Goal: Check status: Check status

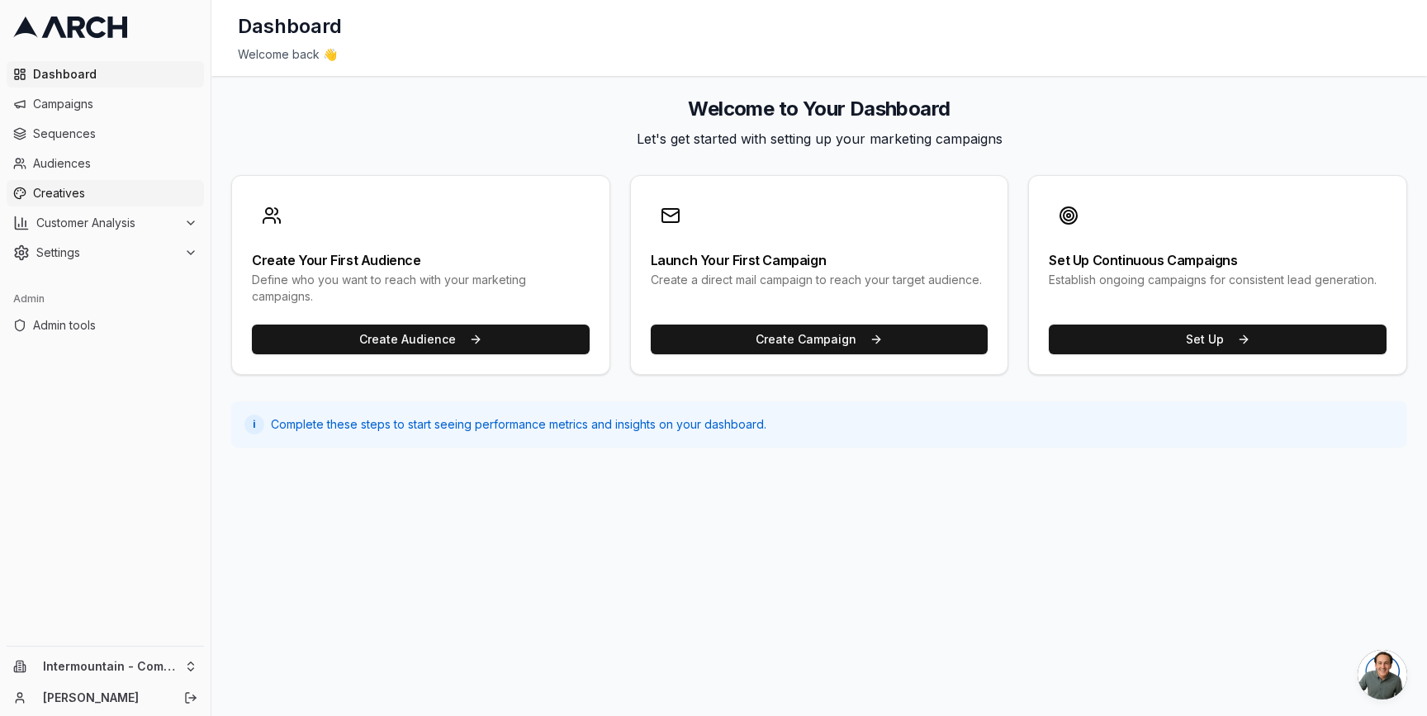
click at [130, 202] on link "Creatives" at bounding box center [105, 193] width 197 height 26
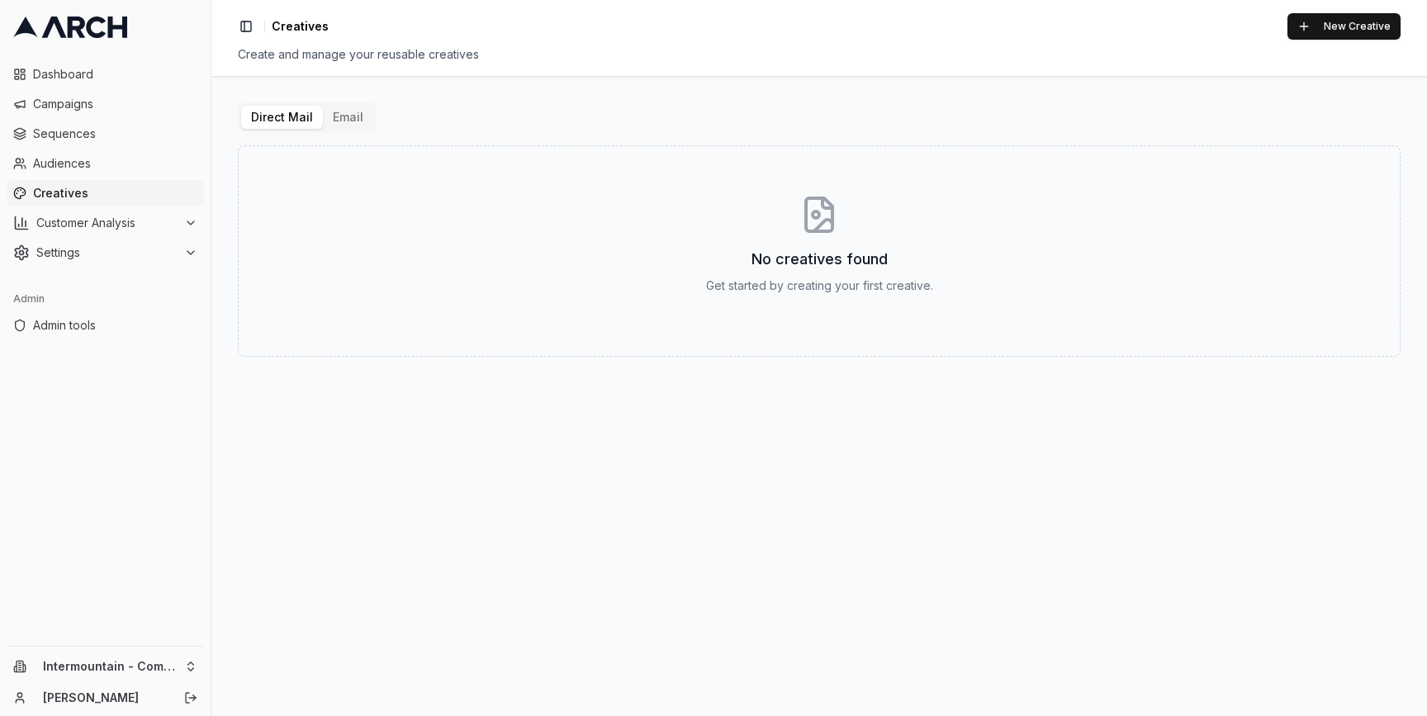
click at [350, 117] on button "Email" at bounding box center [348, 117] width 50 height 23
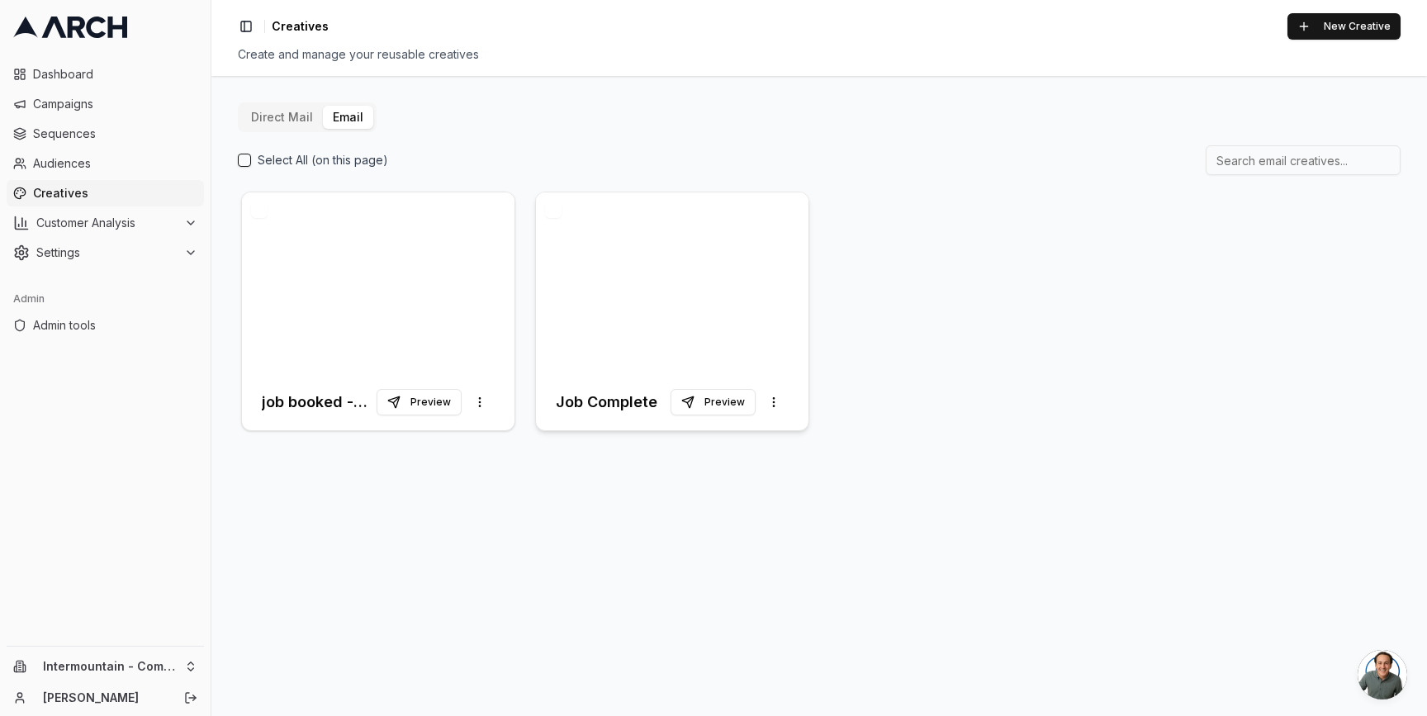
click at [595, 294] on div at bounding box center [672, 283] width 272 height 182
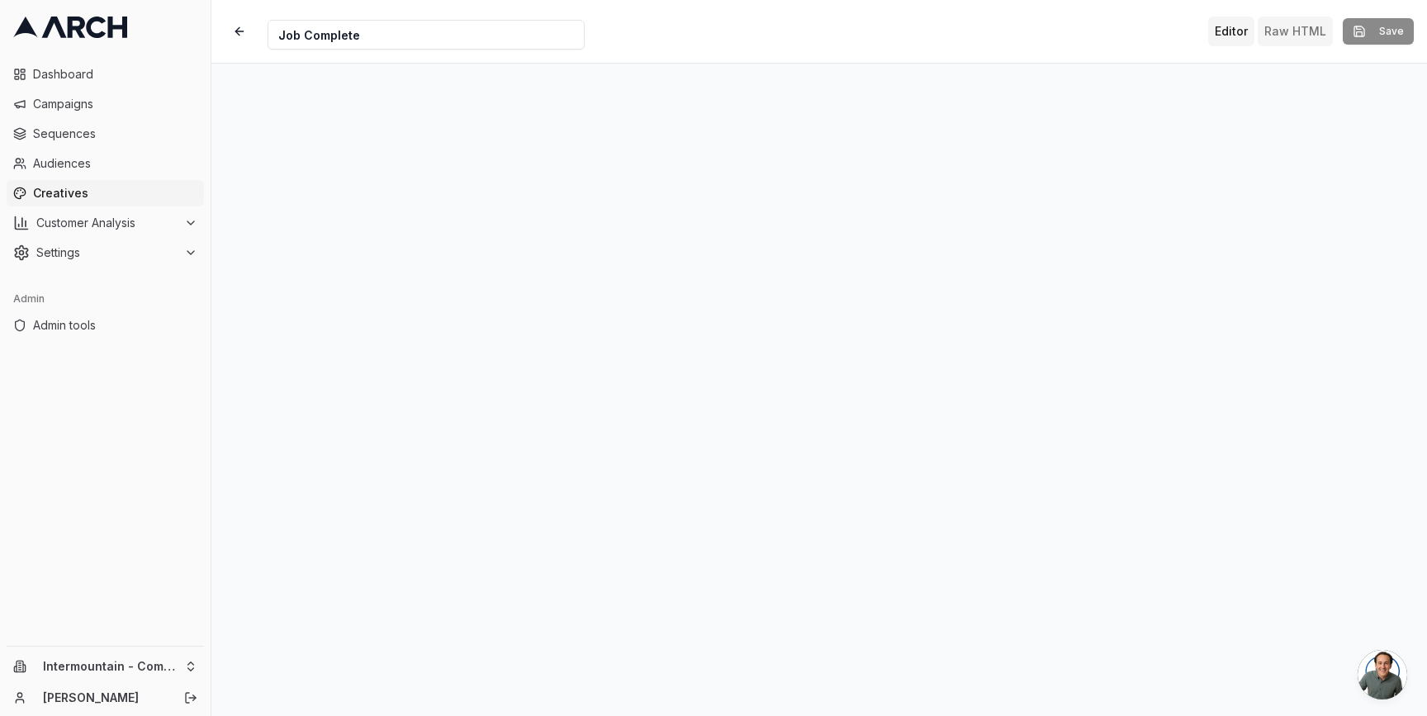
click at [1292, 29] on button "Raw HTML" at bounding box center [1294, 32] width 75 height 30
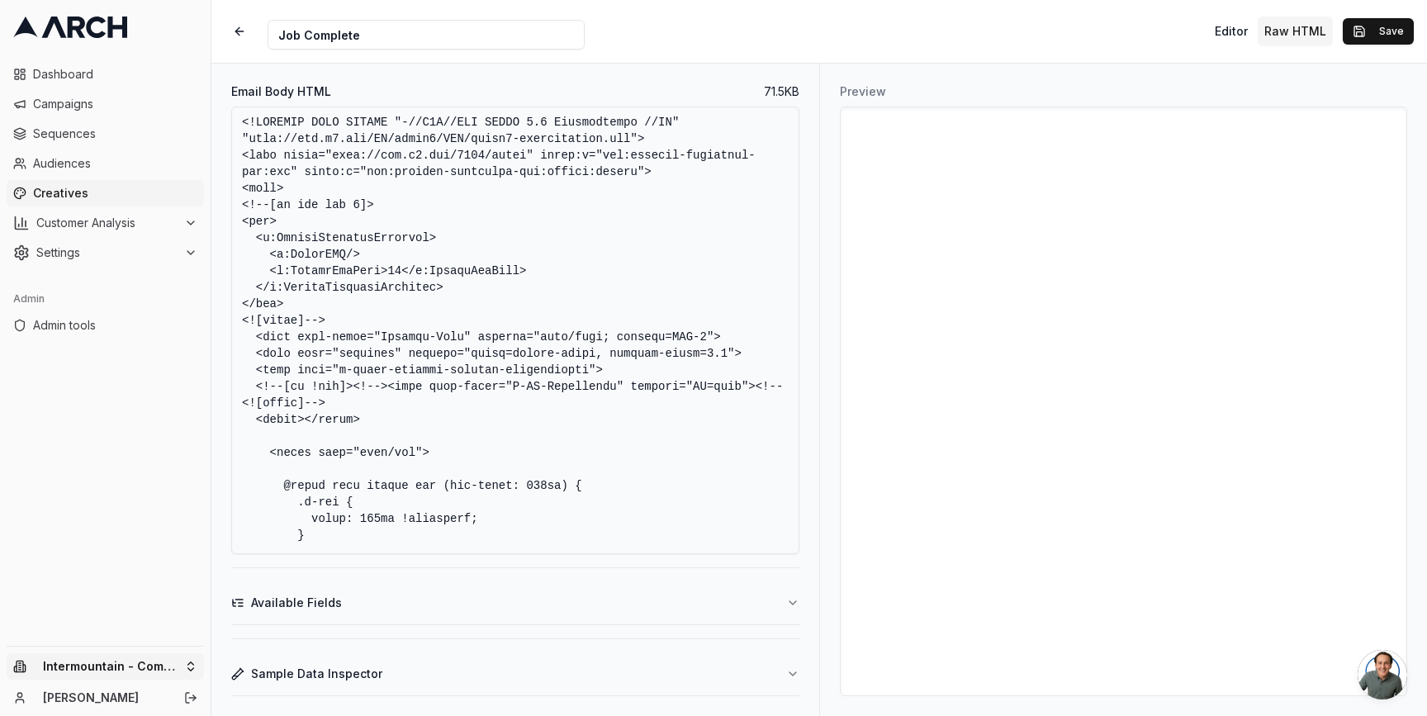
click at [159, 668] on html "Dashboard Campaigns Sequences Audiences Creatives Customer Analysis Settings Ad…" at bounding box center [713, 358] width 1427 height 716
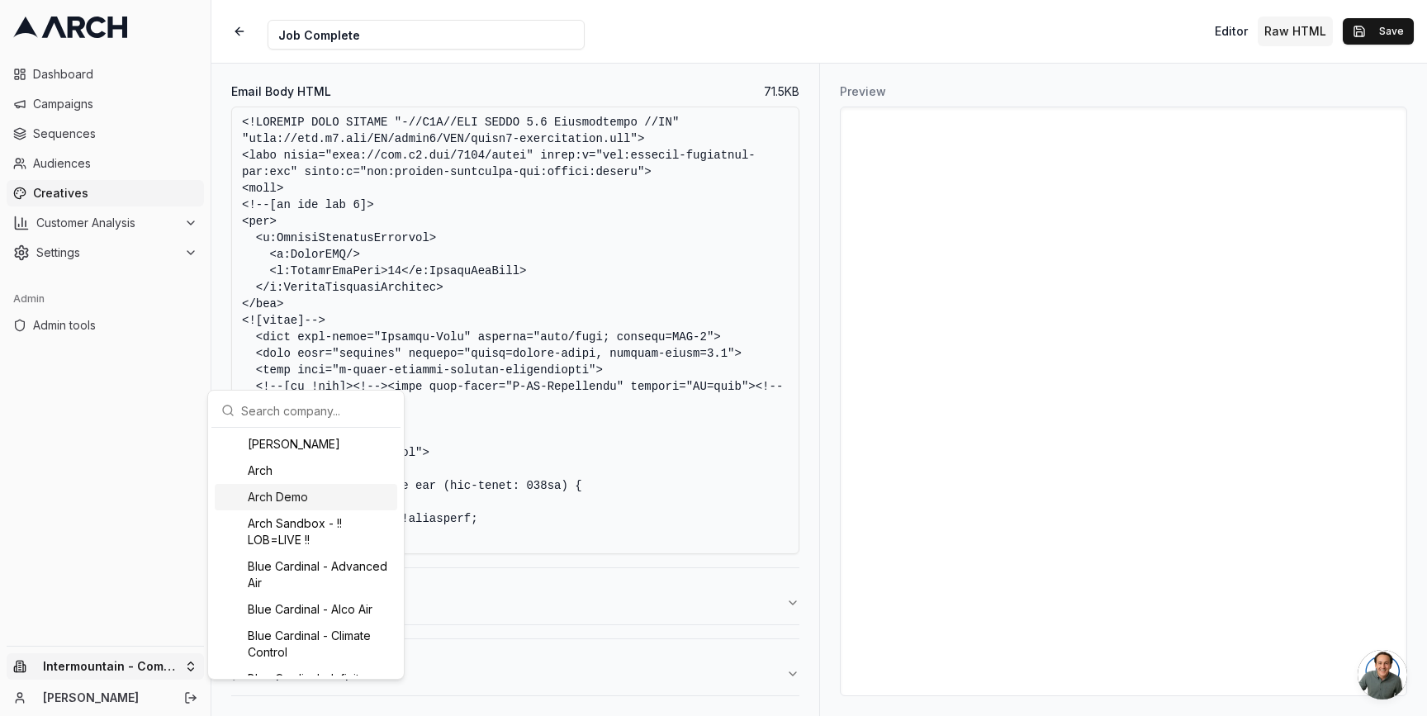
click at [269, 486] on div "Arch Demo" at bounding box center [306, 497] width 182 height 26
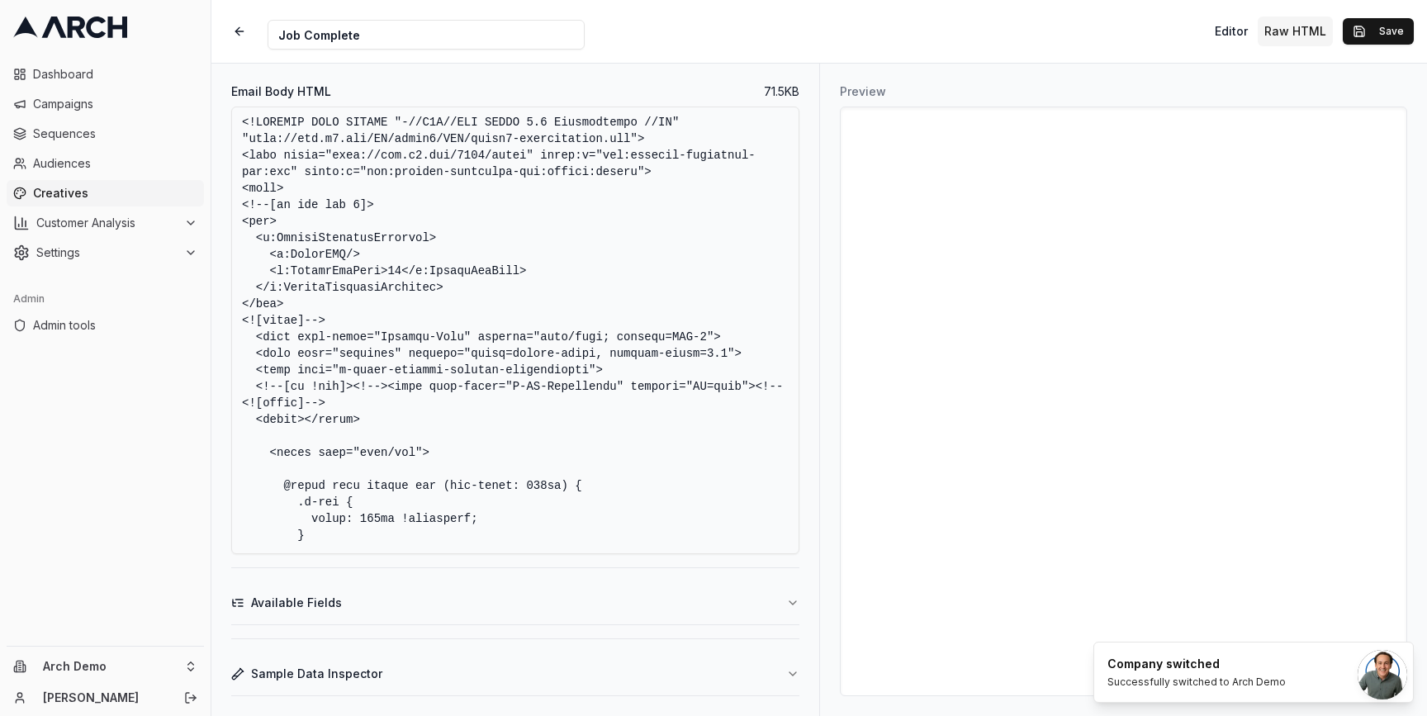
click at [88, 181] on link "Creatives" at bounding box center [105, 193] width 197 height 26
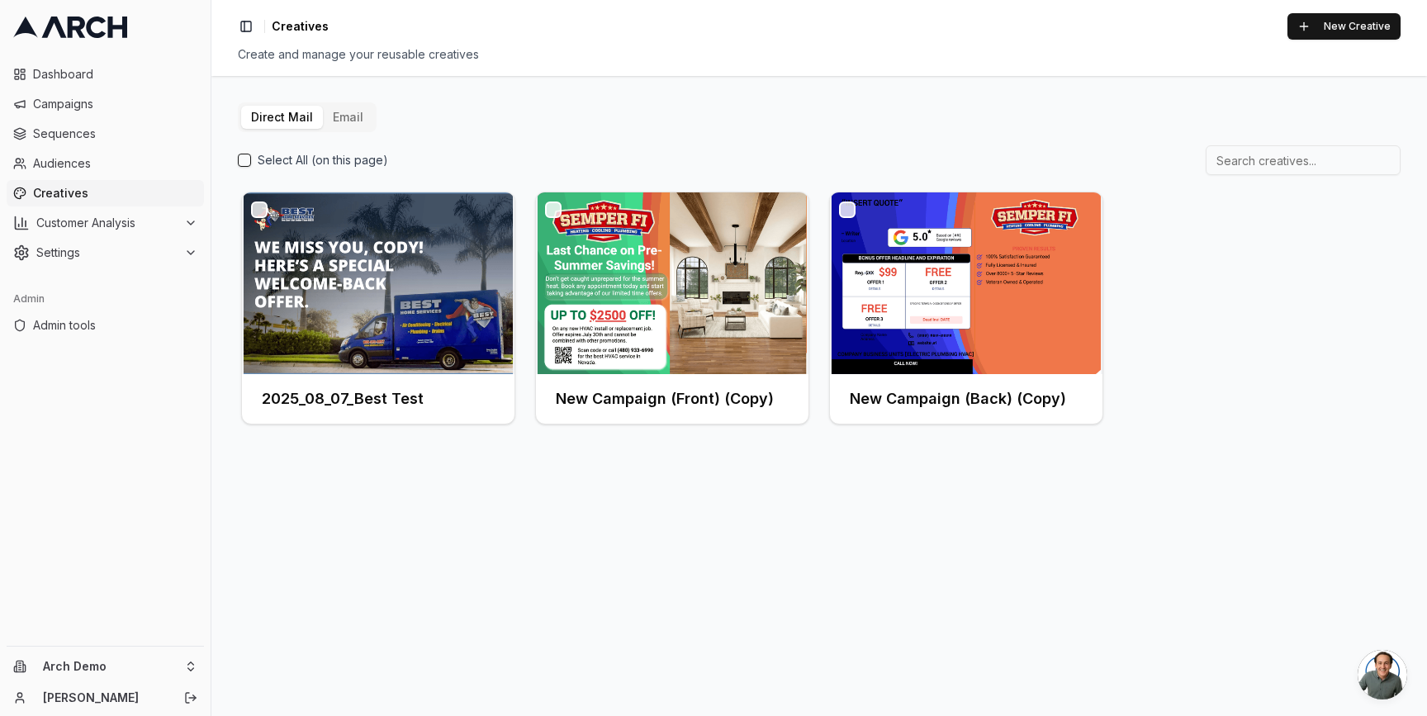
click at [350, 109] on button "Email" at bounding box center [348, 117] width 50 height 23
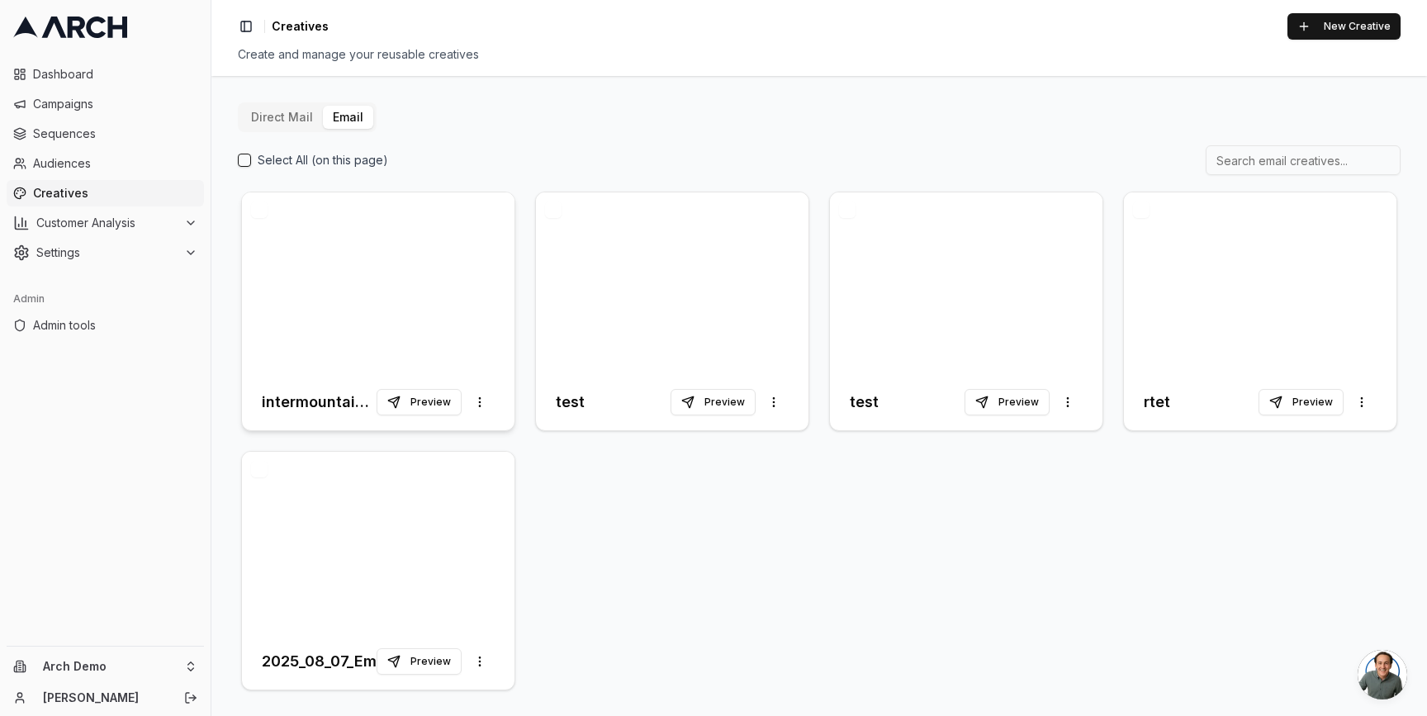
click at [364, 249] on div at bounding box center [378, 283] width 272 height 182
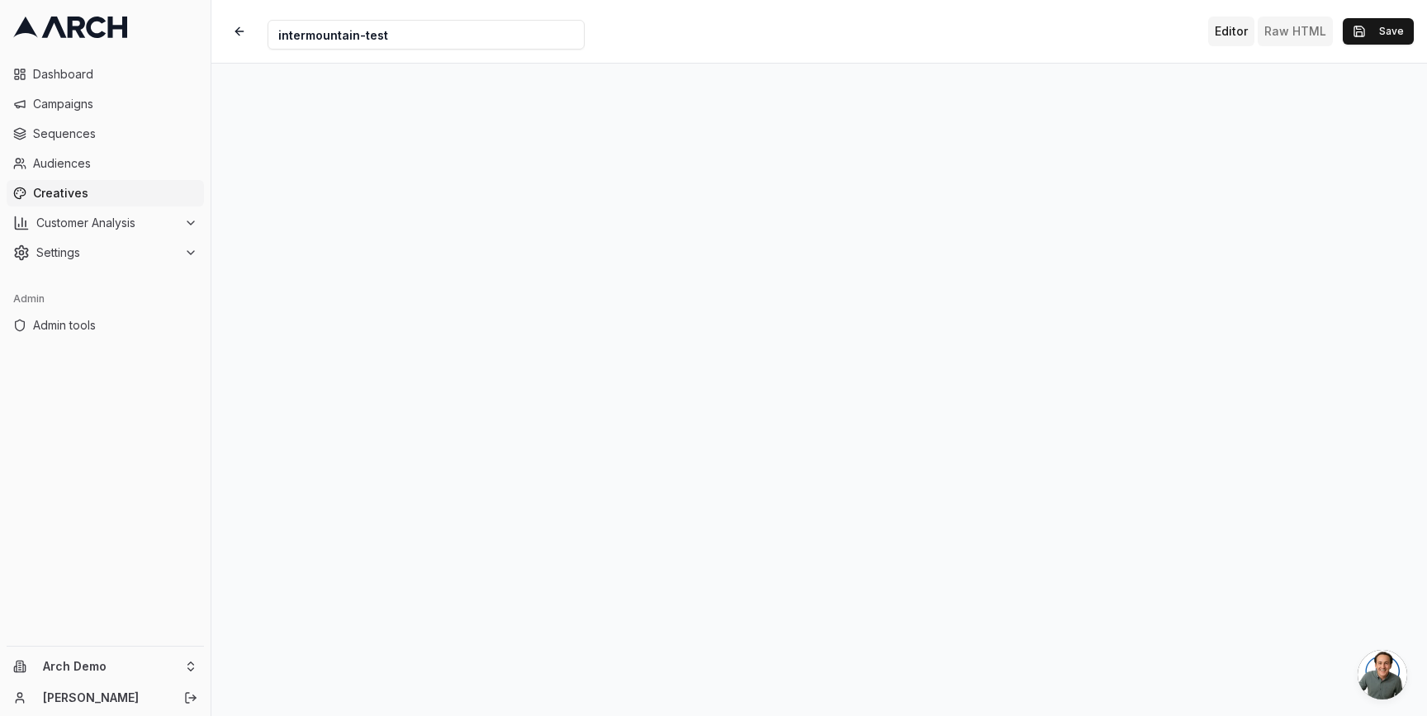
click at [1291, 31] on button "Raw HTML" at bounding box center [1294, 32] width 75 height 30
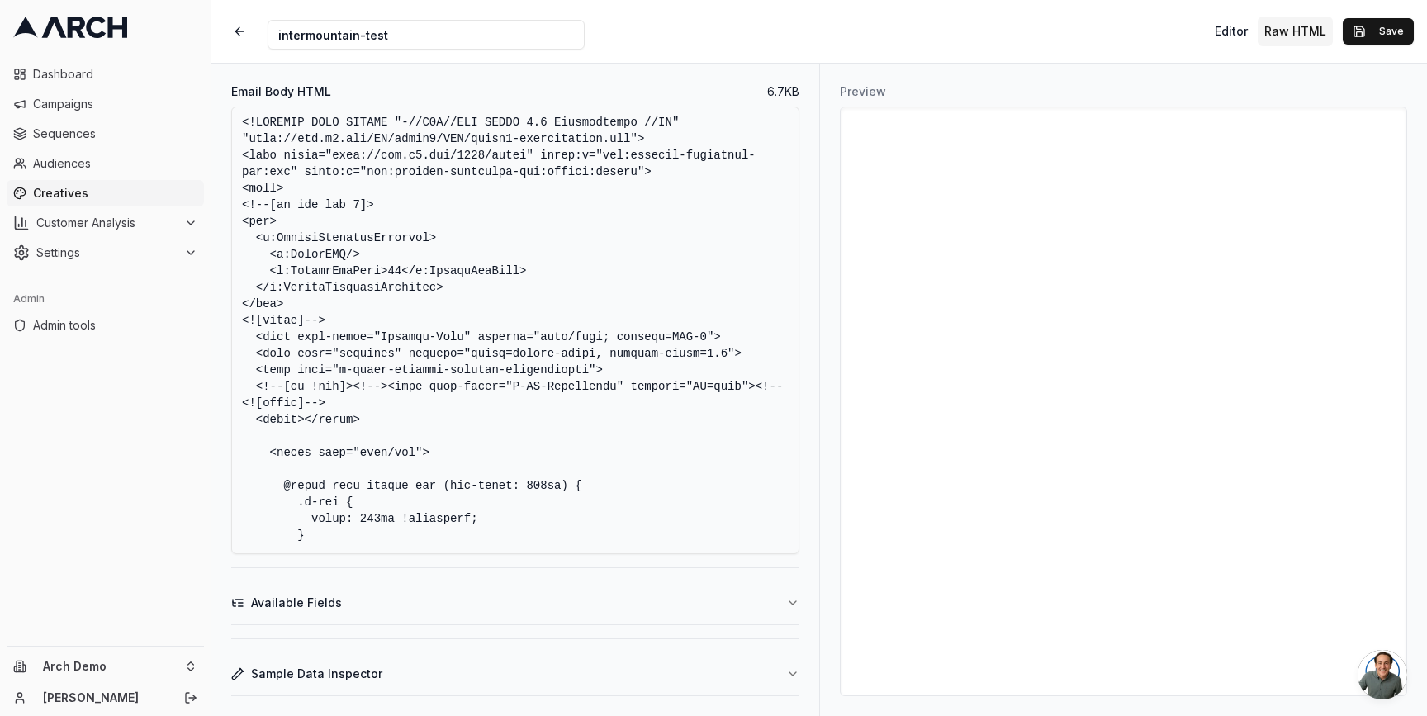
click at [559, 378] on textarea "Email Body HTML" at bounding box center [515, 329] width 568 height 447
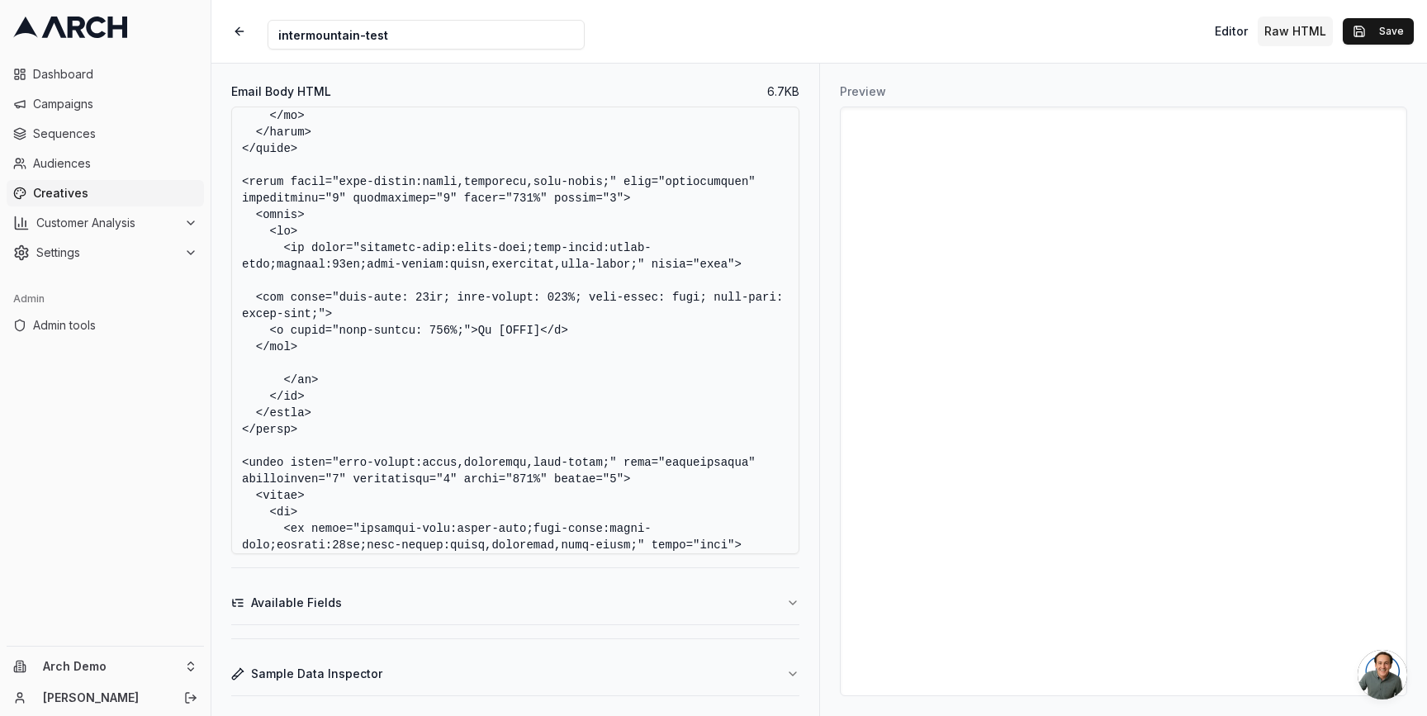
click at [371, 604] on button "Available Fields" at bounding box center [515, 602] width 568 height 43
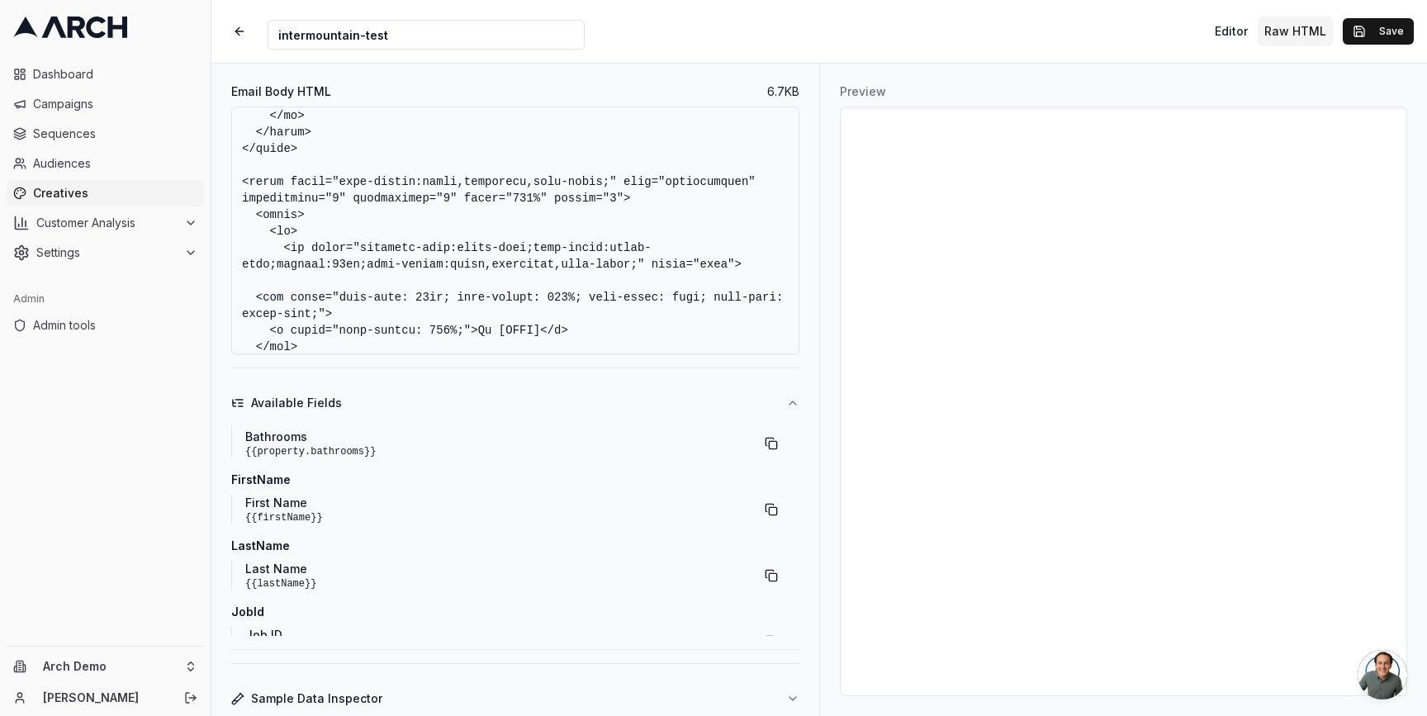
scroll to position [374, 0]
click at [768, 504] on button "button" at bounding box center [771, 511] width 30 height 30
drag, startPoint x: 496, startPoint y: 330, endPoint x: 541, endPoint y: 330, distance: 44.6
click at [541, 330] on textarea "Email Body HTML" at bounding box center [515, 230] width 568 height 248
paste textarea "{{firstName}}"
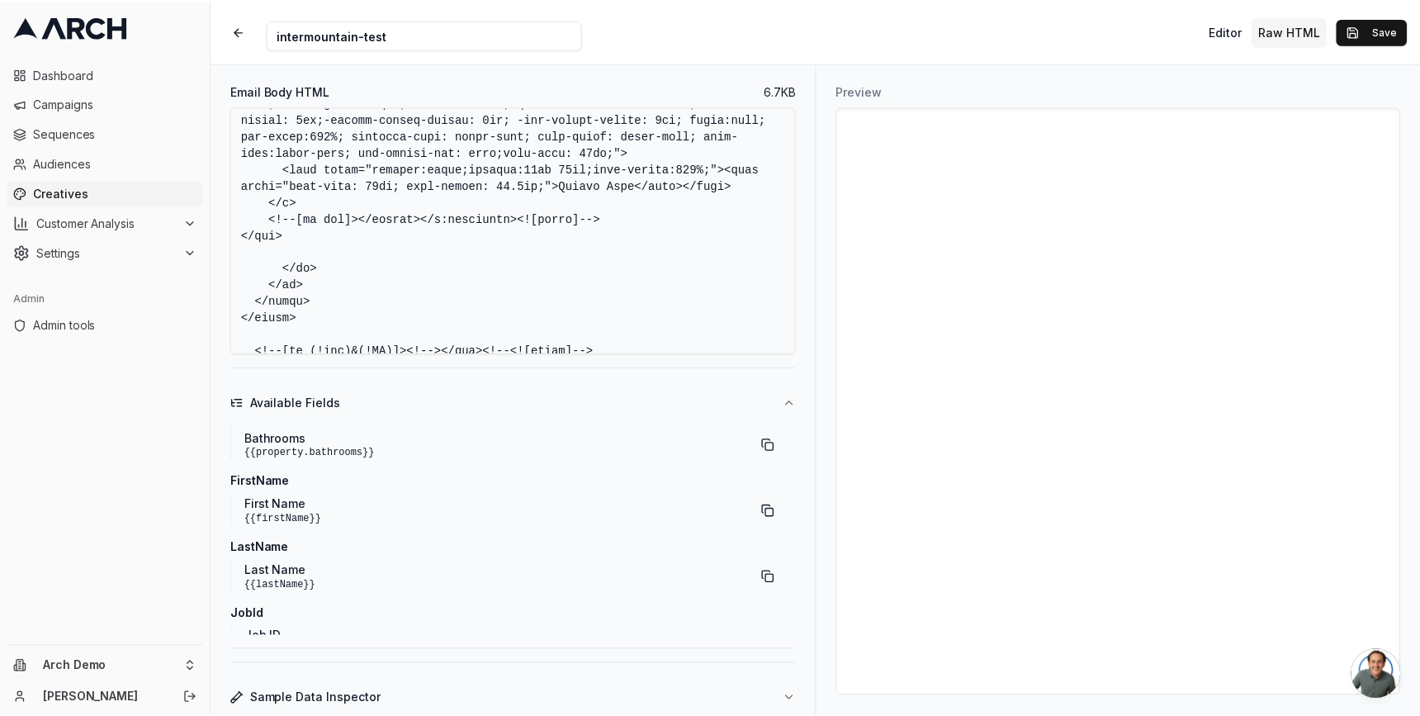
scroll to position [2824, 0]
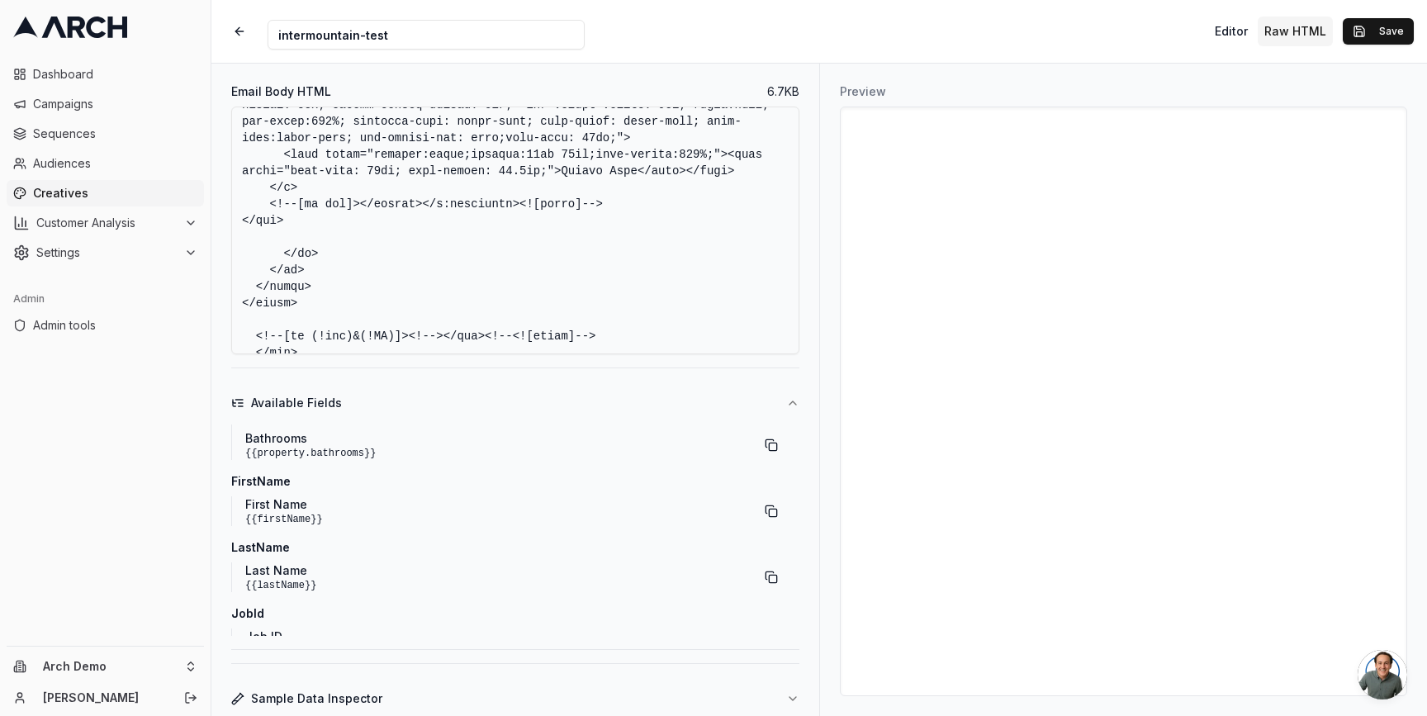
type textarea "<!DOCTYPE HTML PUBLIC "-//W3C//DTD XHTML 1.0 Transitional //EN" "http://www.w3.…"
click at [677, 690] on button "Sample Data Inspector" at bounding box center [515, 698] width 568 height 43
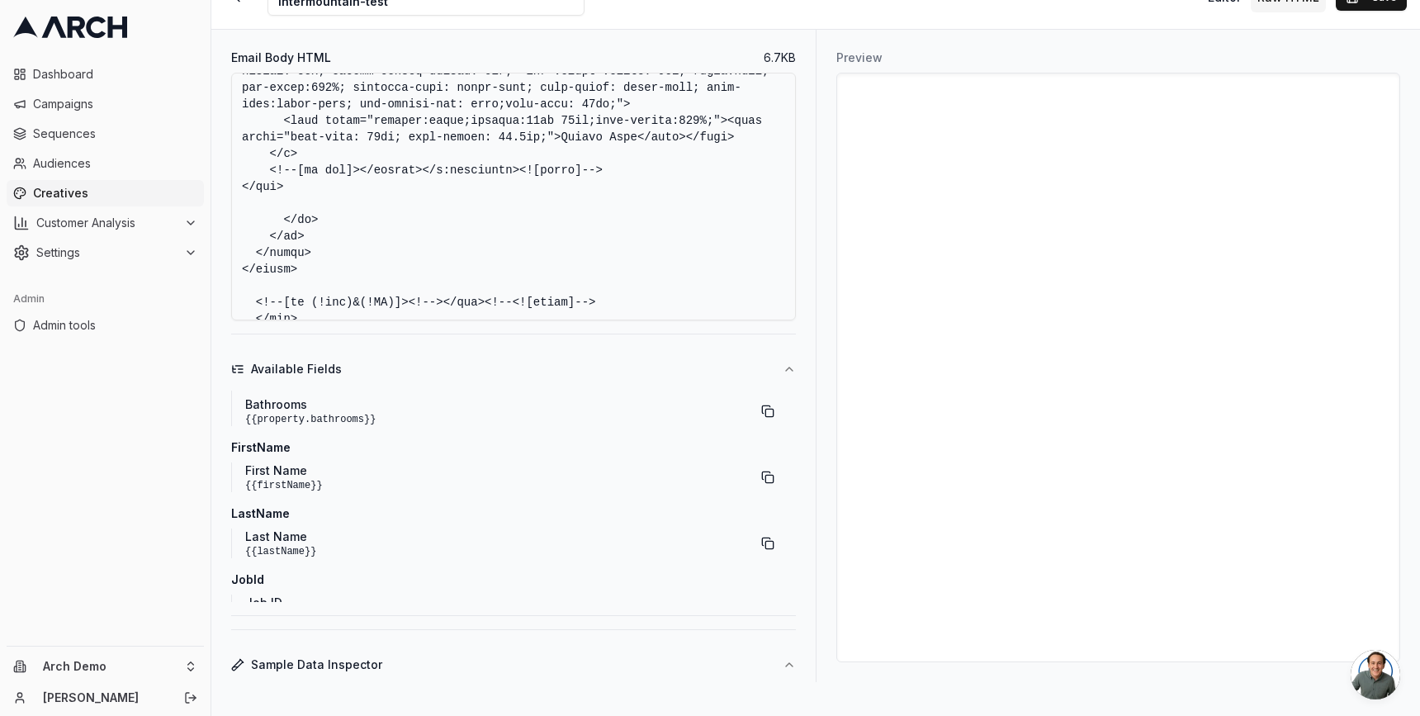
click at [642, 663] on button "Sample Data Inspector" at bounding box center [513, 664] width 565 height 43
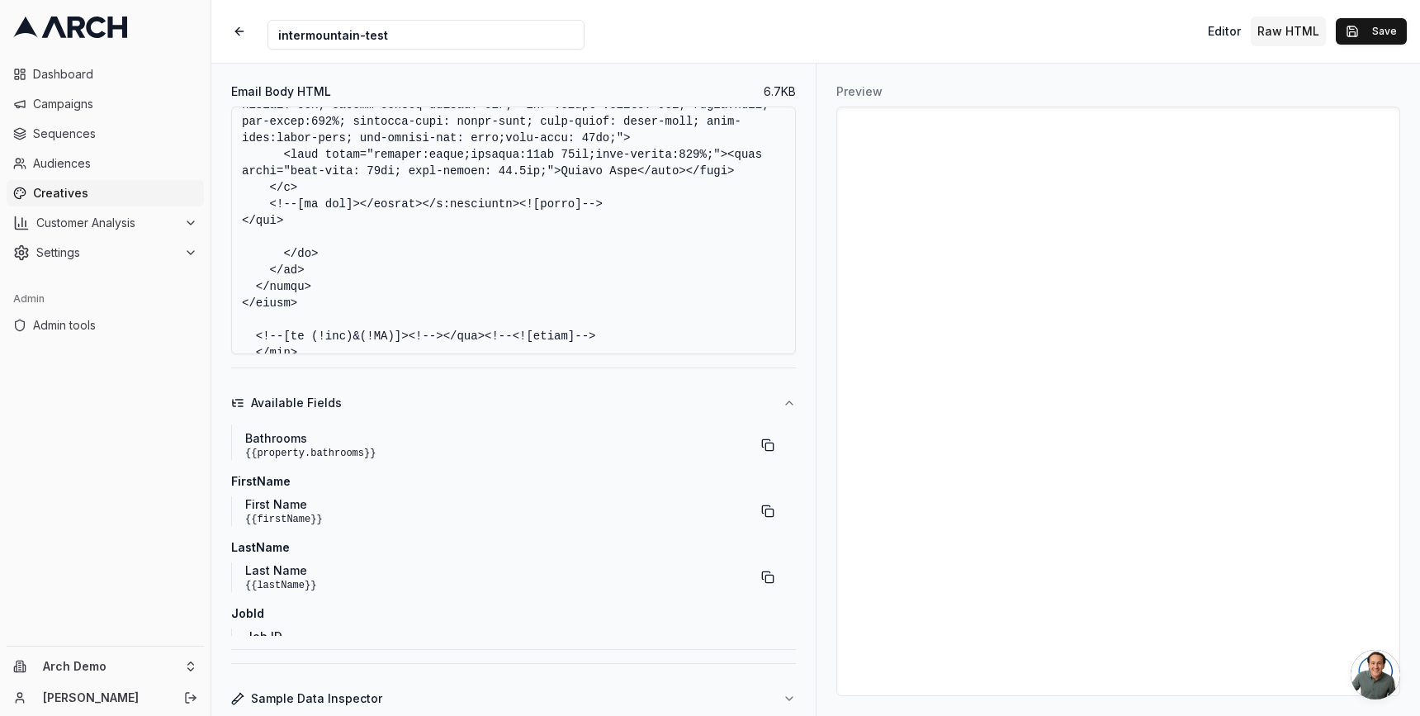
scroll to position [0, 0]
click at [631, 693] on button "Sample Data Inspector" at bounding box center [515, 698] width 568 height 43
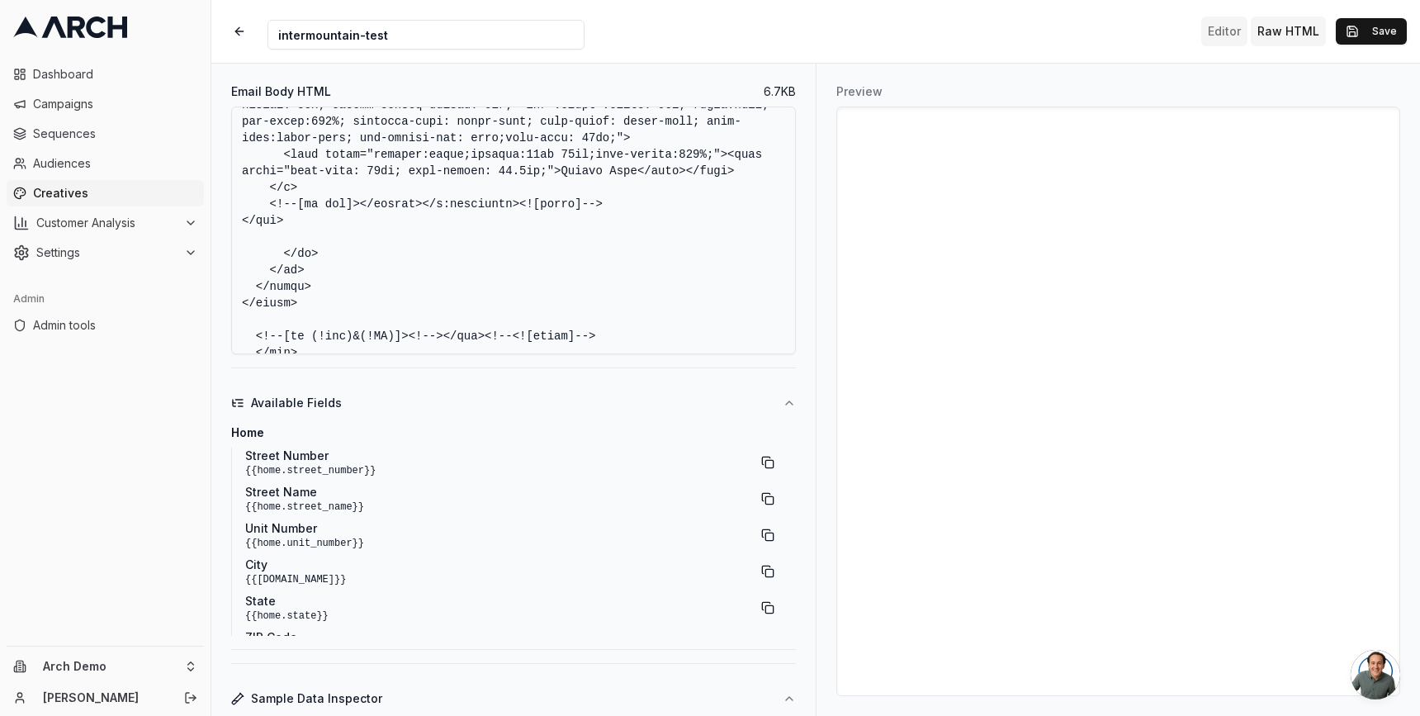
click at [1226, 26] on button "Editor" at bounding box center [1224, 32] width 46 height 30
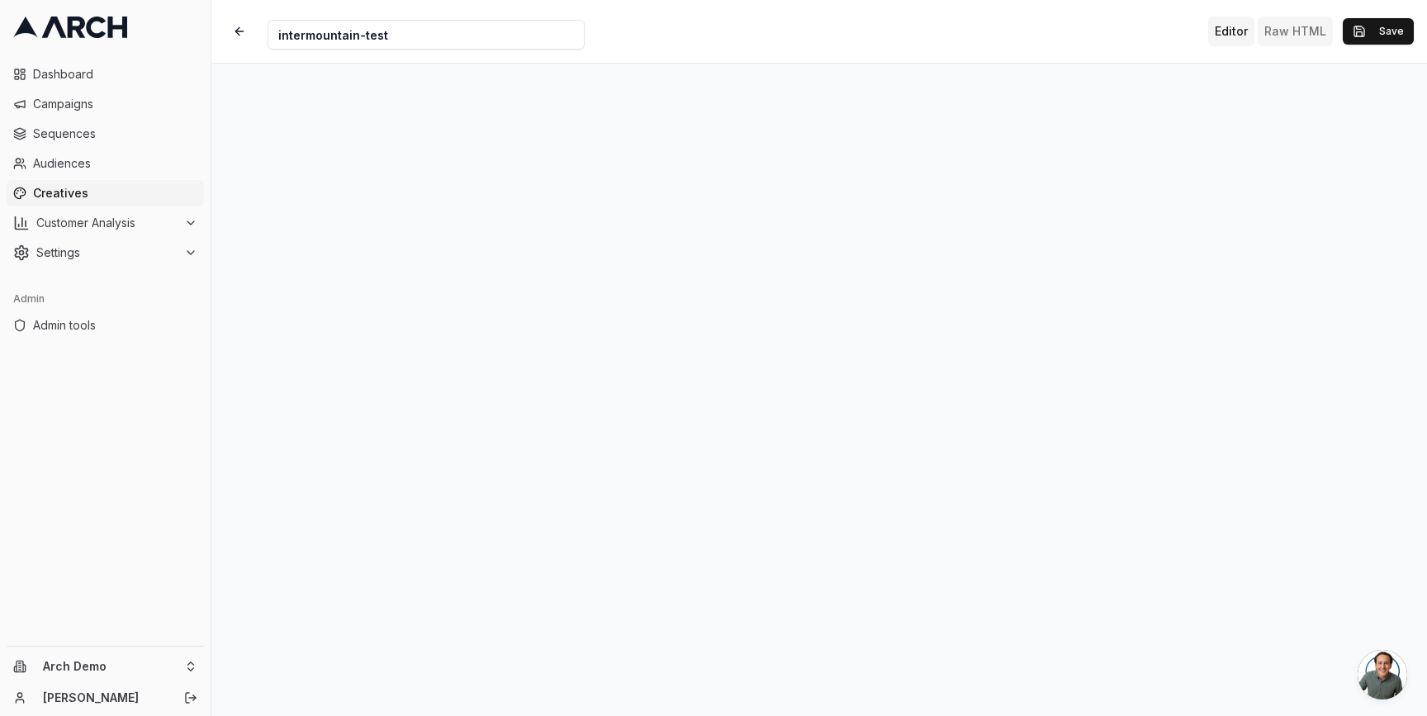
click at [1294, 34] on button "Raw HTML" at bounding box center [1294, 32] width 75 height 30
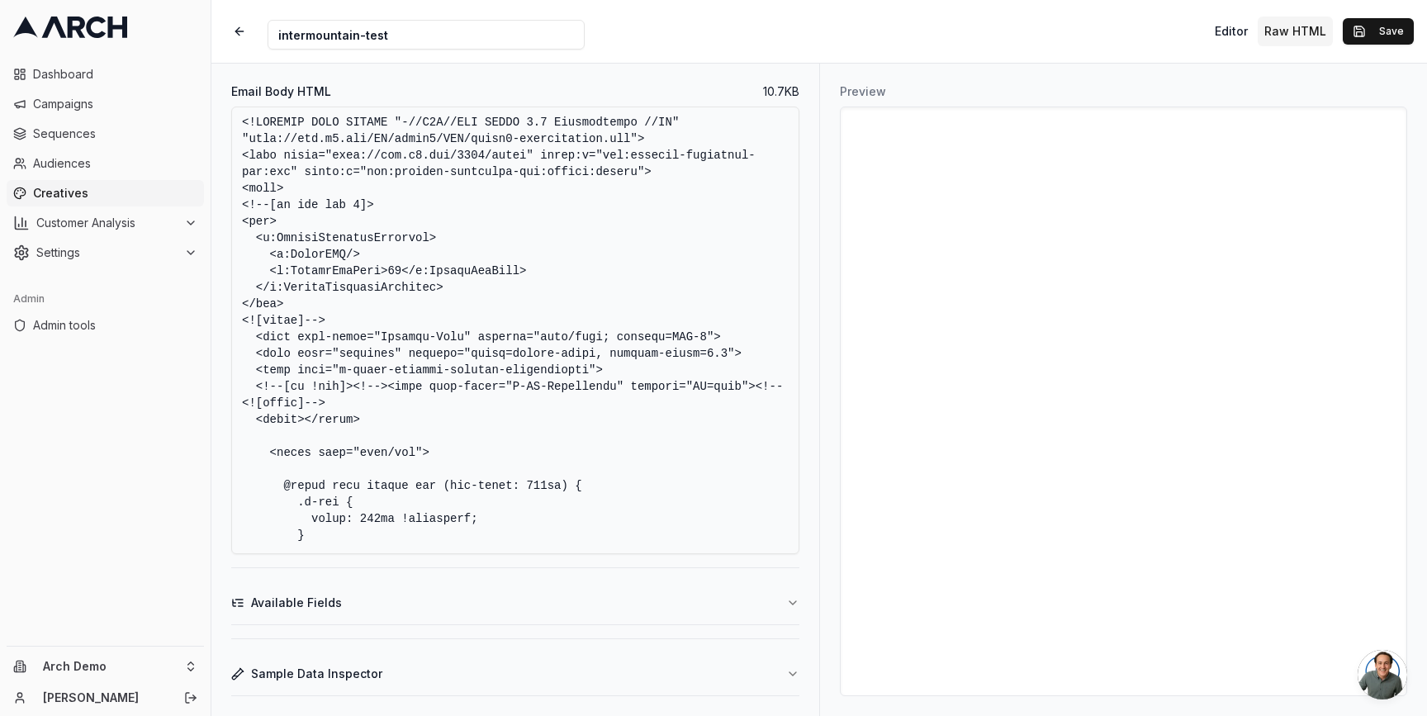
click at [754, 665] on button "Sample Data Inspector" at bounding box center [515, 673] width 568 height 43
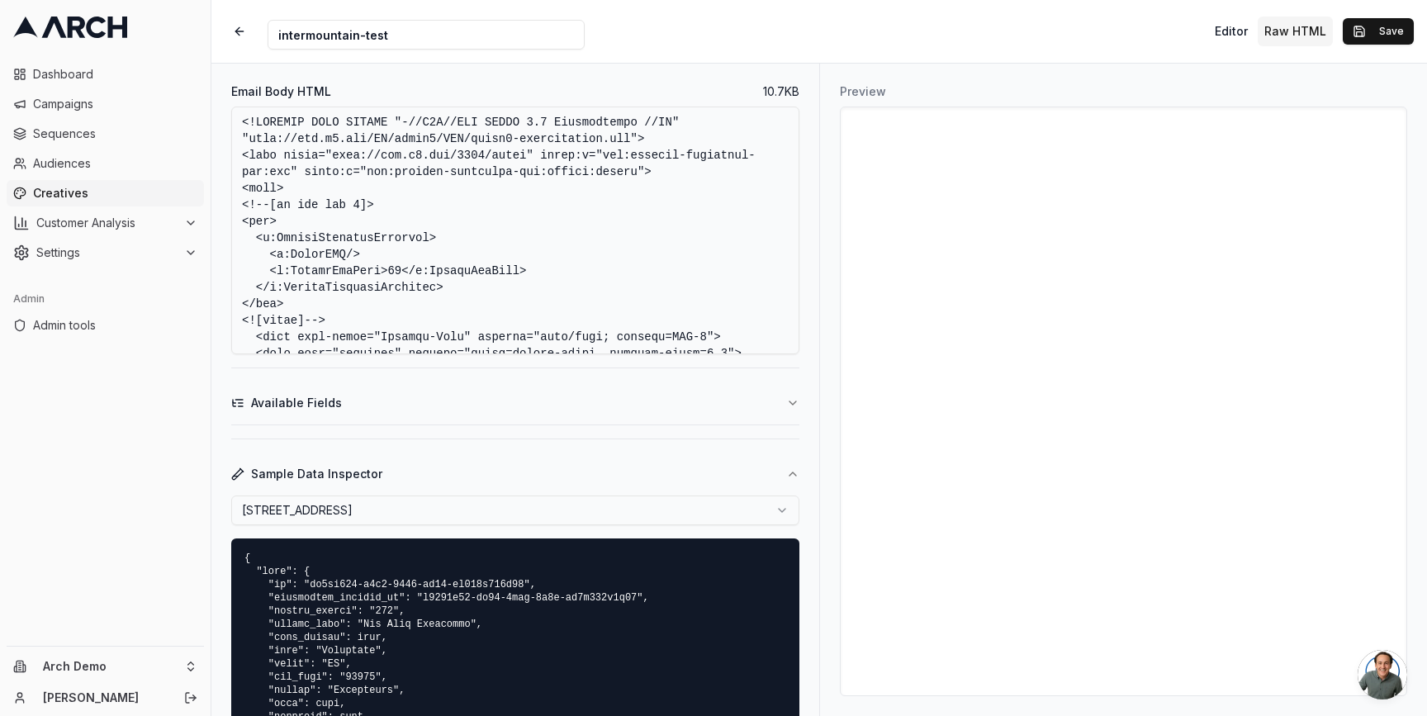
click at [704, 506] on html "Dashboard Campaigns Sequences Audiences Creatives Customer Analysis Settings Ad…" at bounding box center [713, 358] width 1427 height 716
click at [594, 508] on html "Dashboard Campaigns Sequences Audiences Creatives Customer Analysis Settings Ad…" at bounding box center [713, 358] width 1427 height 716
click at [542, 514] on html "Dashboard Campaigns Sequences Audiences Creatives Customer Analysis Settings Ad…" at bounding box center [713, 358] width 1427 height 716
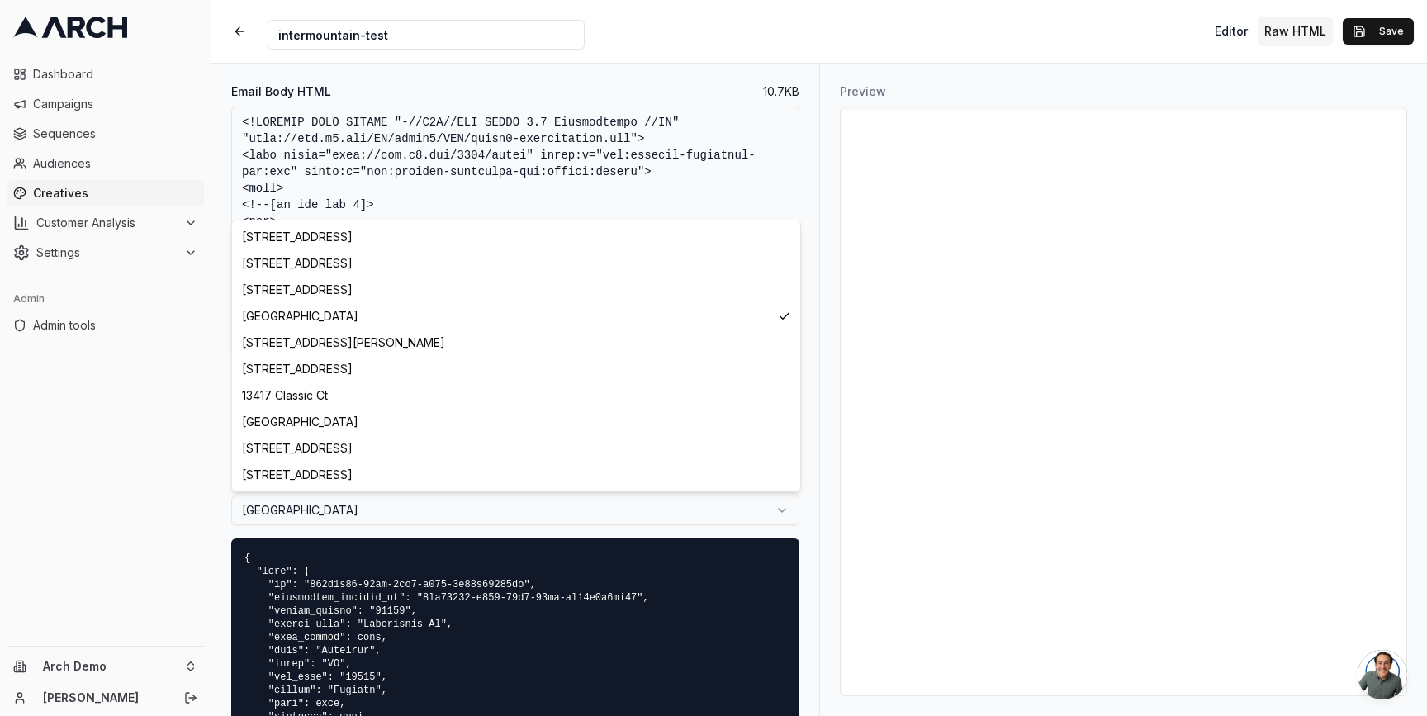
click at [542, 509] on html "Dashboard Campaigns Sequences Audiences Creatives Customer Analysis Settings Ad…" at bounding box center [713, 358] width 1427 height 716
click at [535, 504] on html "Dashboard Campaigns Sequences Audiences Creatives Customer Analysis Settings Ad…" at bounding box center [713, 358] width 1427 height 716
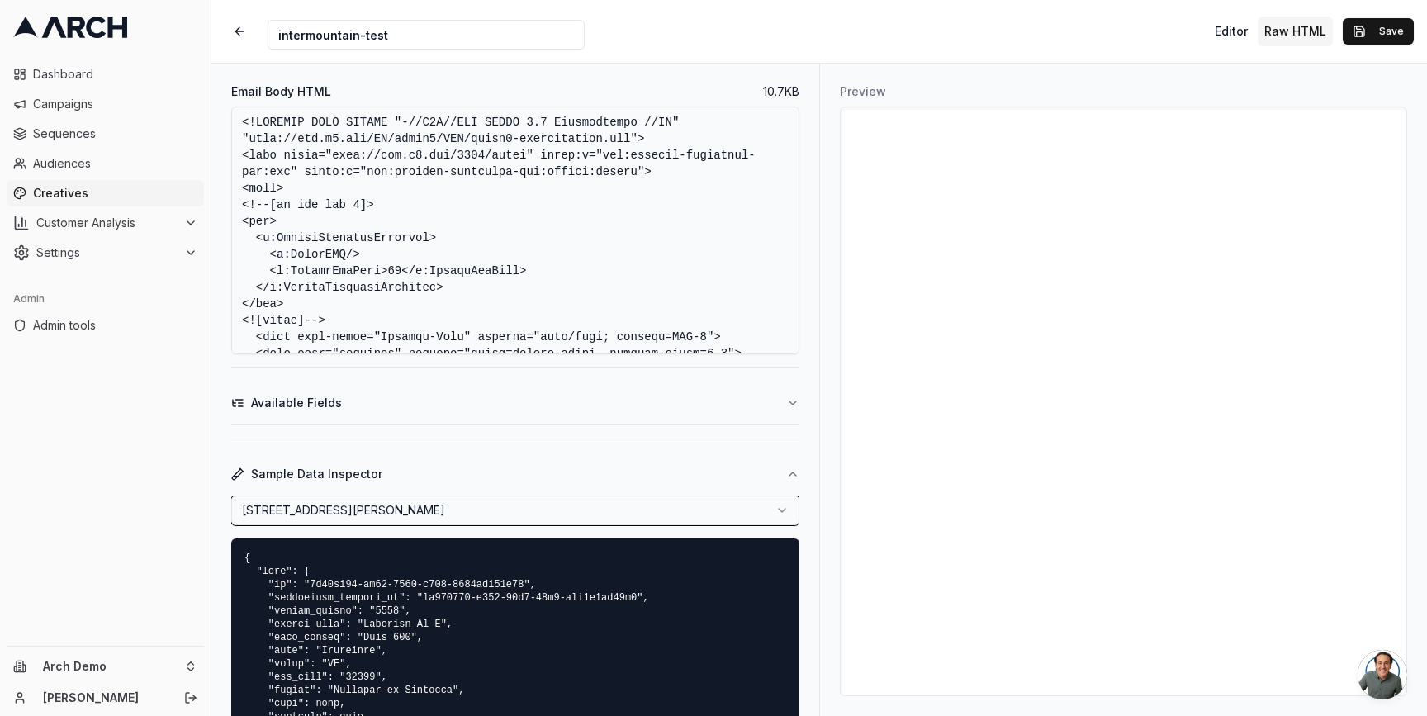
click at [578, 575] on html "Dashboard Campaigns Sequences Audiences Creatives Customer Analysis Settings Ad…" at bounding box center [713, 358] width 1427 height 716
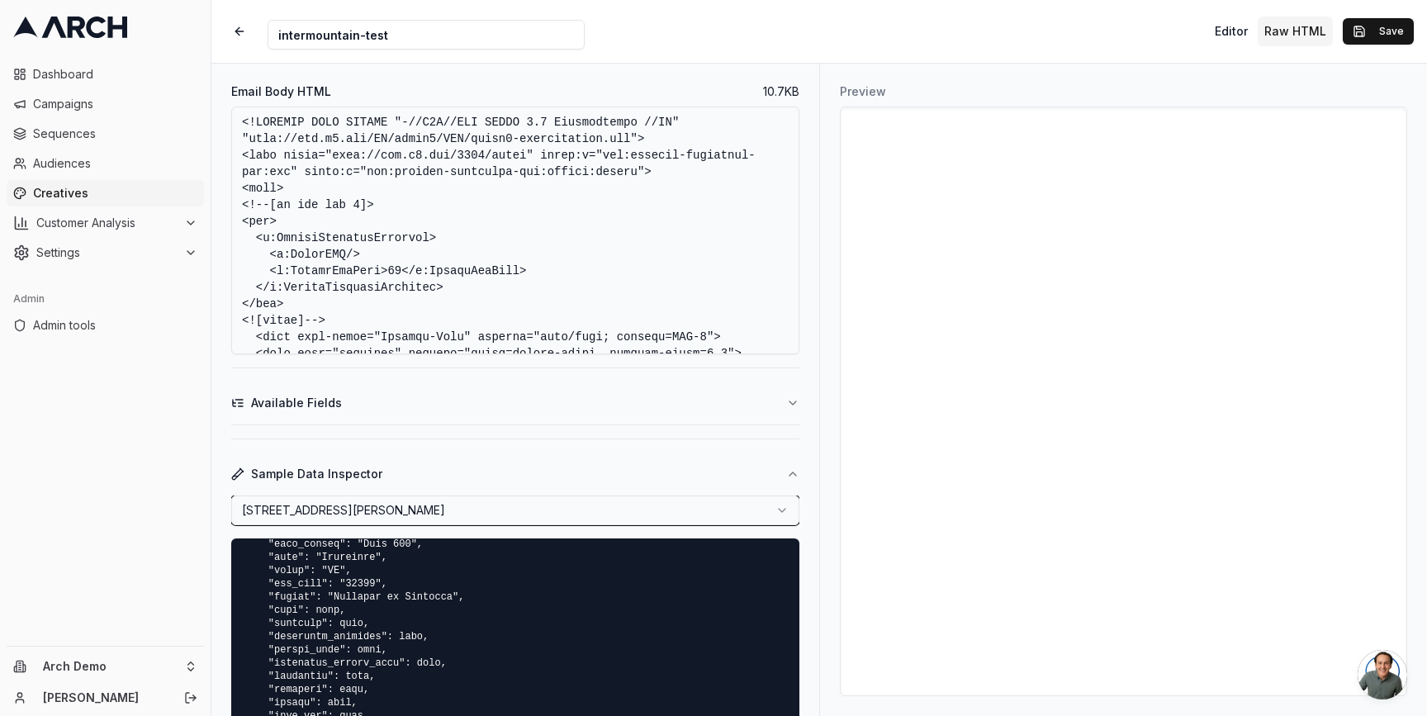
scroll to position [97, 0]
click at [538, 610] on pre at bounding box center [515, 643] width 568 height 211
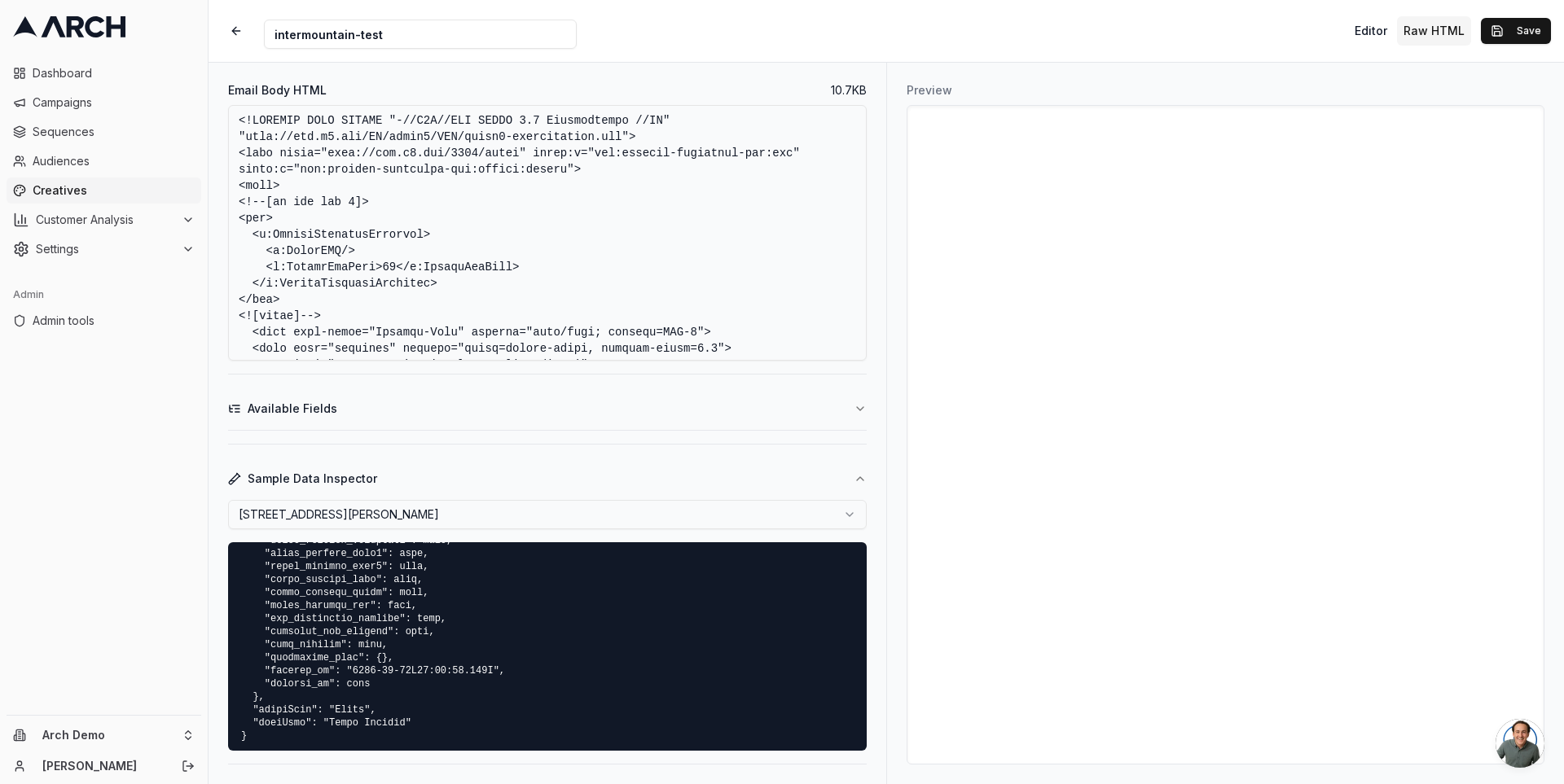
scroll to position [1132, 0]
click at [756, 502] on html "Dashboard Campaigns Sequences Audiences Creatives Customer Analysis Settings Ad…" at bounding box center [782, 392] width 1564 height 784
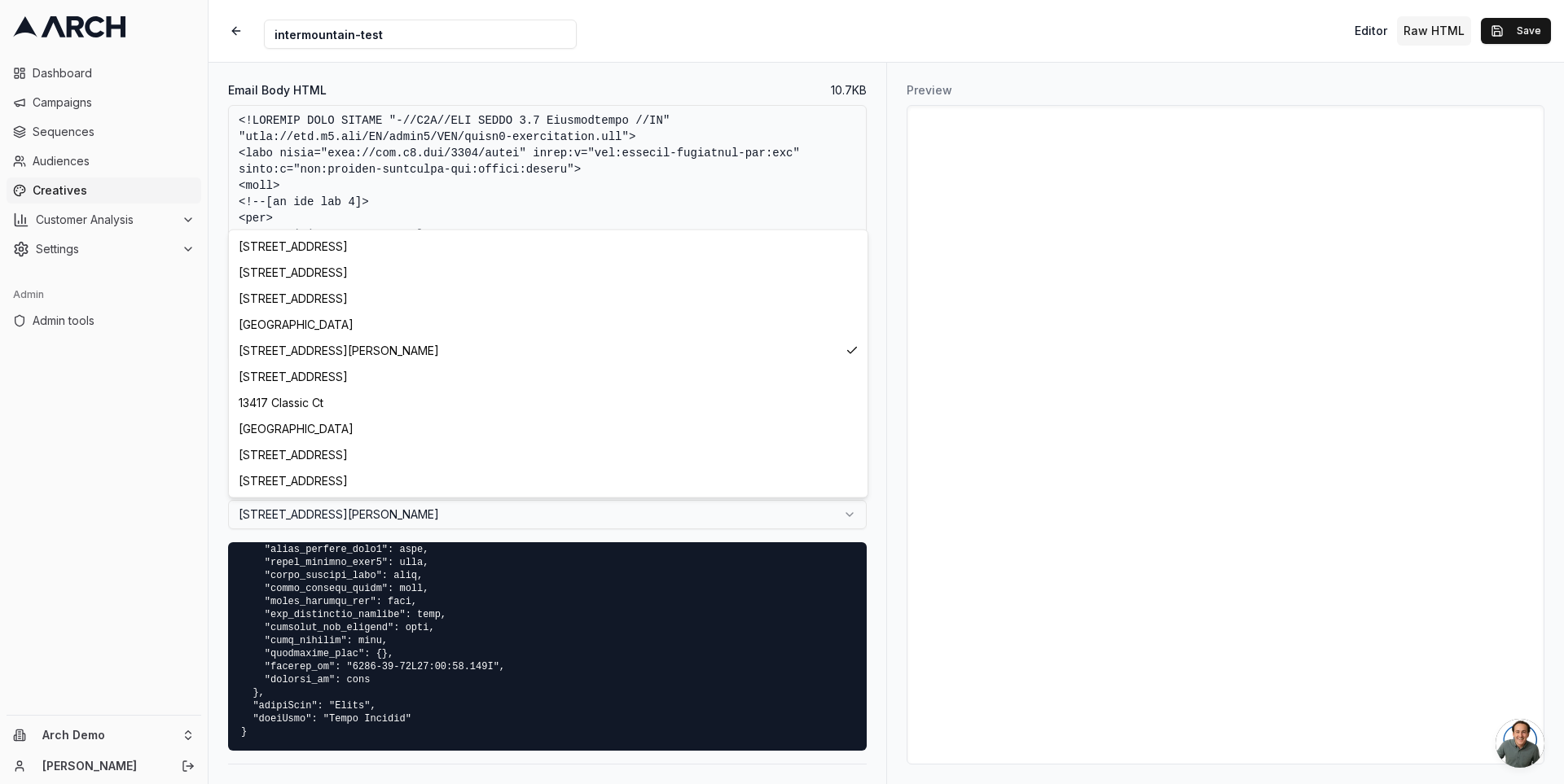
select select "ded433aa-75e7-4012-87c5-972160de5279"
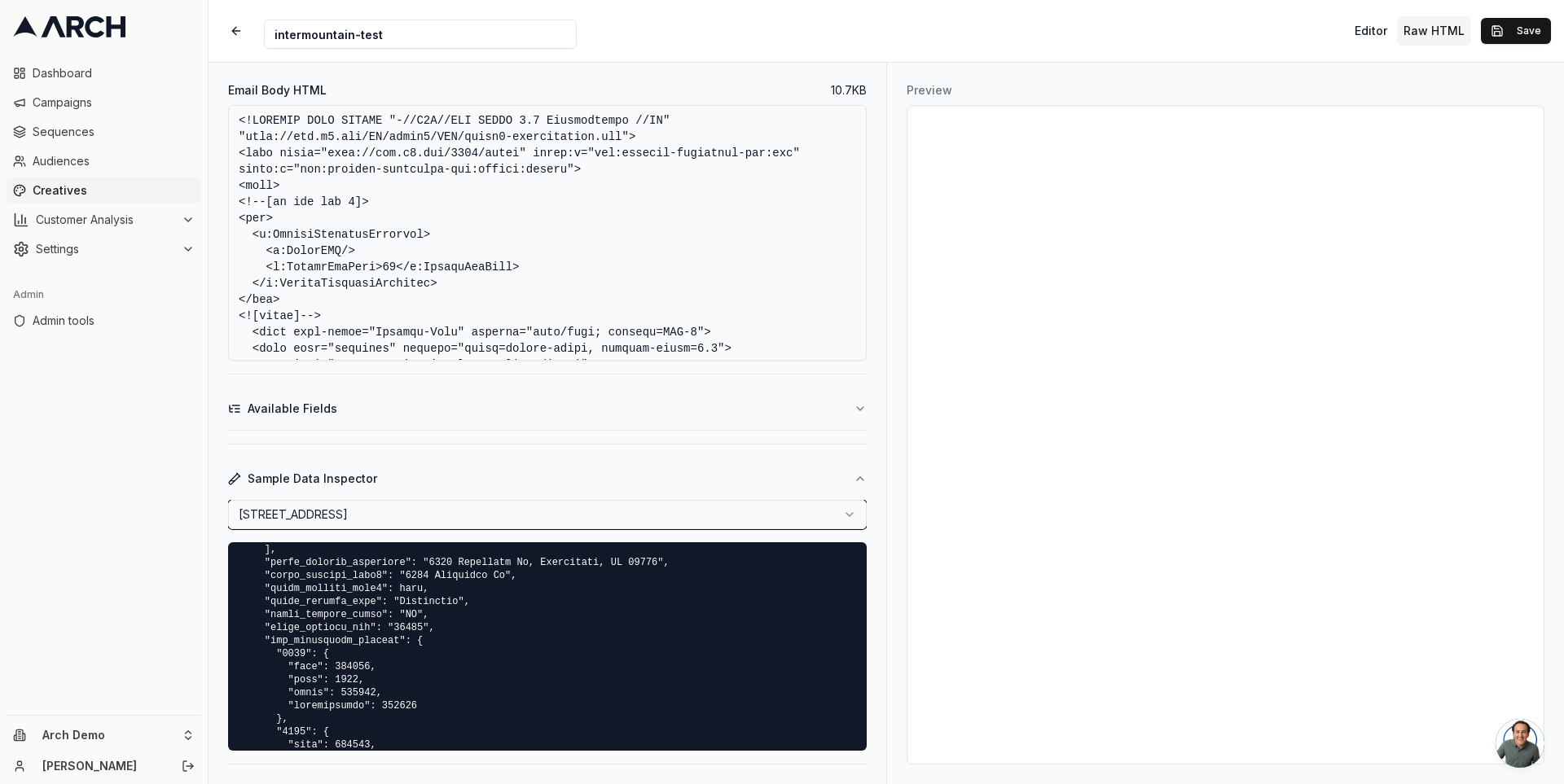
scroll to position [1524, 0]
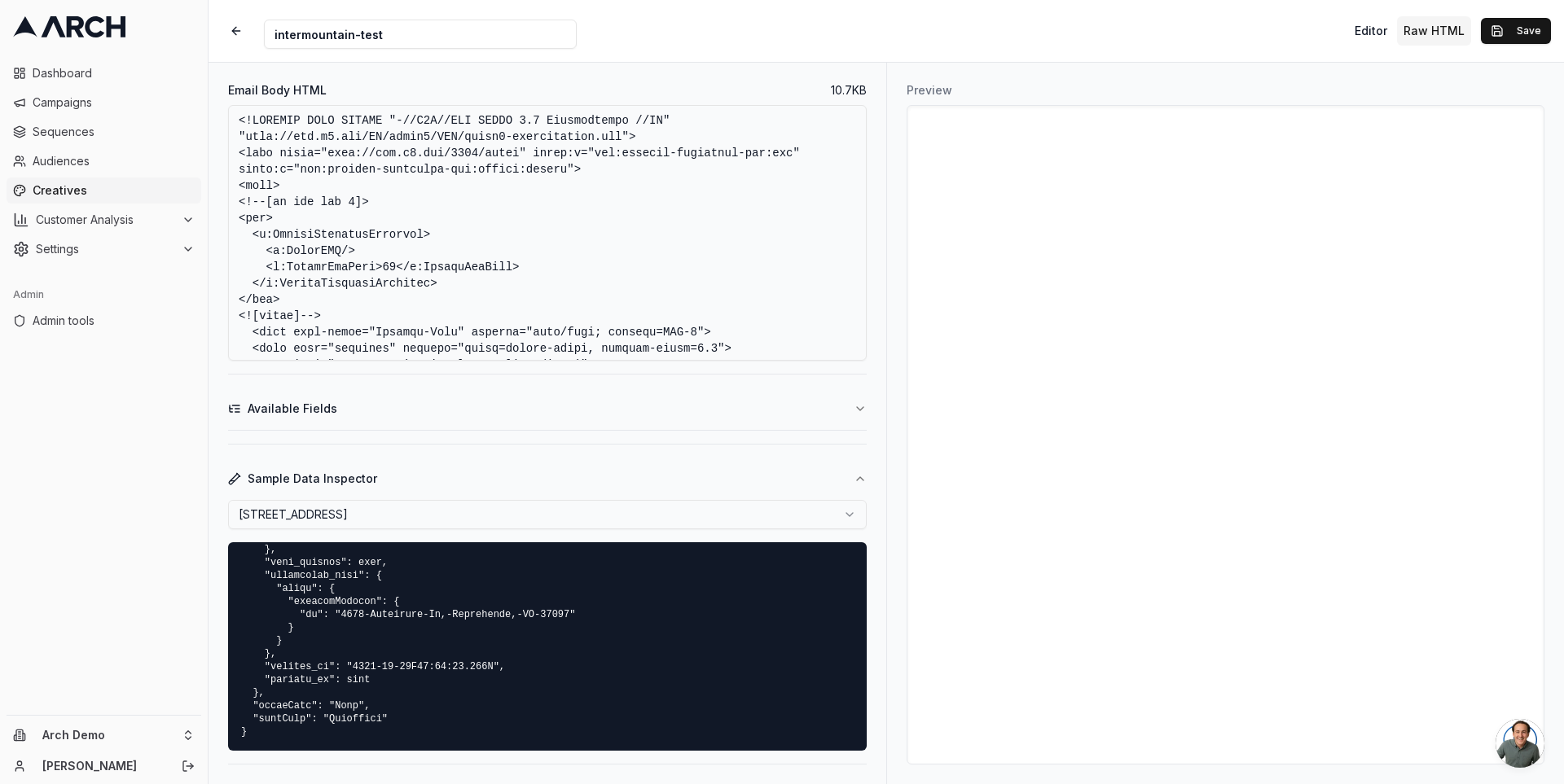
click at [894, 453] on div "Preview" at bounding box center [1225, 423] width 678 height 721
click at [791, 408] on button "Available Fields" at bounding box center [547, 408] width 638 height 42
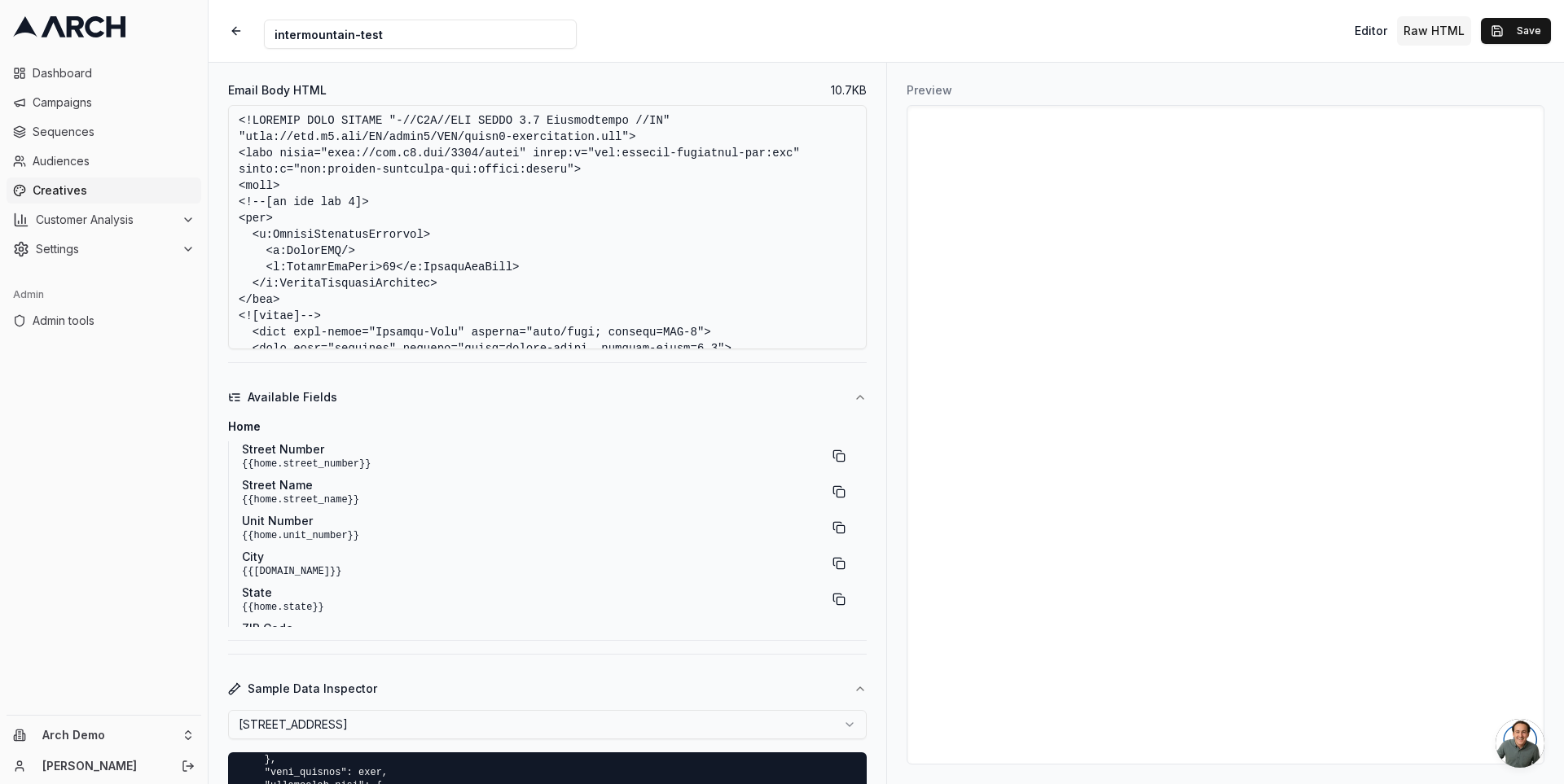
click at [778, 390] on button "Available Fields" at bounding box center [547, 396] width 638 height 42
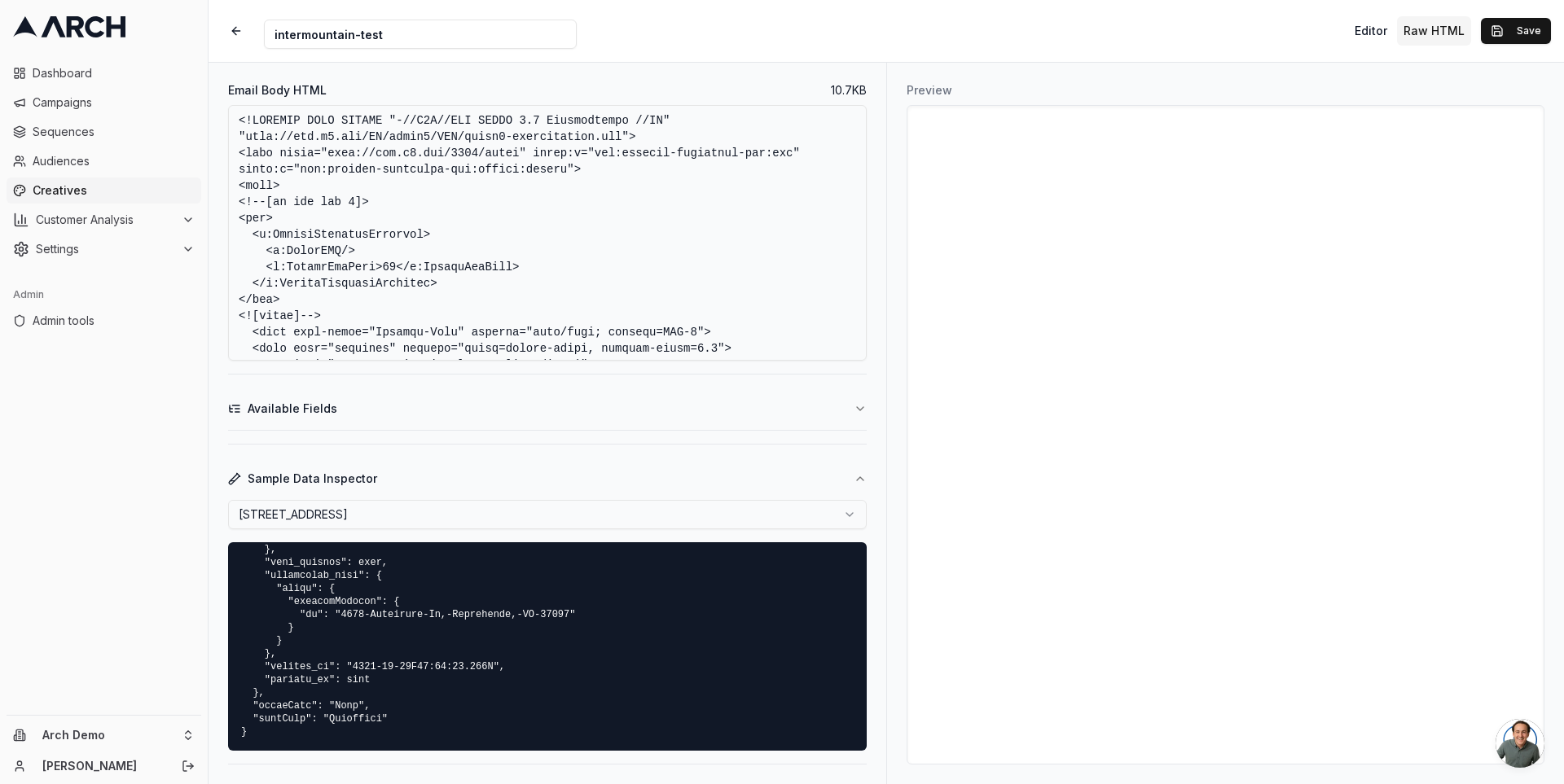
click at [778, 390] on button "Available Fields" at bounding box center [547, 408] width 638 height 42
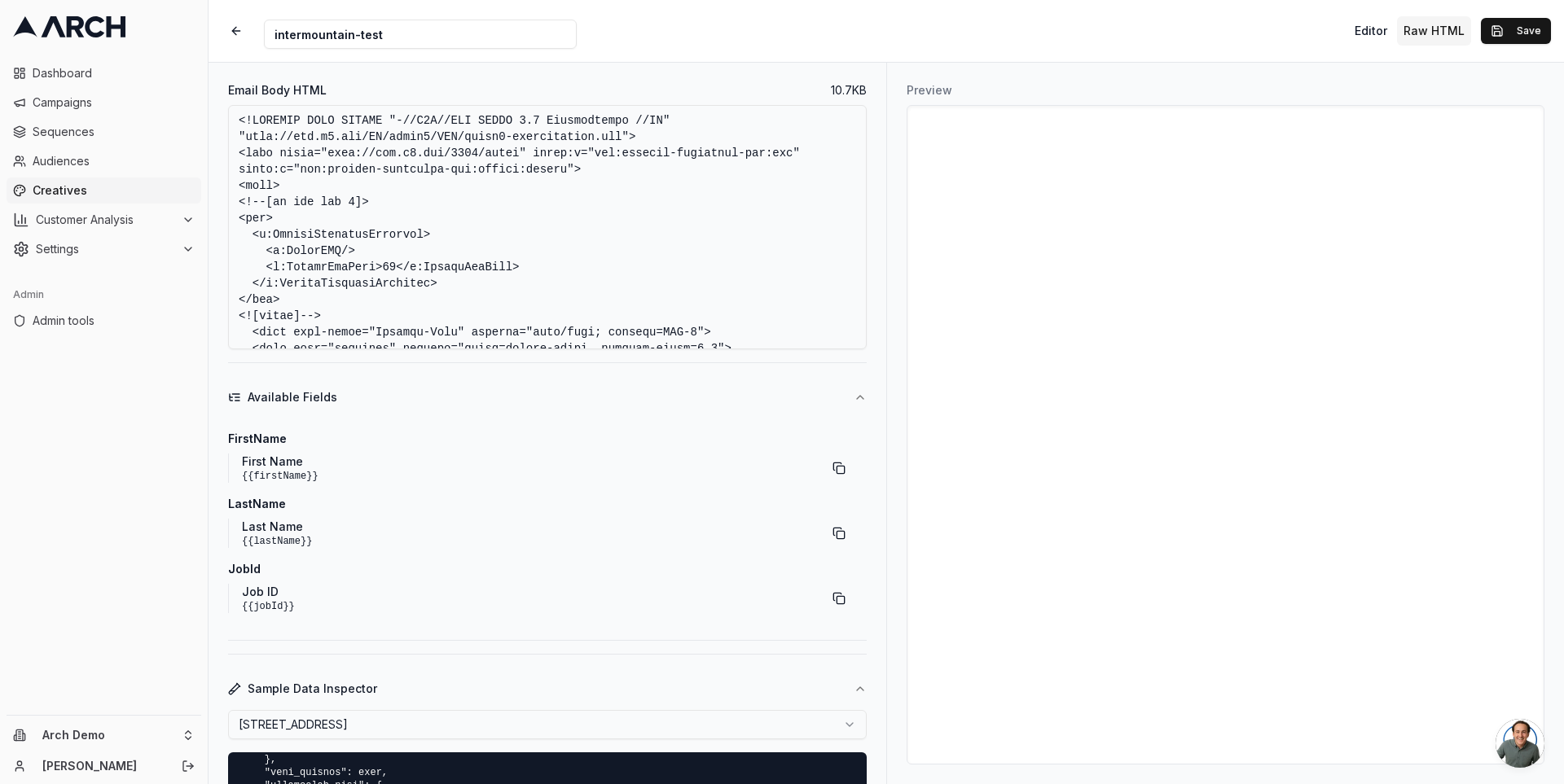
scroll to position [408, 0]
drag, startPoint x: 327, startPoint y: 473, endPoint x: 238, endPoint y: 474, distance: 89.0
click at [238, 474] on div "First Name {{firstName}}" at bounding box center [541, 465] width 626 height 30
copy code "{{firstName}}"
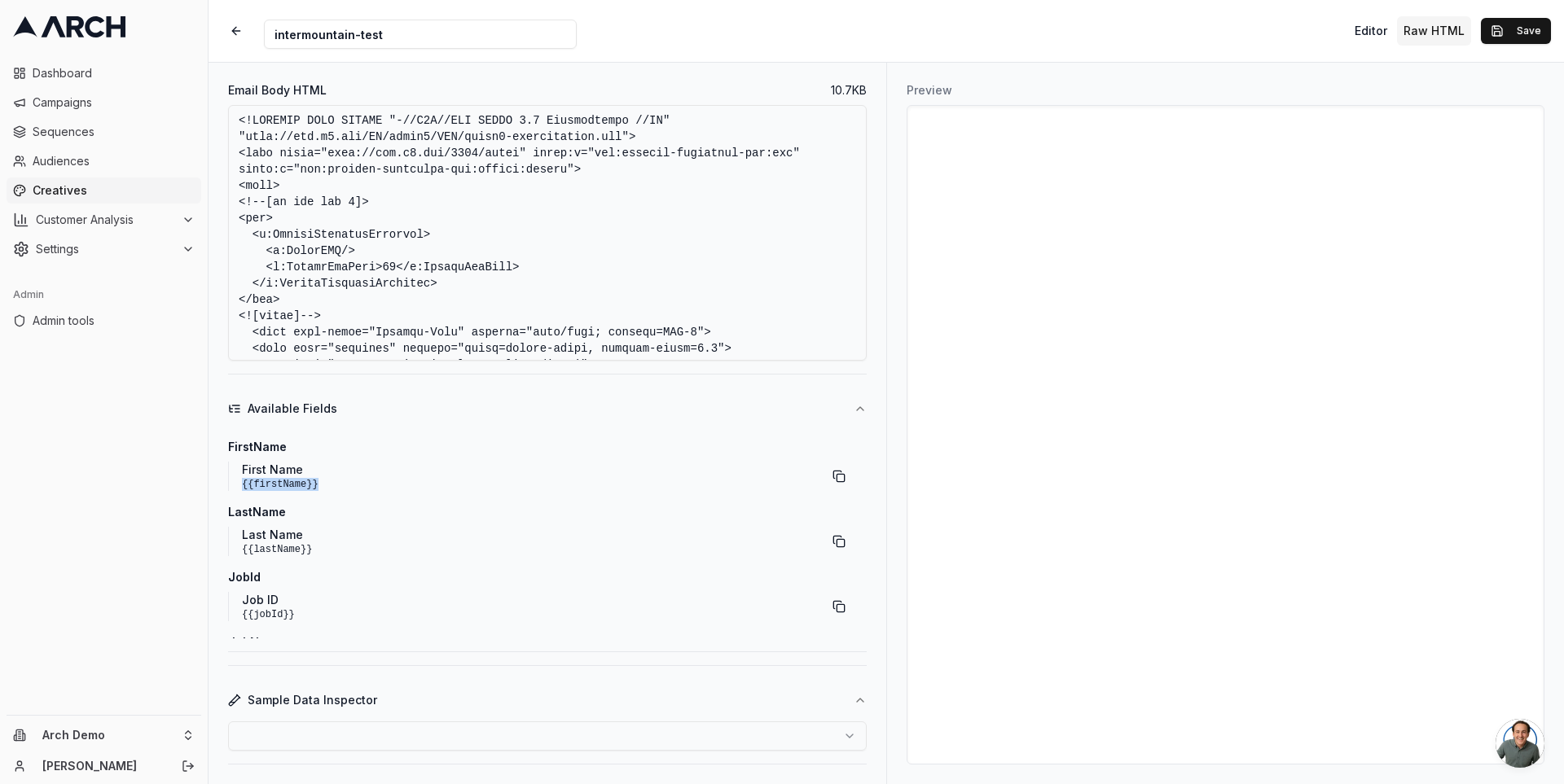
click at [559, 421] on button "Available Fields" at bounding box center [547, 408] width 638 height 42
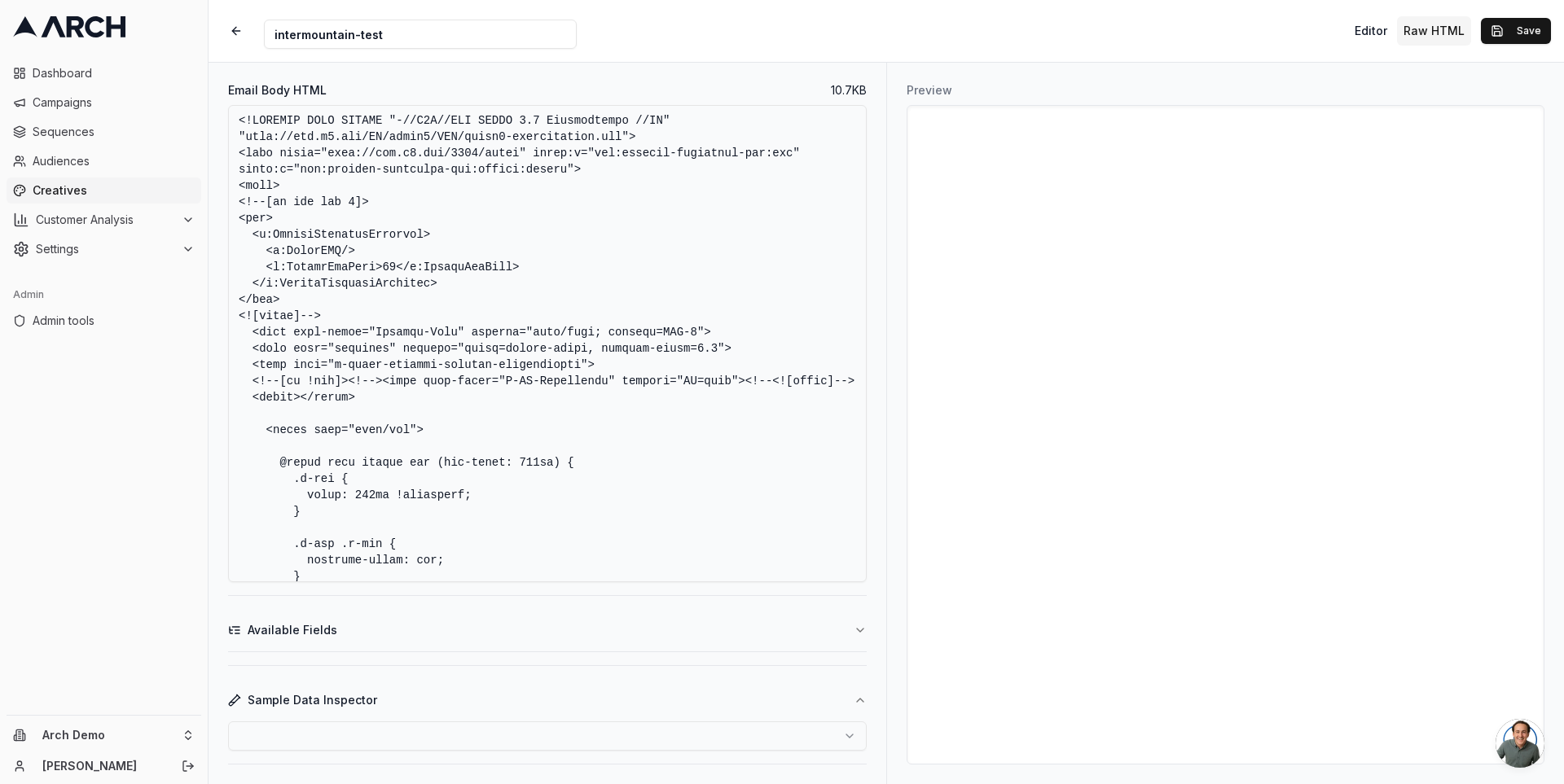
click at [539, 629] on button "Available Fields" at bounding box center [547, 630] width 638 height 42
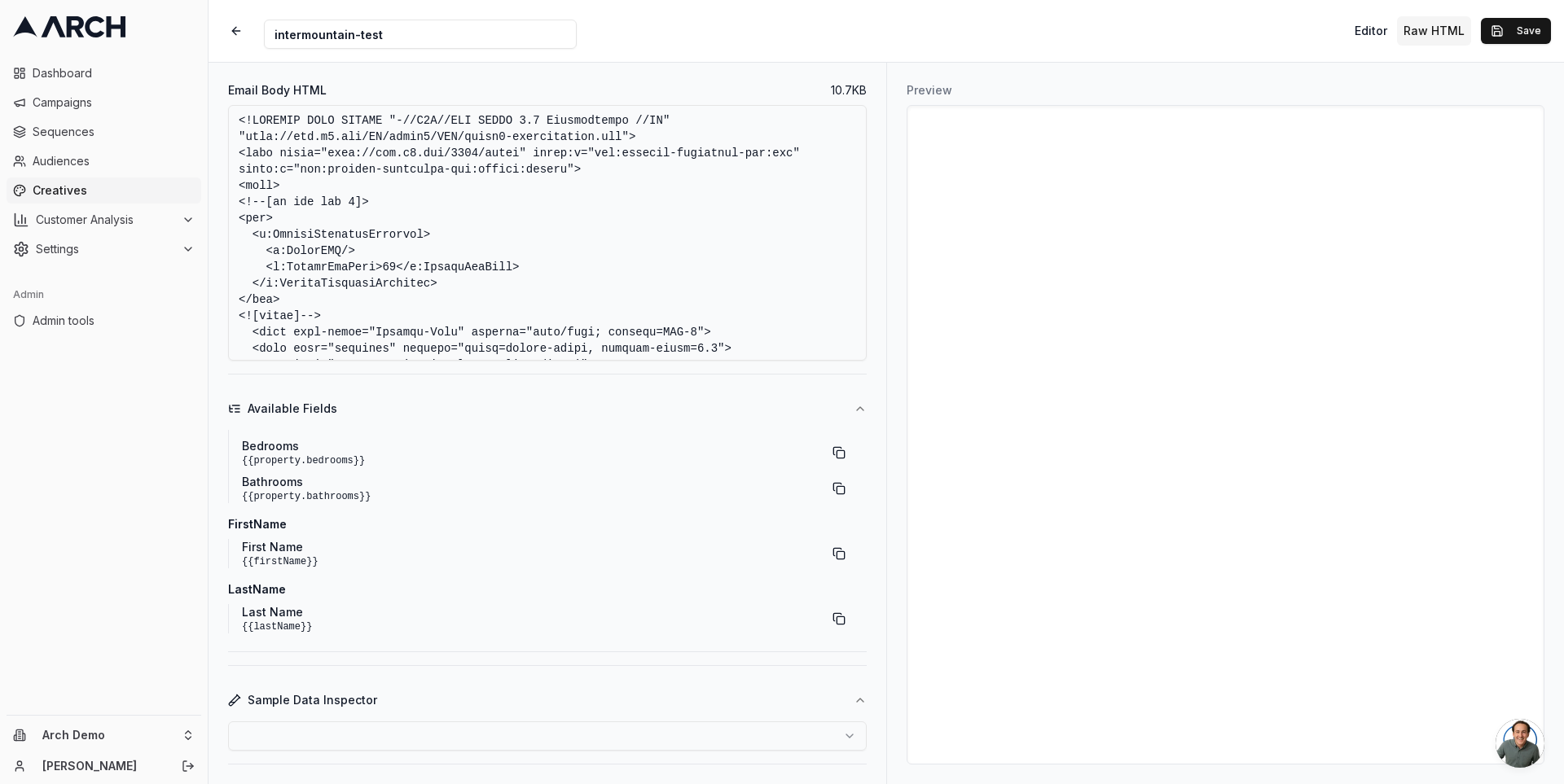
scroll to position [324, 0]
click at [816, 699] on button "Sample Data Inspector" at bounding box center [547, 699] width 638 height 42
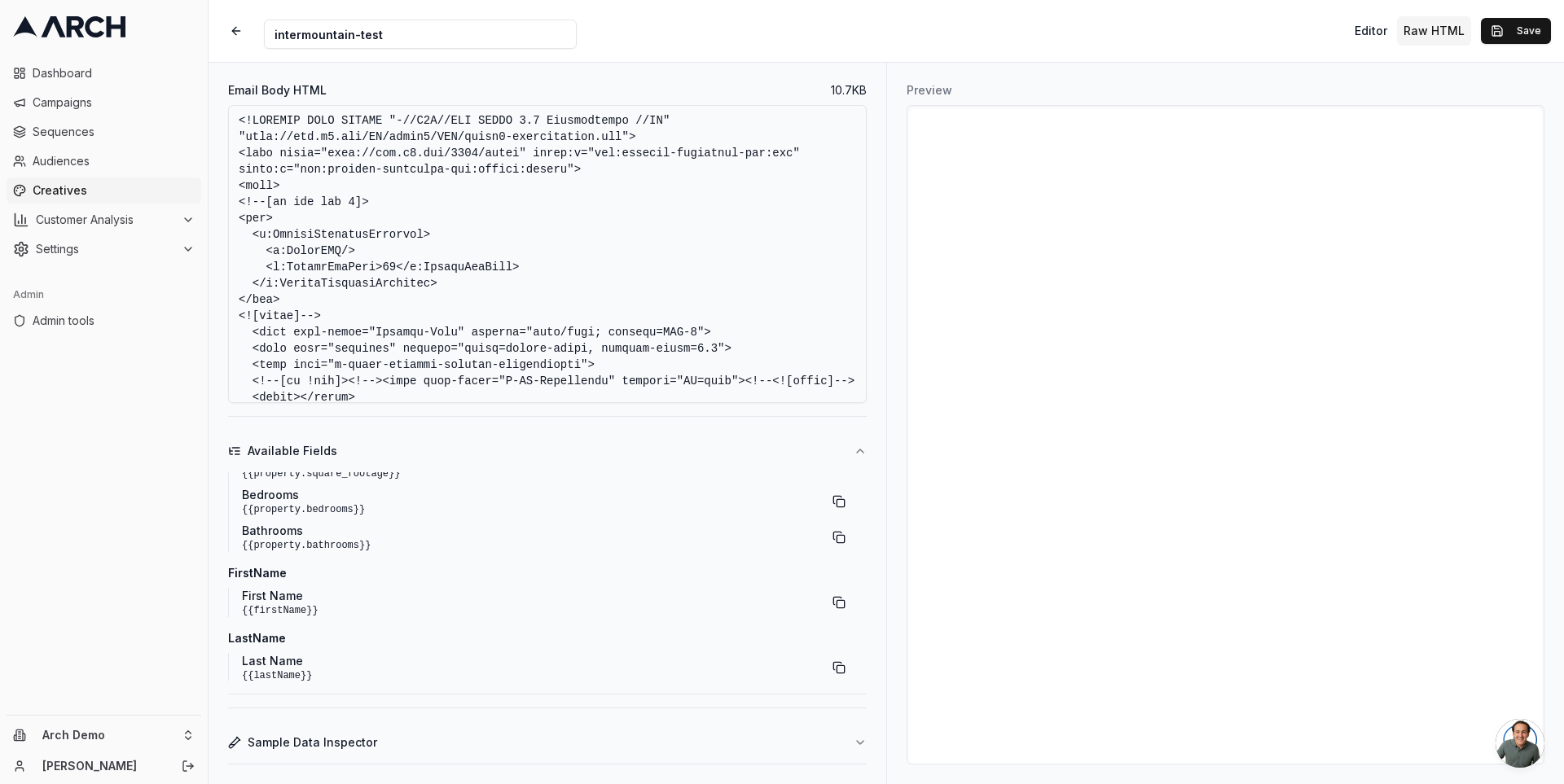
click at [810, 705] on button "Sample Data Inspector" at bounding box center [547, 742] width 638 height 42
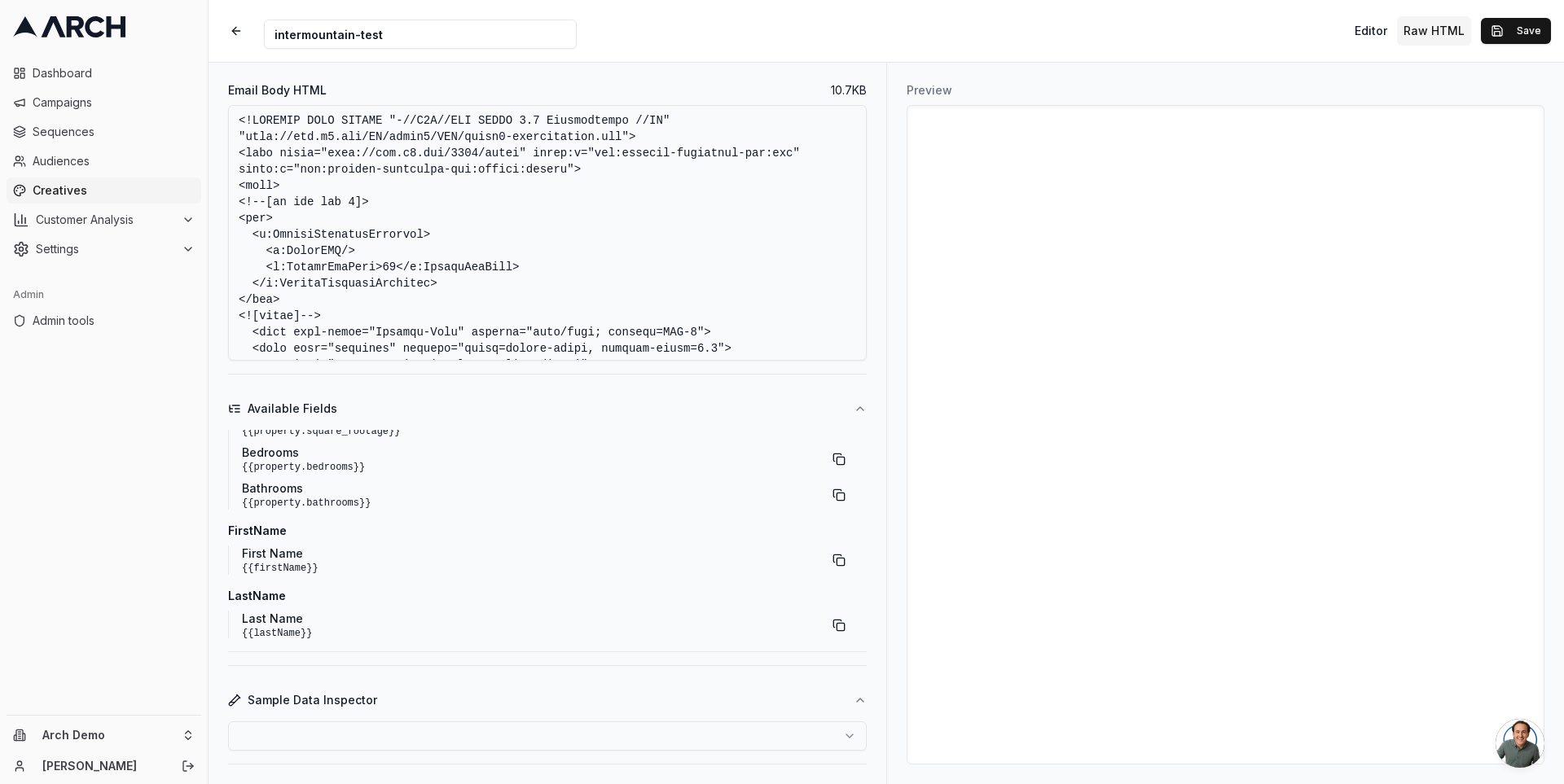
click at [837, 705] on html "Dashboard Campaigns Sequences Audiences Creatives Customer Analysis Settings Ad…" at bounding box center [782, 392] width 1564 height 784
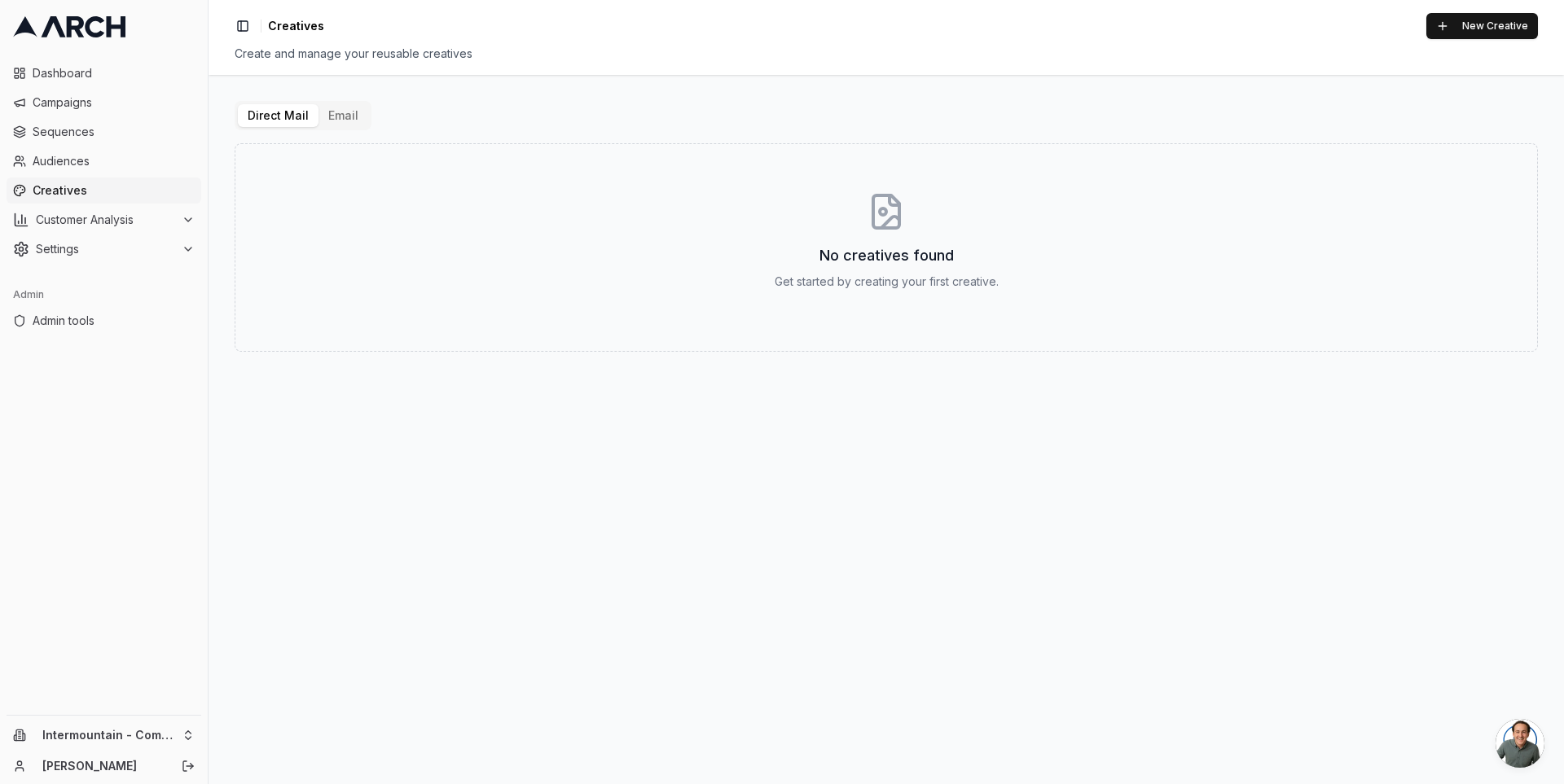
click at [333, 114] on button "Email" at bounding box center [343, 115] width 49 height 23
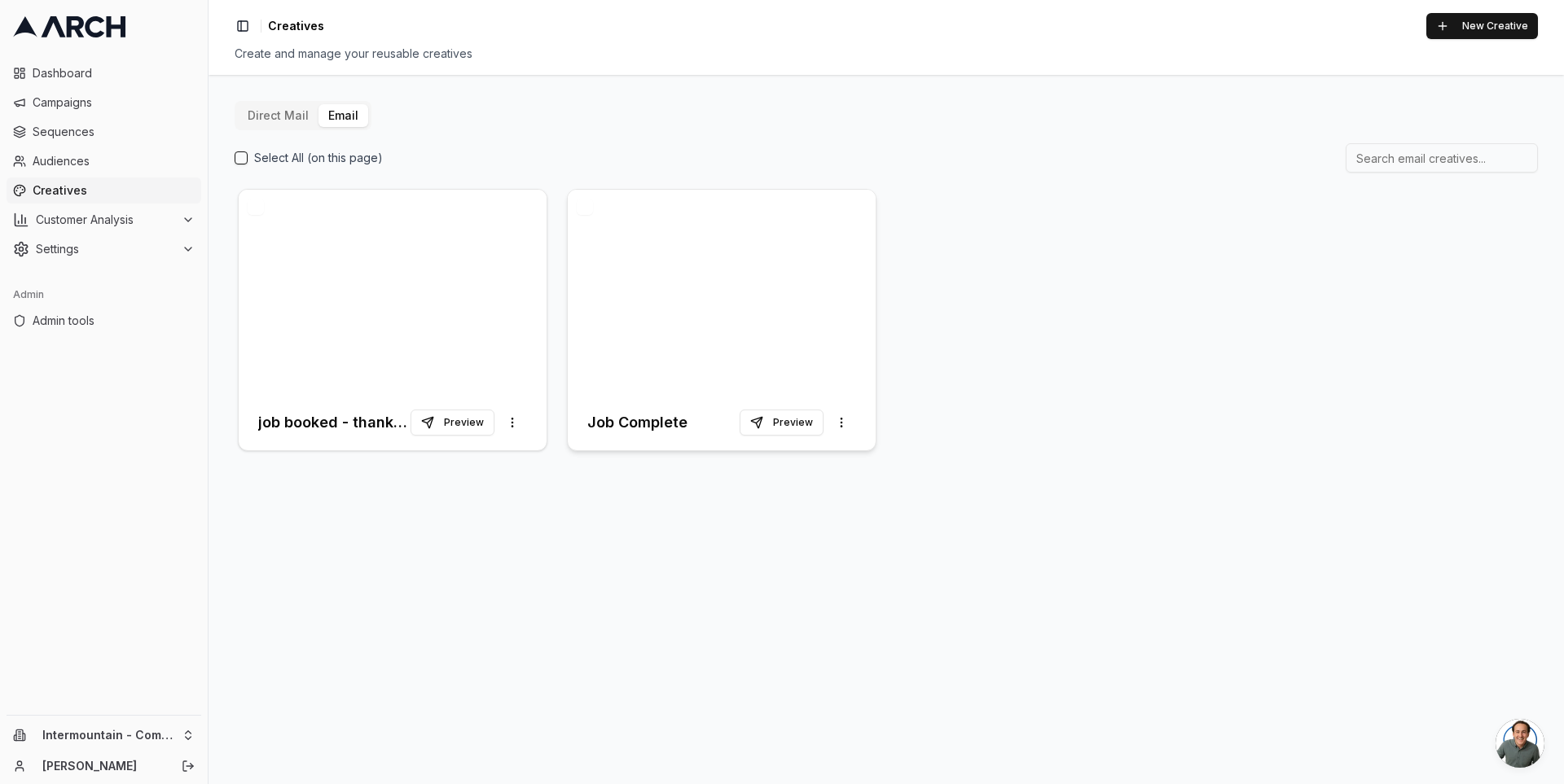
click at [619, 251] on div at bounding box center [721, 292] width 308 height 205
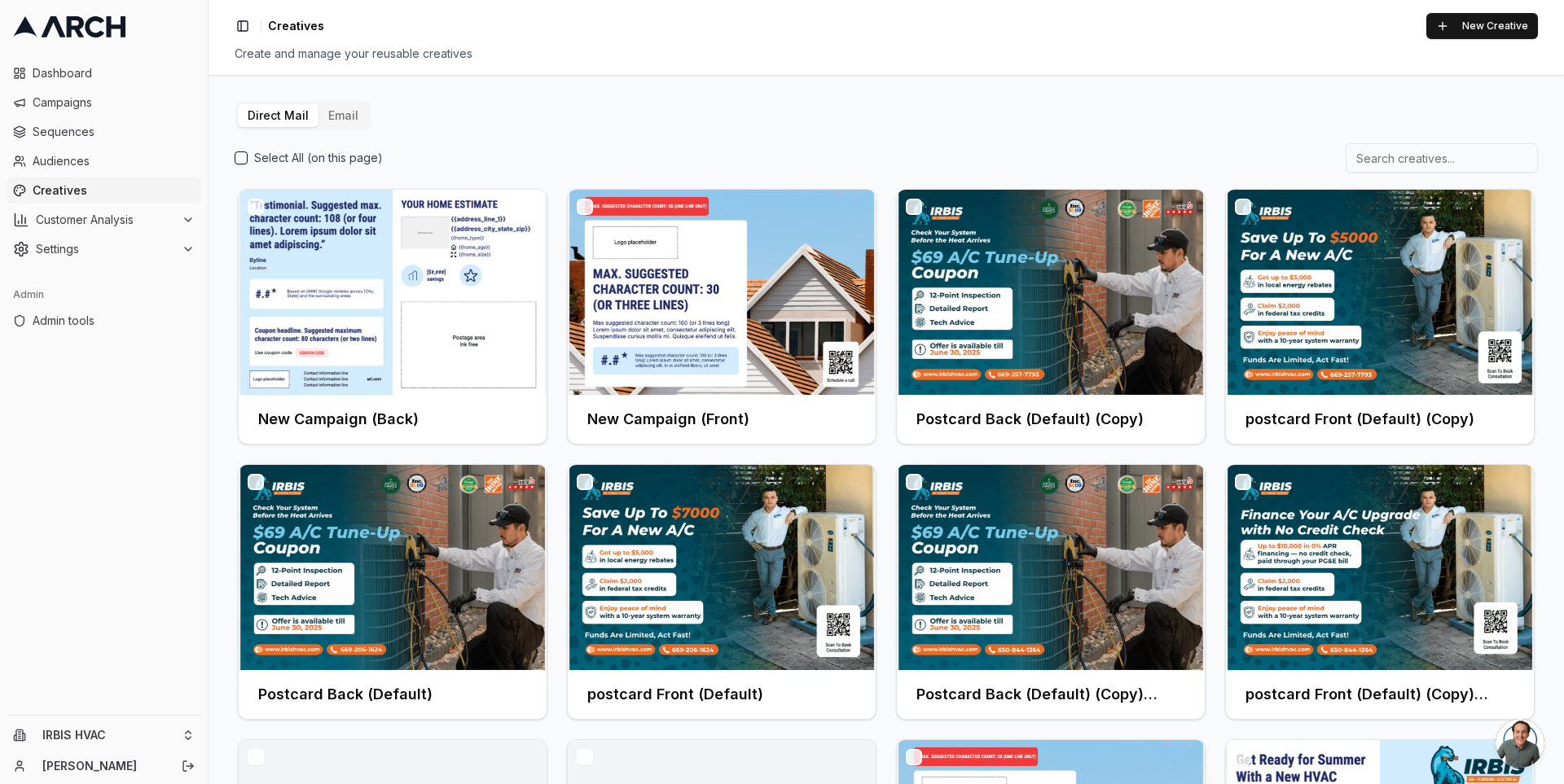
click at [971, 142] on div "Direct Mail Email Select All (on this page) New Campaign (Back) New Campaign (F…" at bounding box center [886, 573] width 1303 height 946
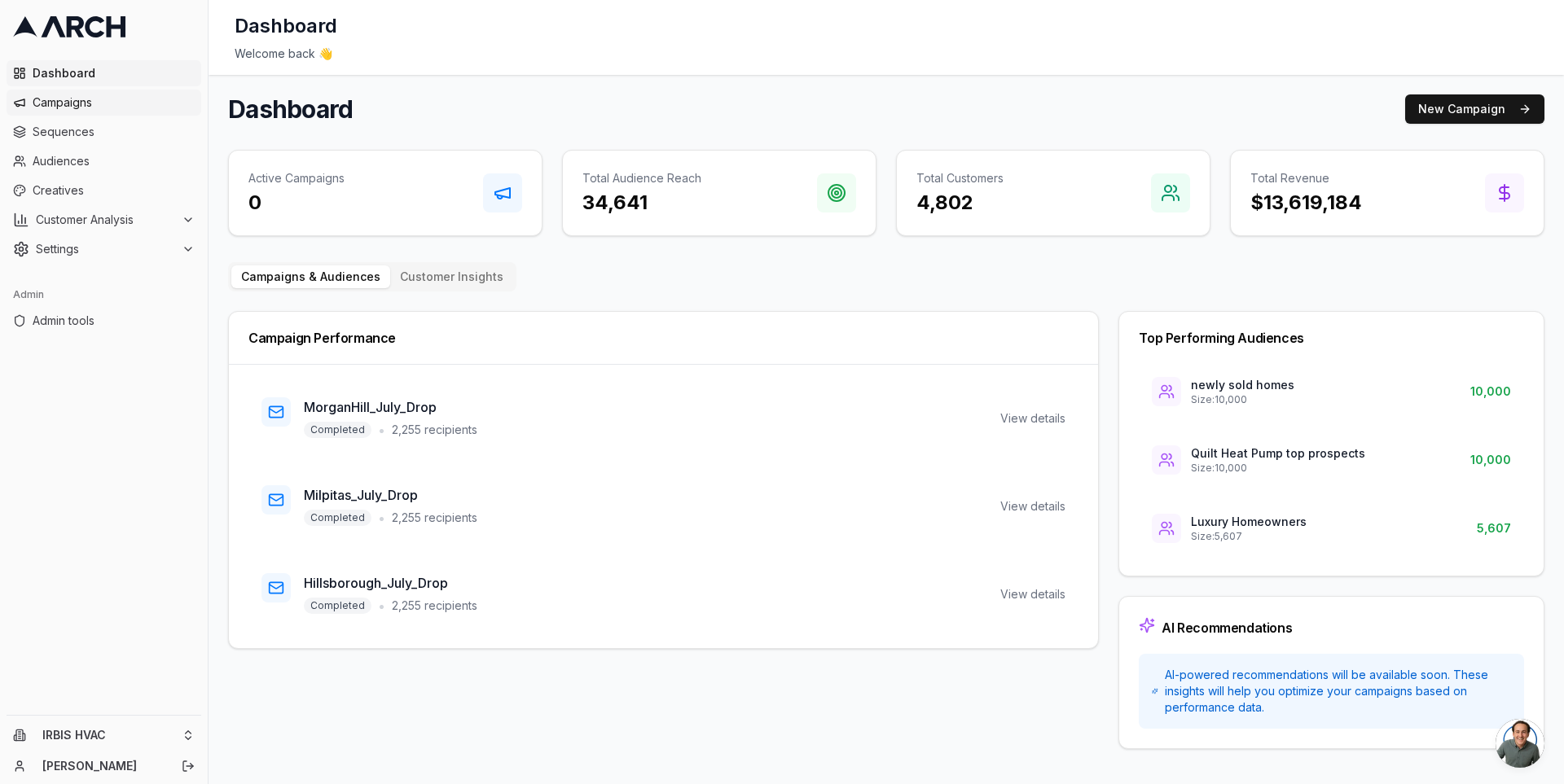
click at [127, 102] on span "Campaigns" at bounding box center [113, 103] width 162 height 17
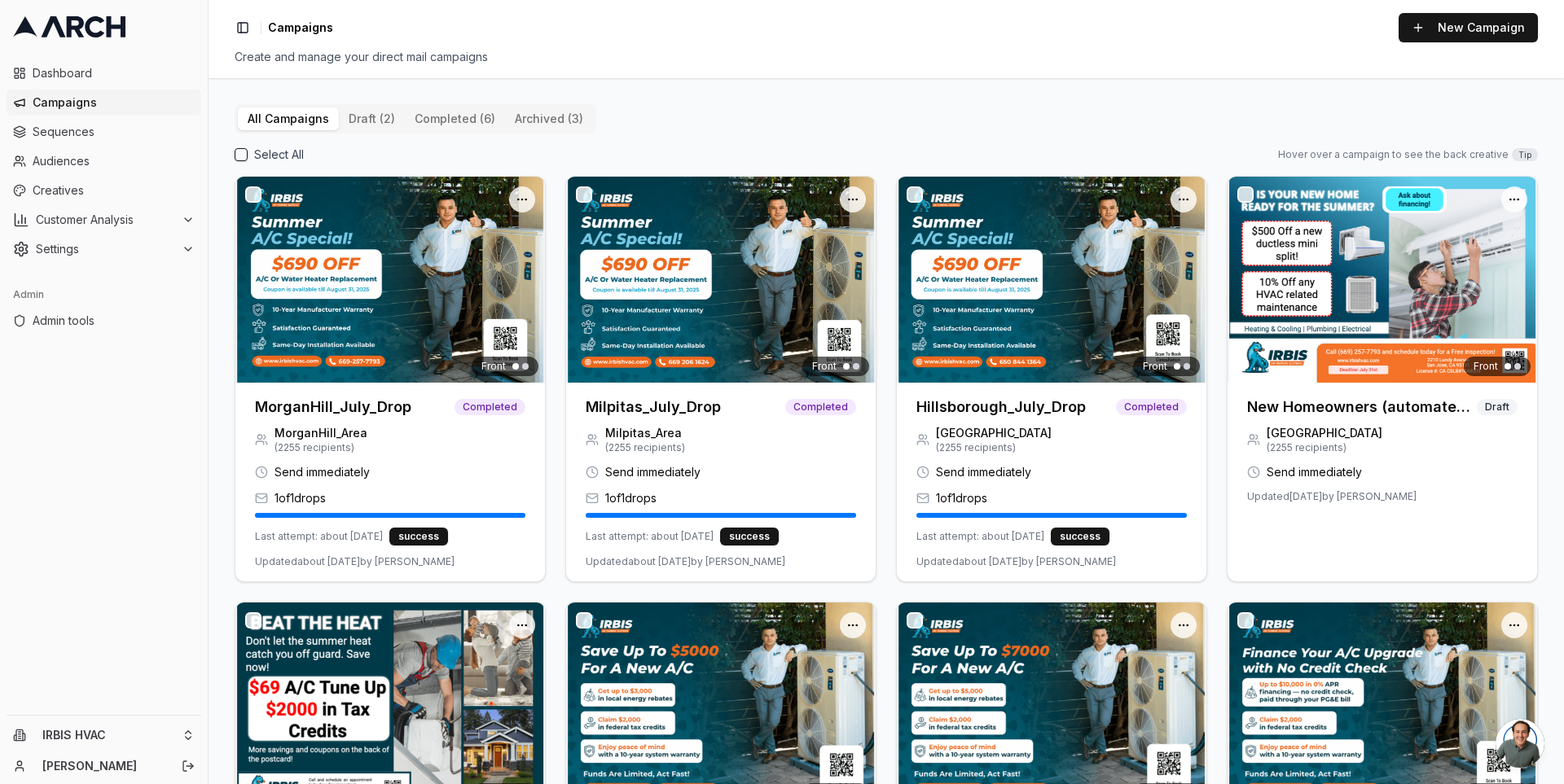
click at [540, 119] on button "archived (3)" at bounding box center [549, 118] width 88 height 23
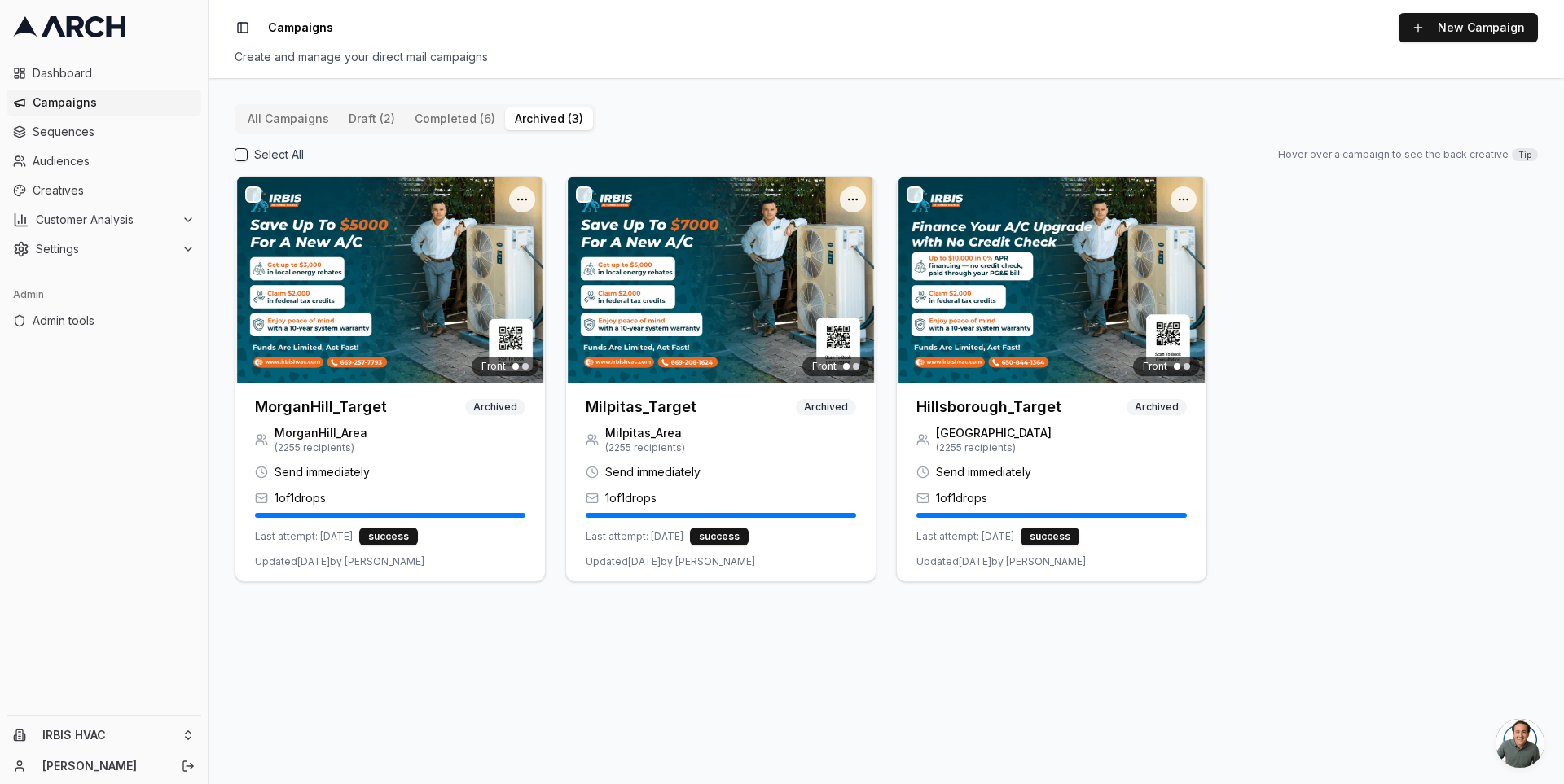
click at [284, 121] on button "All Campaigns" at bounding box center [288, 118] width 101 height 23
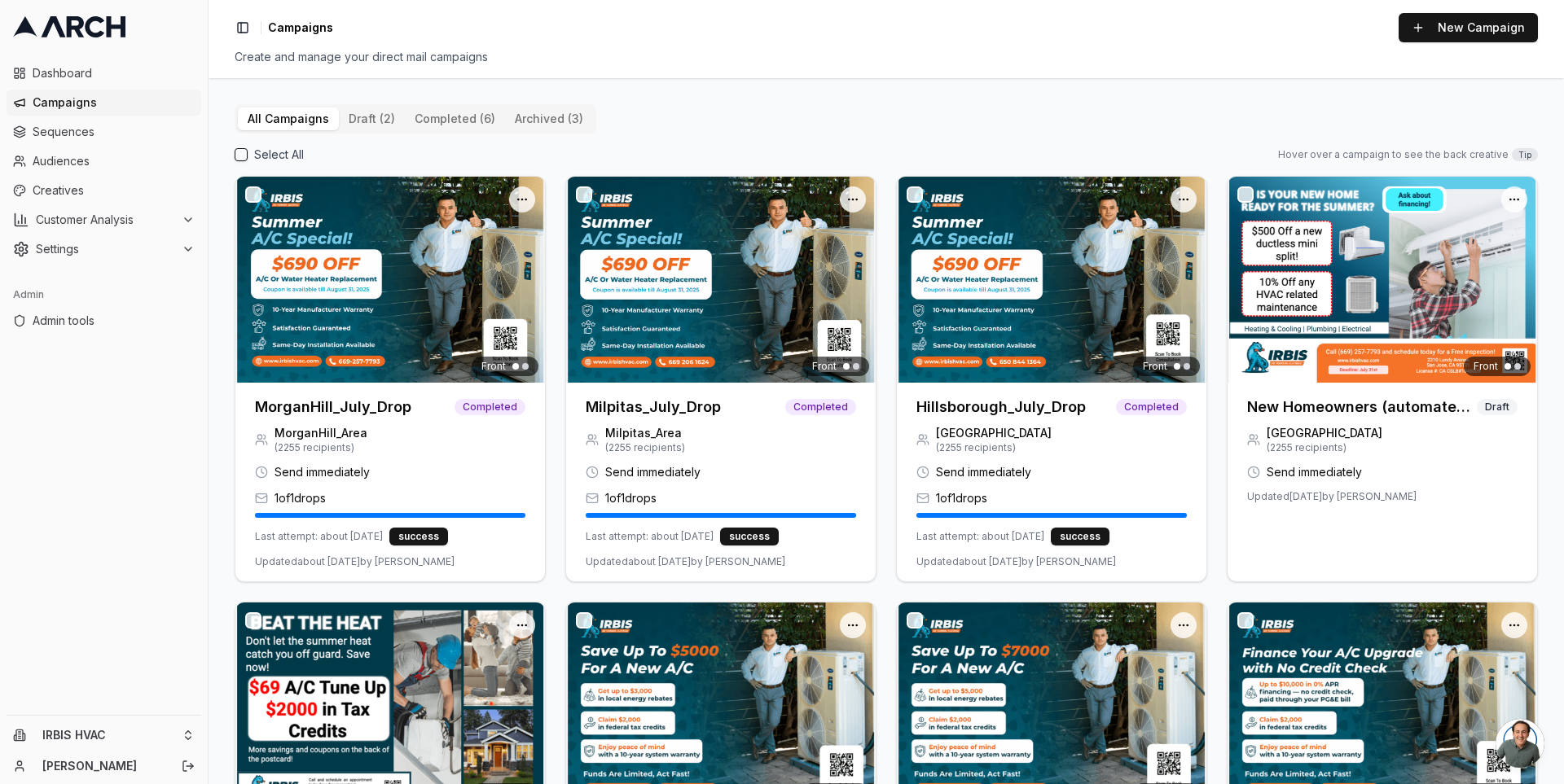
click at [423, 120] on button "completed (6)" at bounding box center [455, 118] width 101 height 23
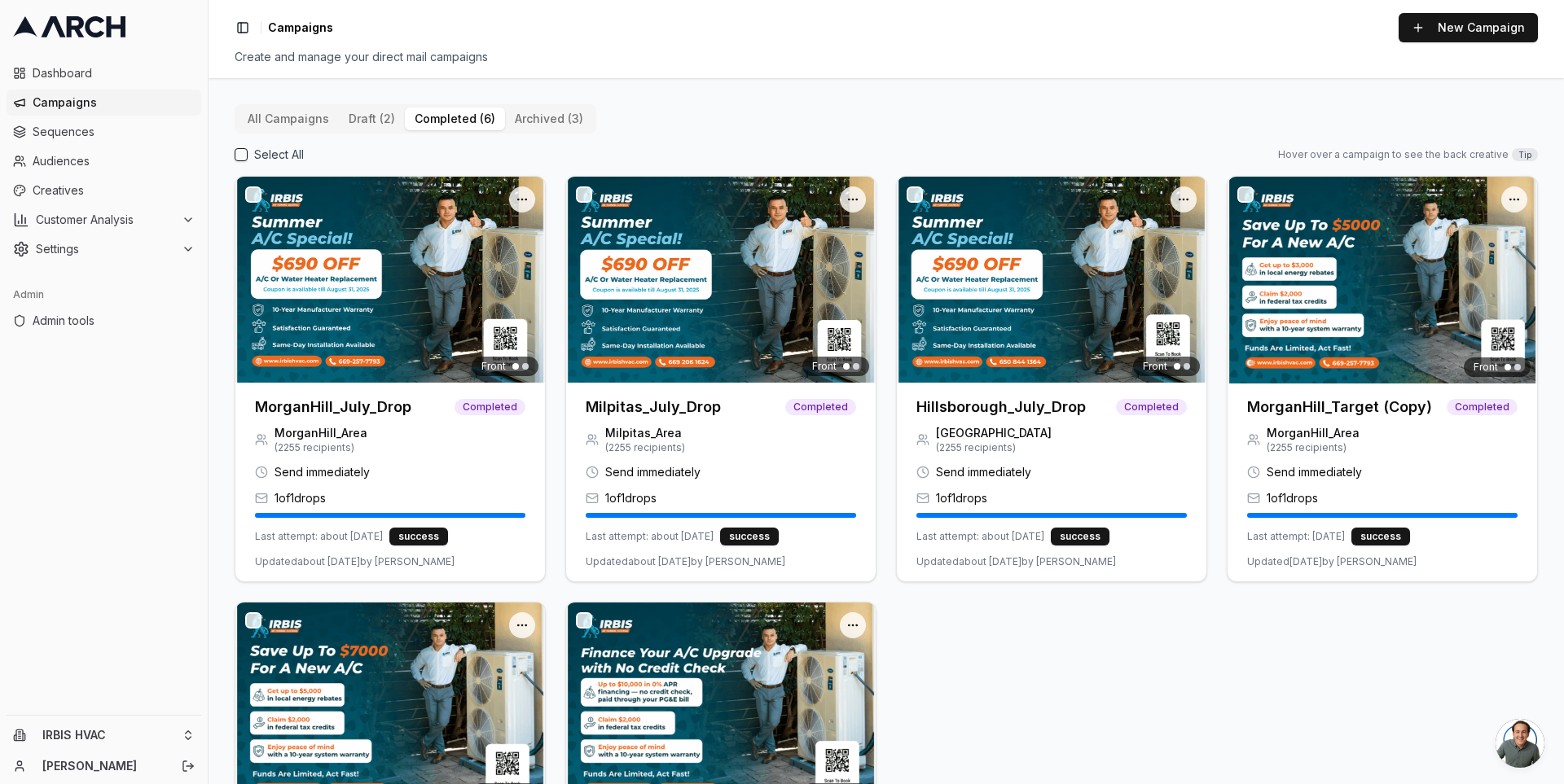
click at [364, 122] on button "draft (2)" at bounding box center [371, 118] width 66 height 23
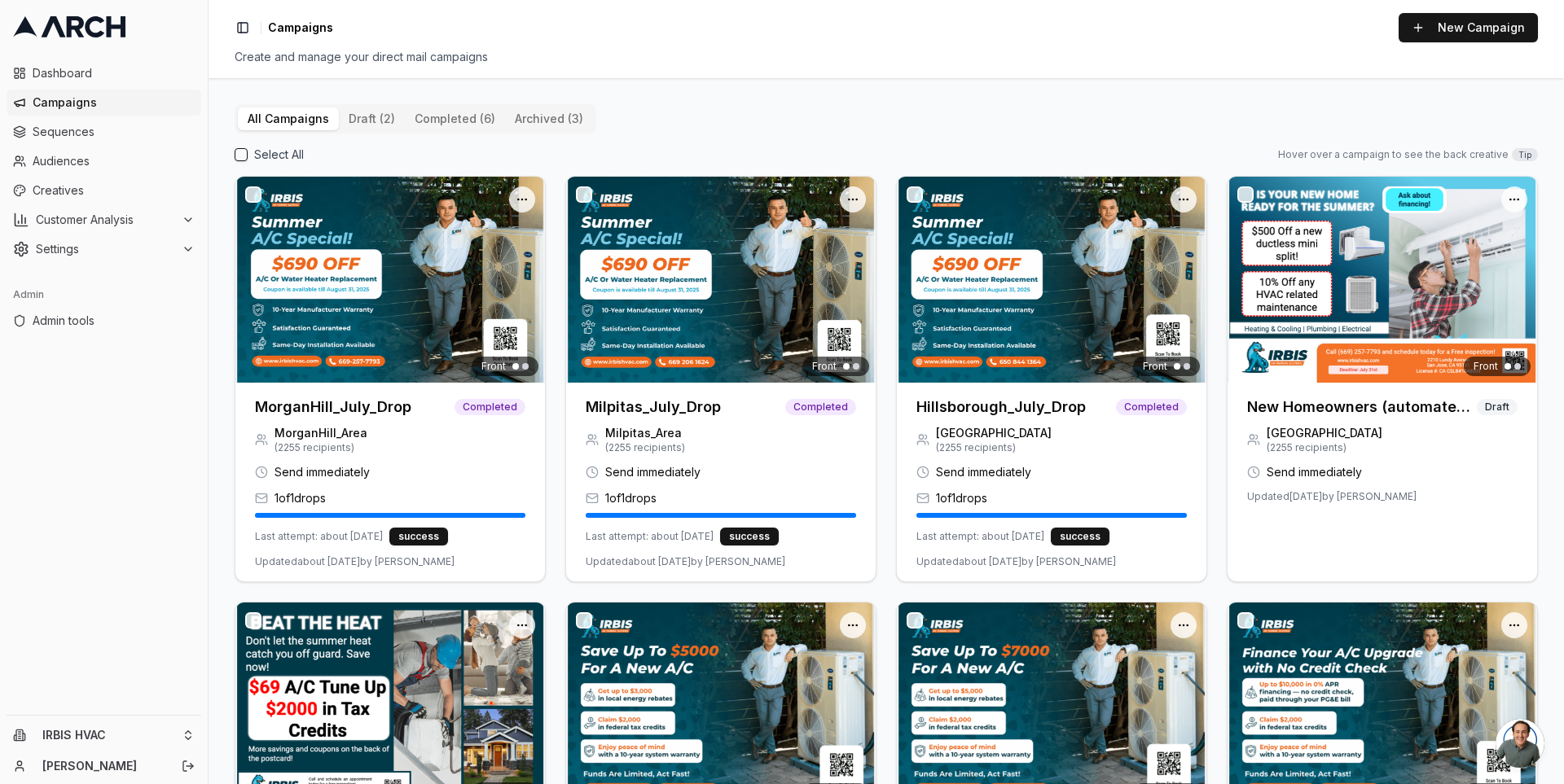
click at [290, 122] on button "All Campaigns" at bounding box center [288, 118] width 101 height 23
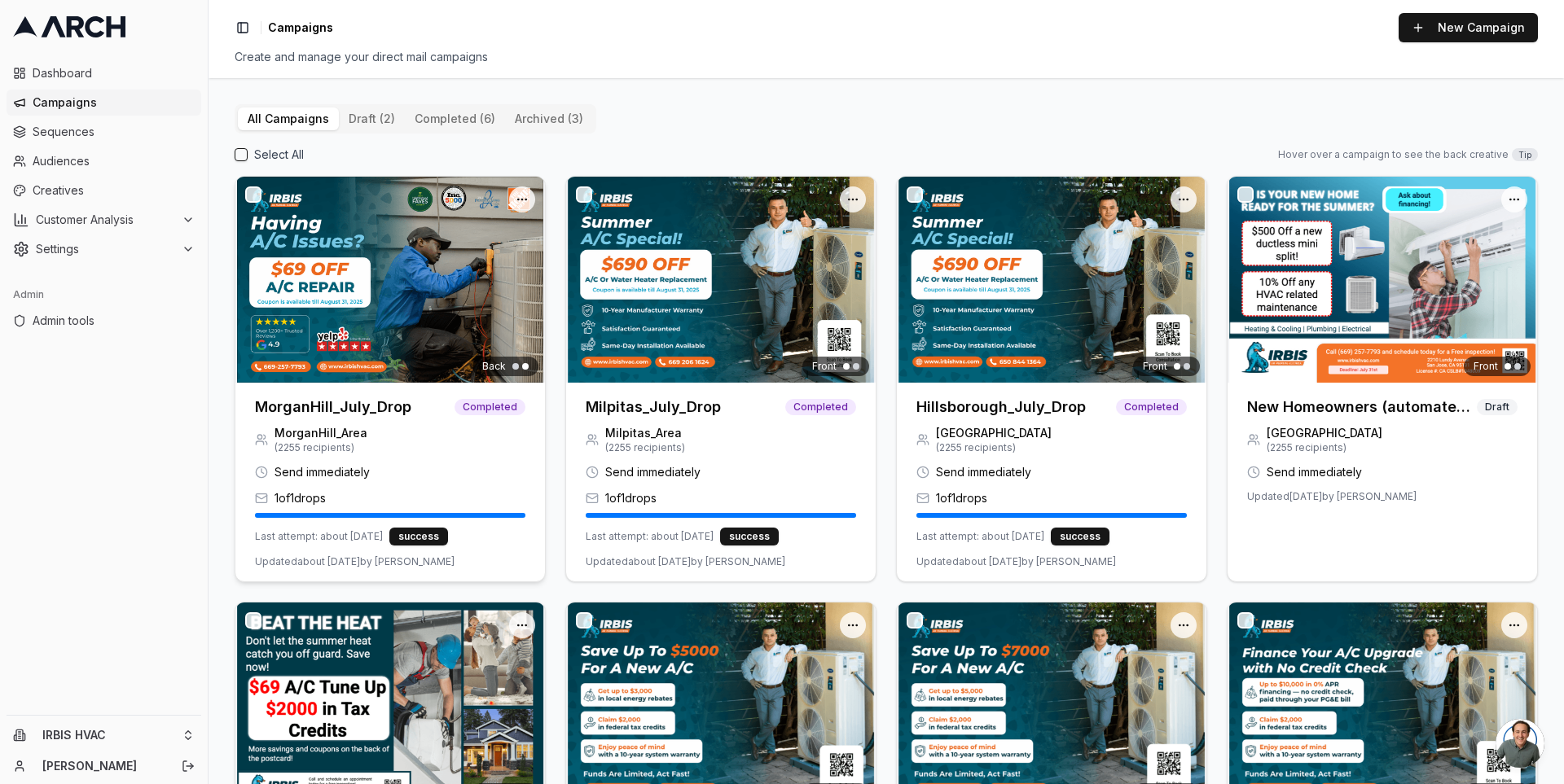
click at [373, 315] on img at bounding box center [391, 279] width 310 height 206
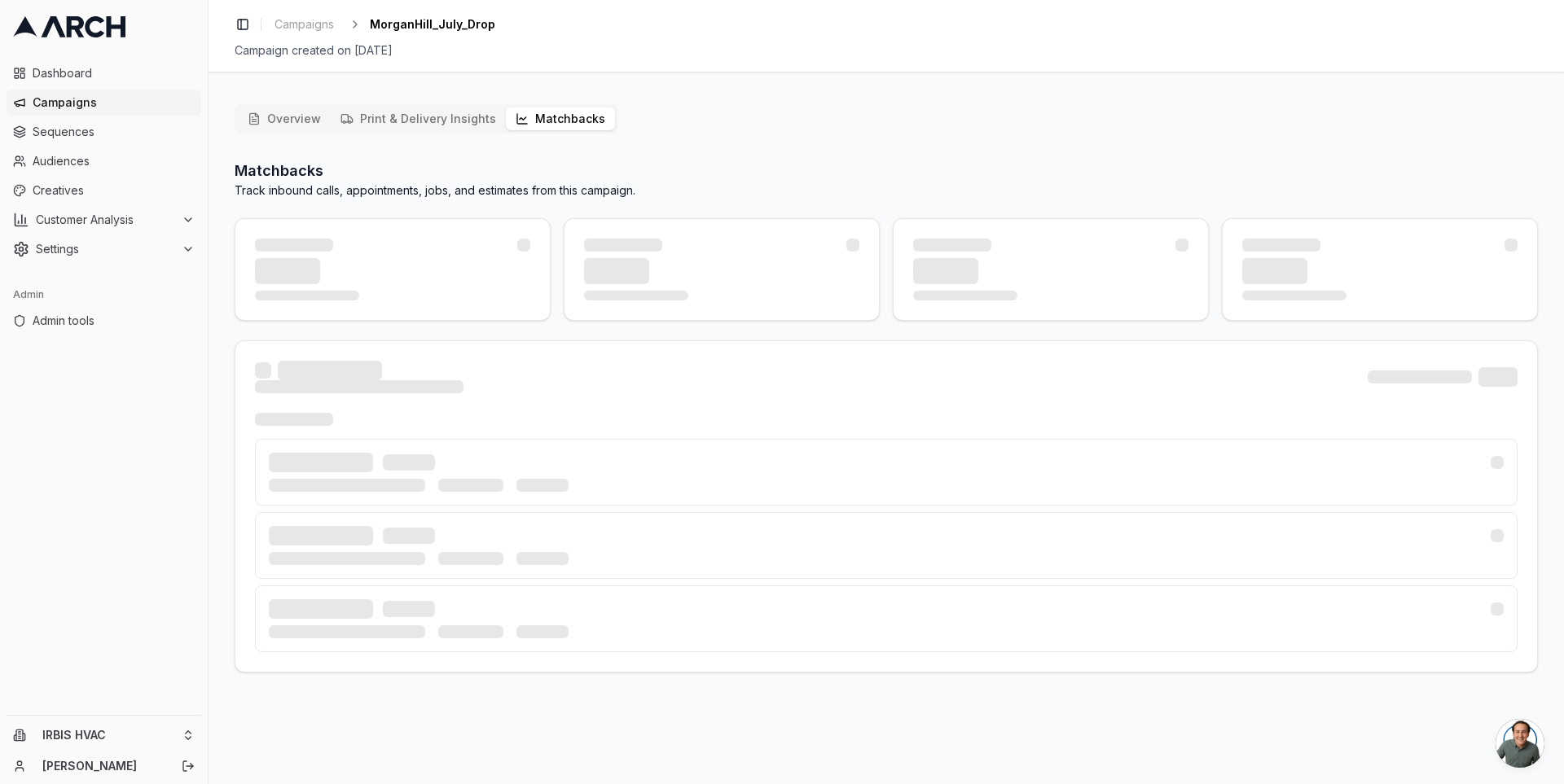
click at [535, 115] on button "Matchbacks" at bounding box center [560, 118] width 110 height 23
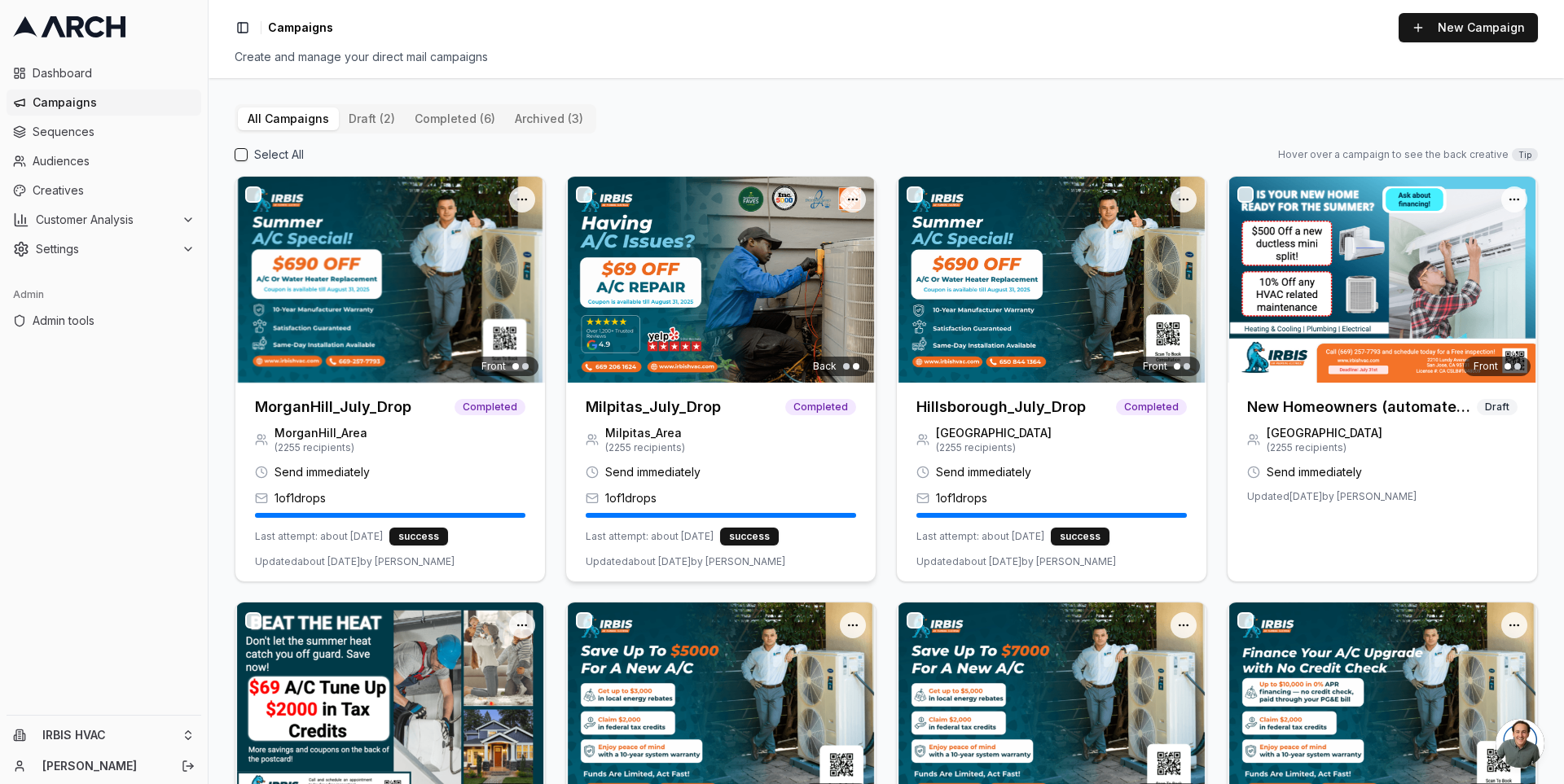
click at [689, 262] on div at bounding box center [721, 279] width 310 height 206
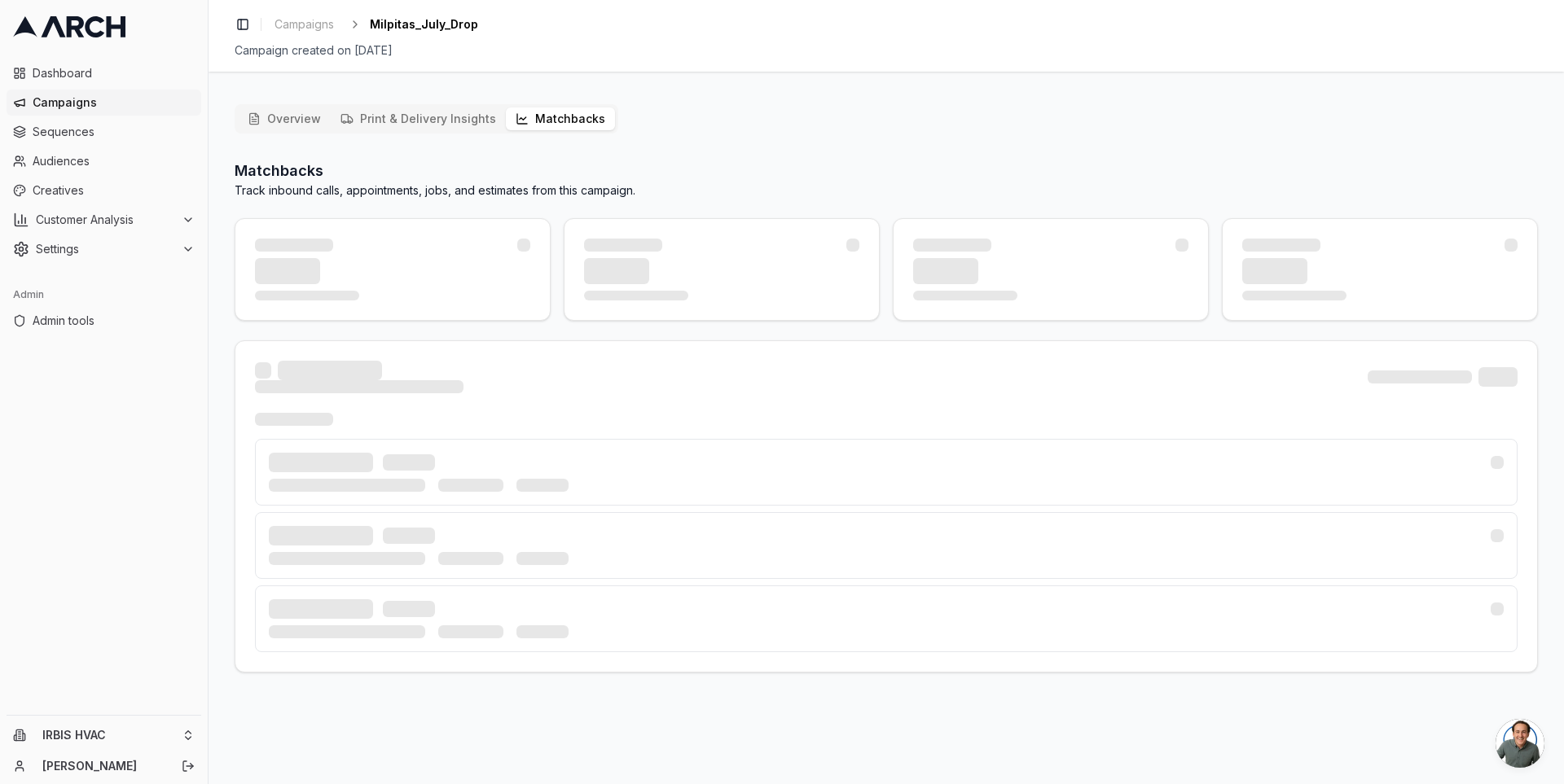
click at [568, 122] on button "Matchbacks" at bounding box center [560, 118] width 110 height 23
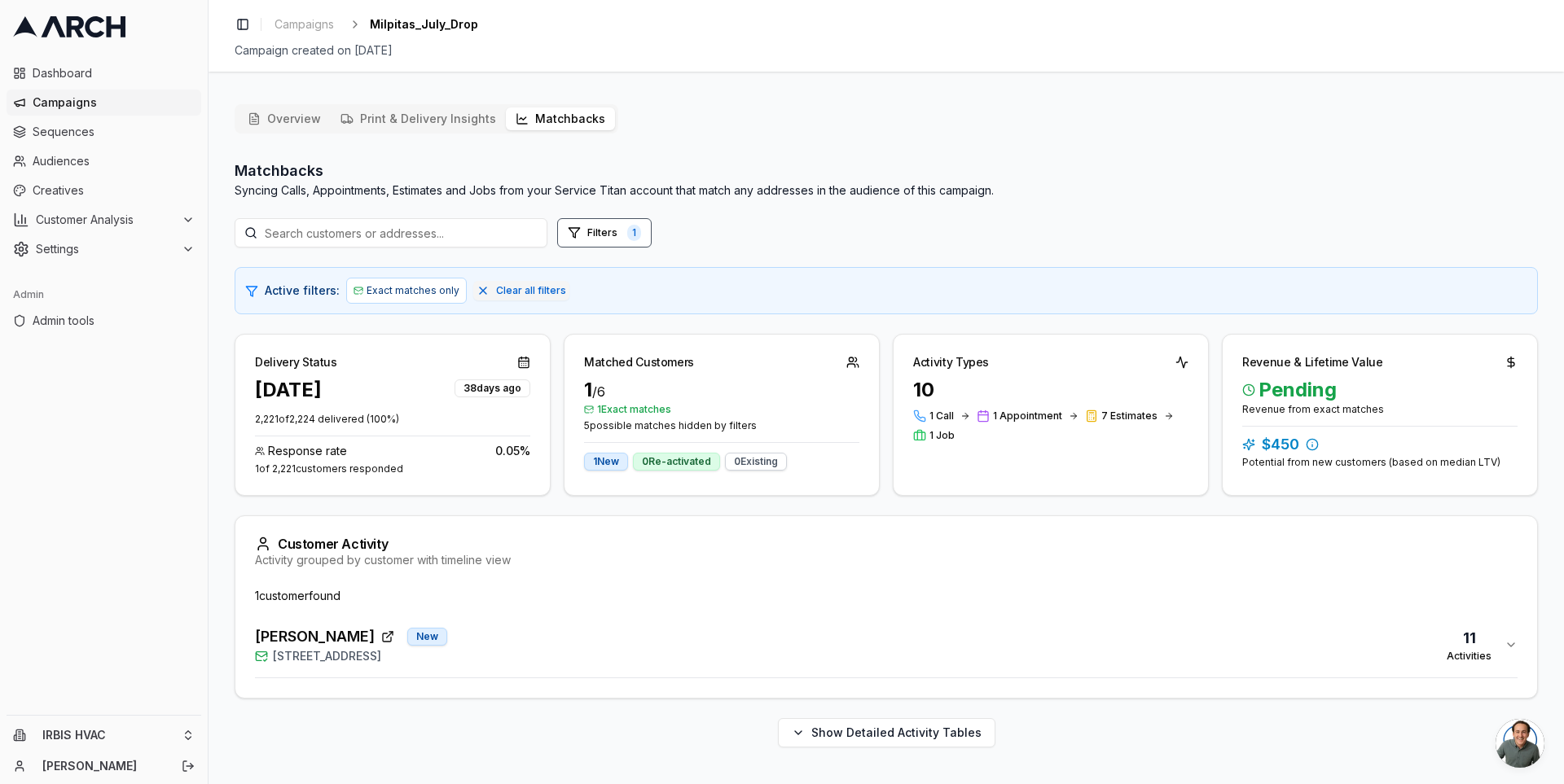
click at [569, 640] on div "Kathir Govind New 1549 Portola Drive, Milpitas, CA 95035 11 Activities" at bounding box center [879, 645] width 1249 height 39
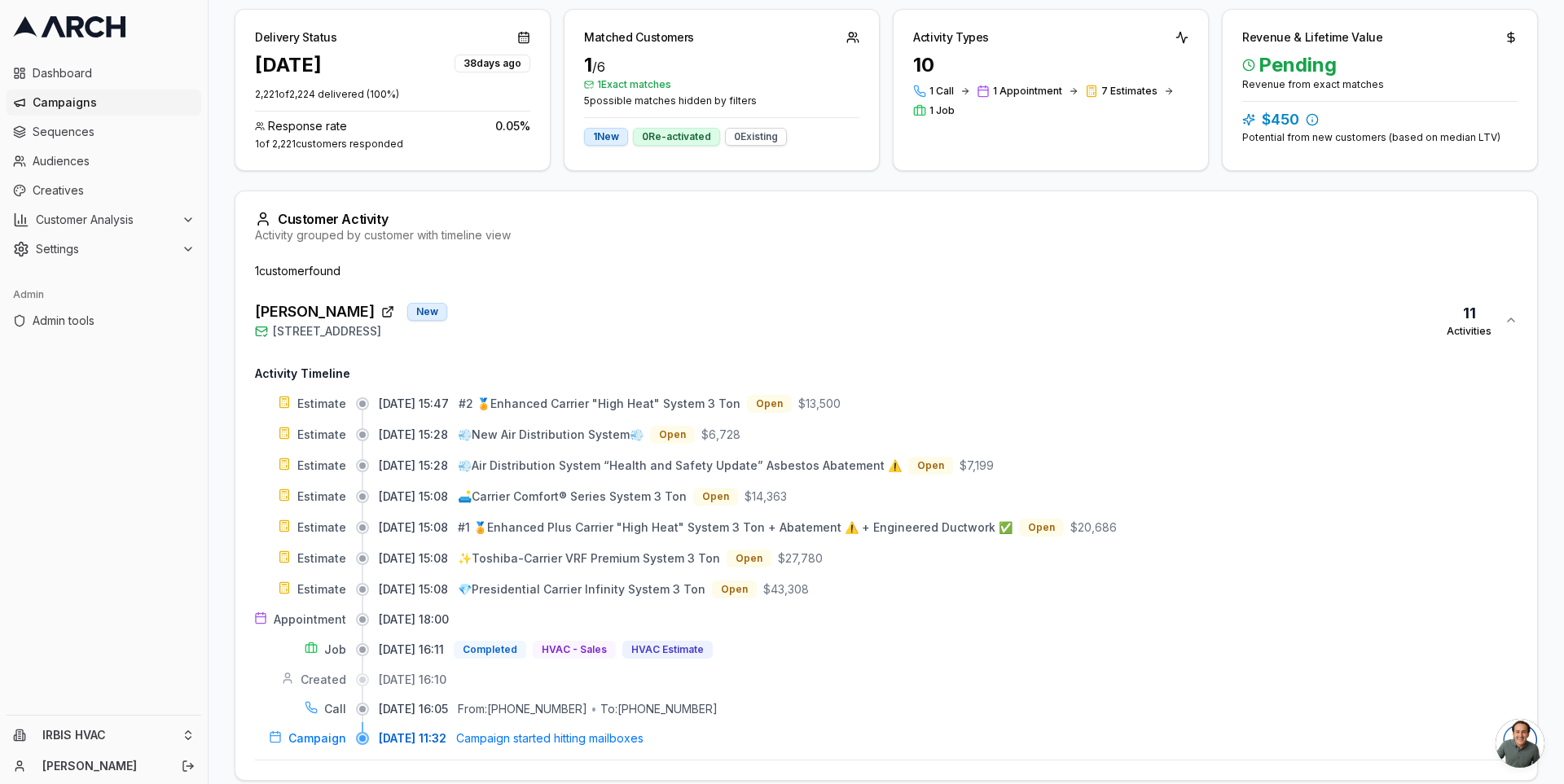
scroll to position [325, 0]
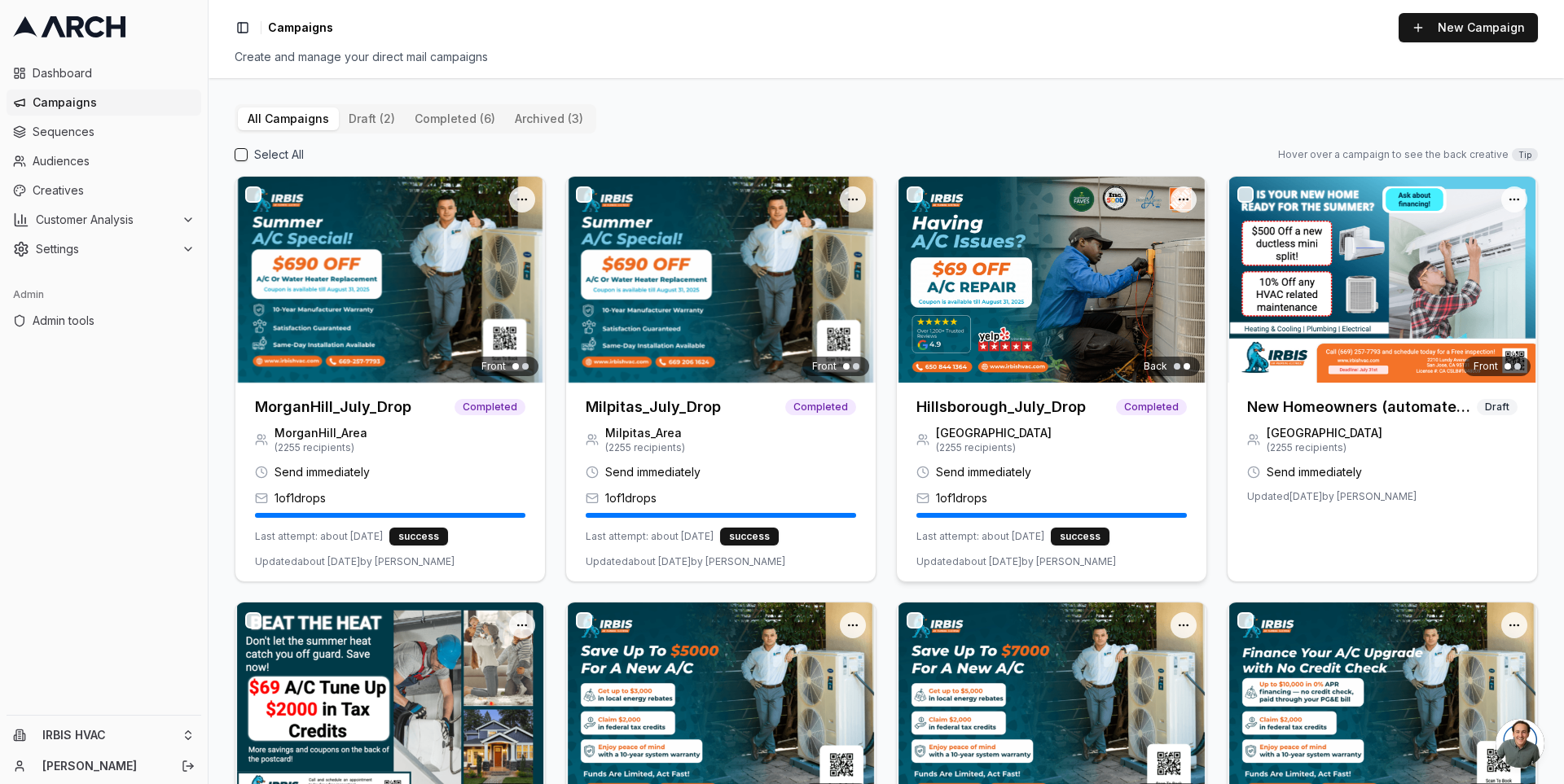
click at [921, 303] on div "Back" at bounding box center [1052, 279] width 310 height 206
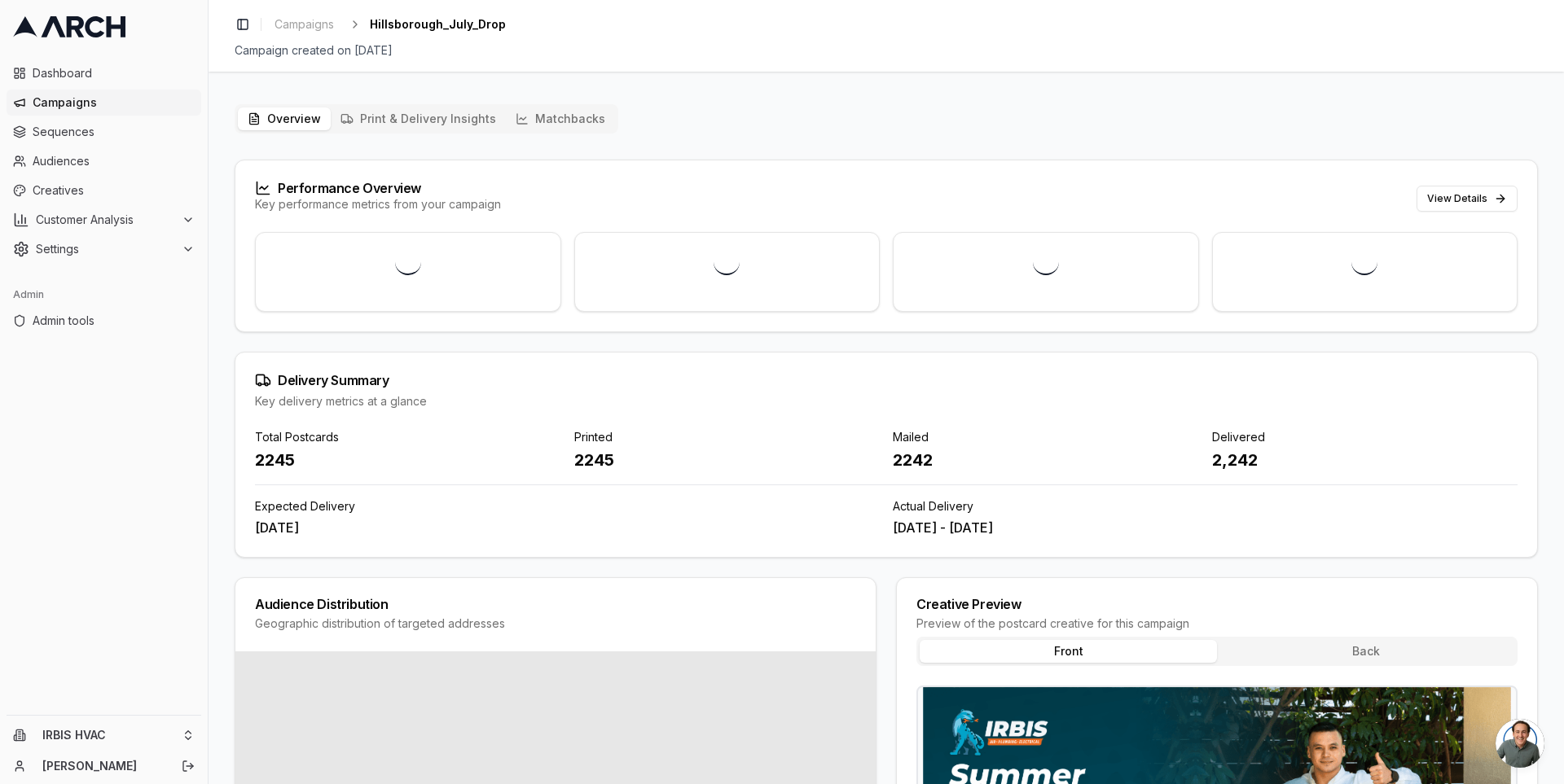
click at [536, 132] on div "Overview Print & Delivery Insights Matchbacks" at bounding box center [426, 119] width 384 height 30
click at [537, 126] on button "Matchbacks" at bounding box center [560, 118] width 110 height 23
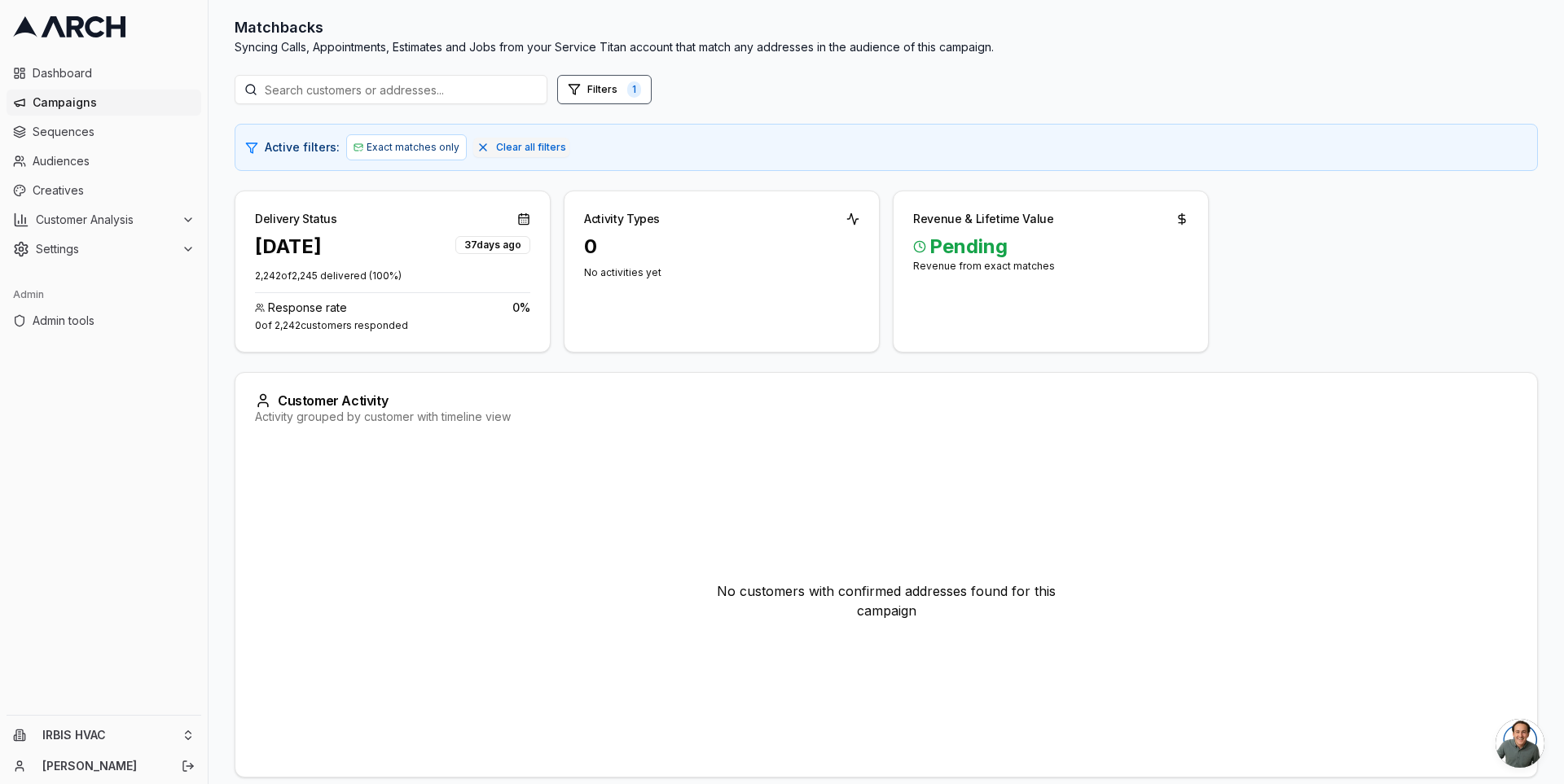
scroll to position [160, 0]
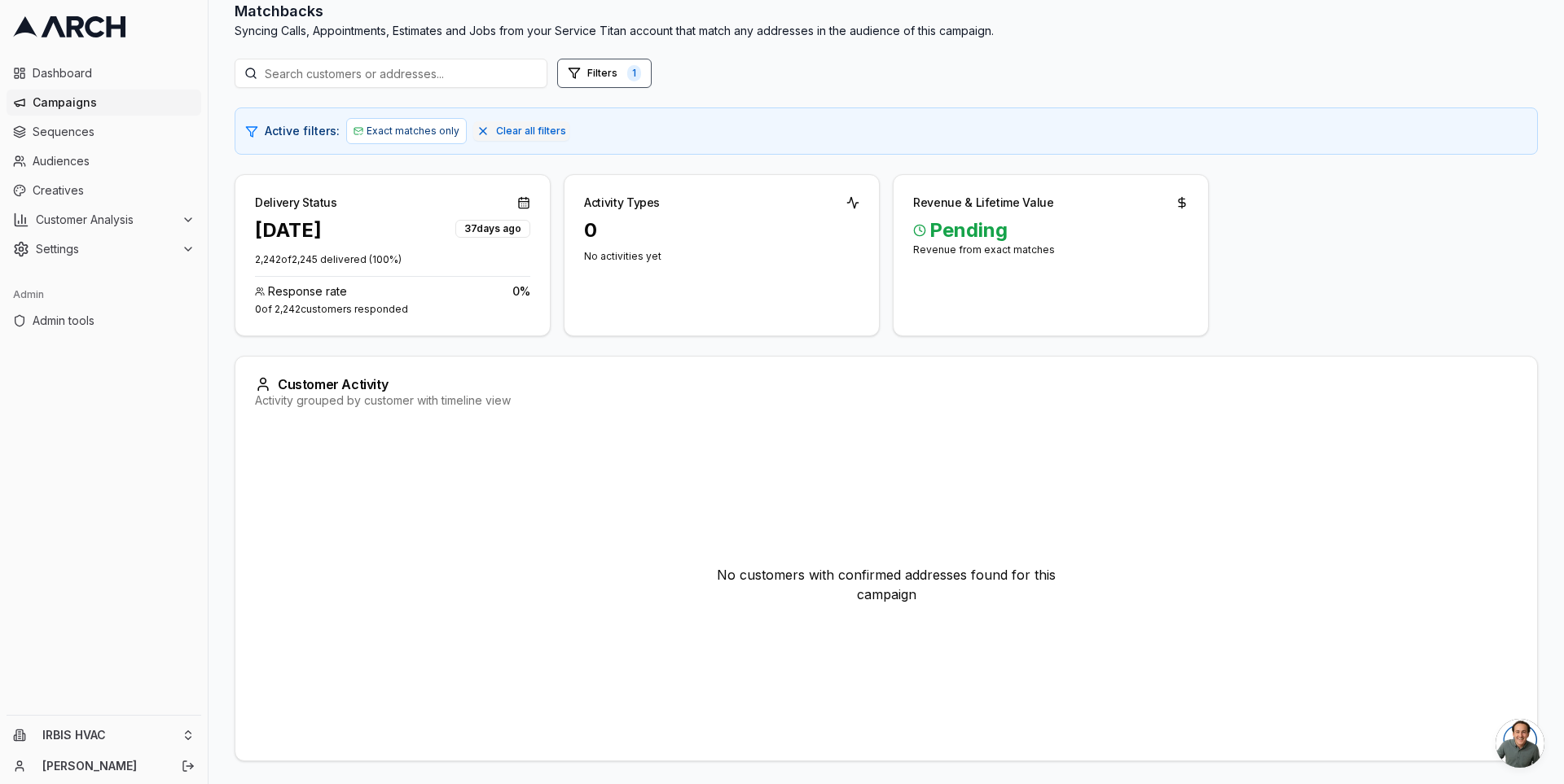
drag, startPoint x: 530, startPoint y: 241, endPoint x: 526, endPoint y: 249, distance: 8.9
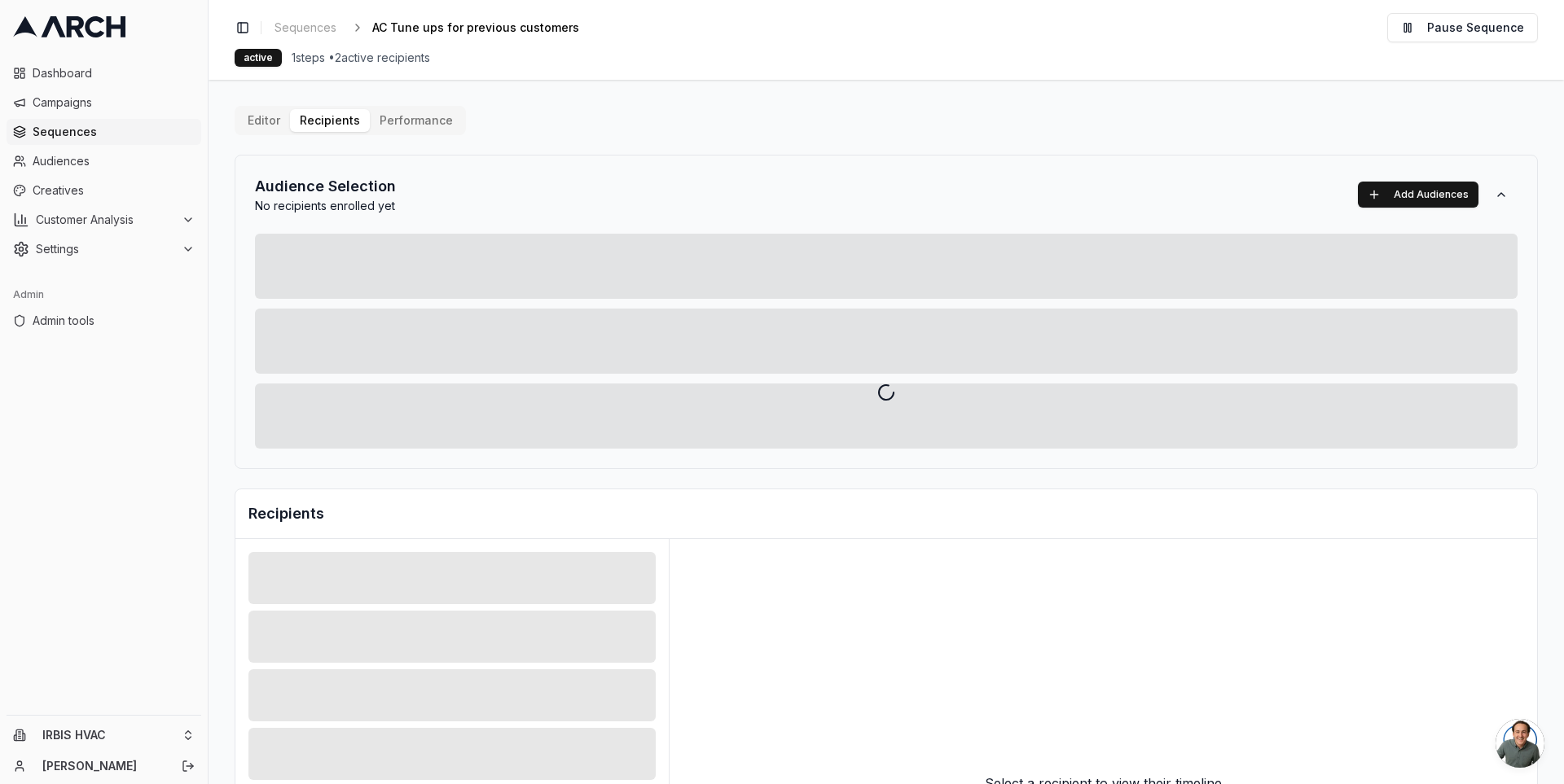
click at [410, 123] on button "Performance" at bounding box center [416, 120] width 93 height 23
click at [262, 124] on div at bounding box center [886, 392] width 1356 height 784
click at [388, 114] on div at bounding box center [886, 392] width 1356 height 784
click at [107, 128] on span "Sequences" at bounding box center [113, 131] width 162 height 17
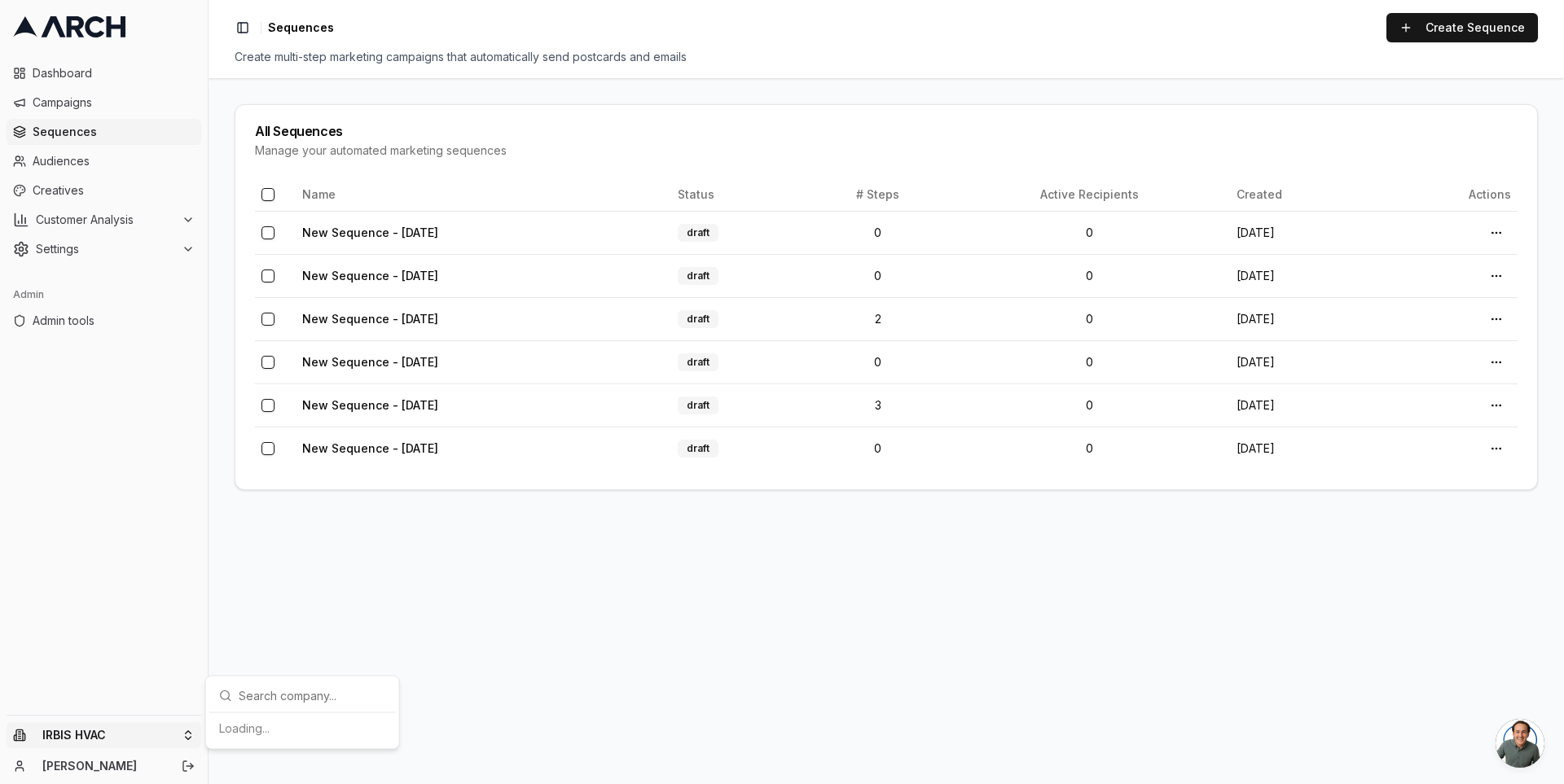
click at [181, 739] on html "Dashboard Campaigns Sequences Audiences Creatives Customer Analysis Settings Ad…" at bounding box center [782, 392] width 1564 height 784
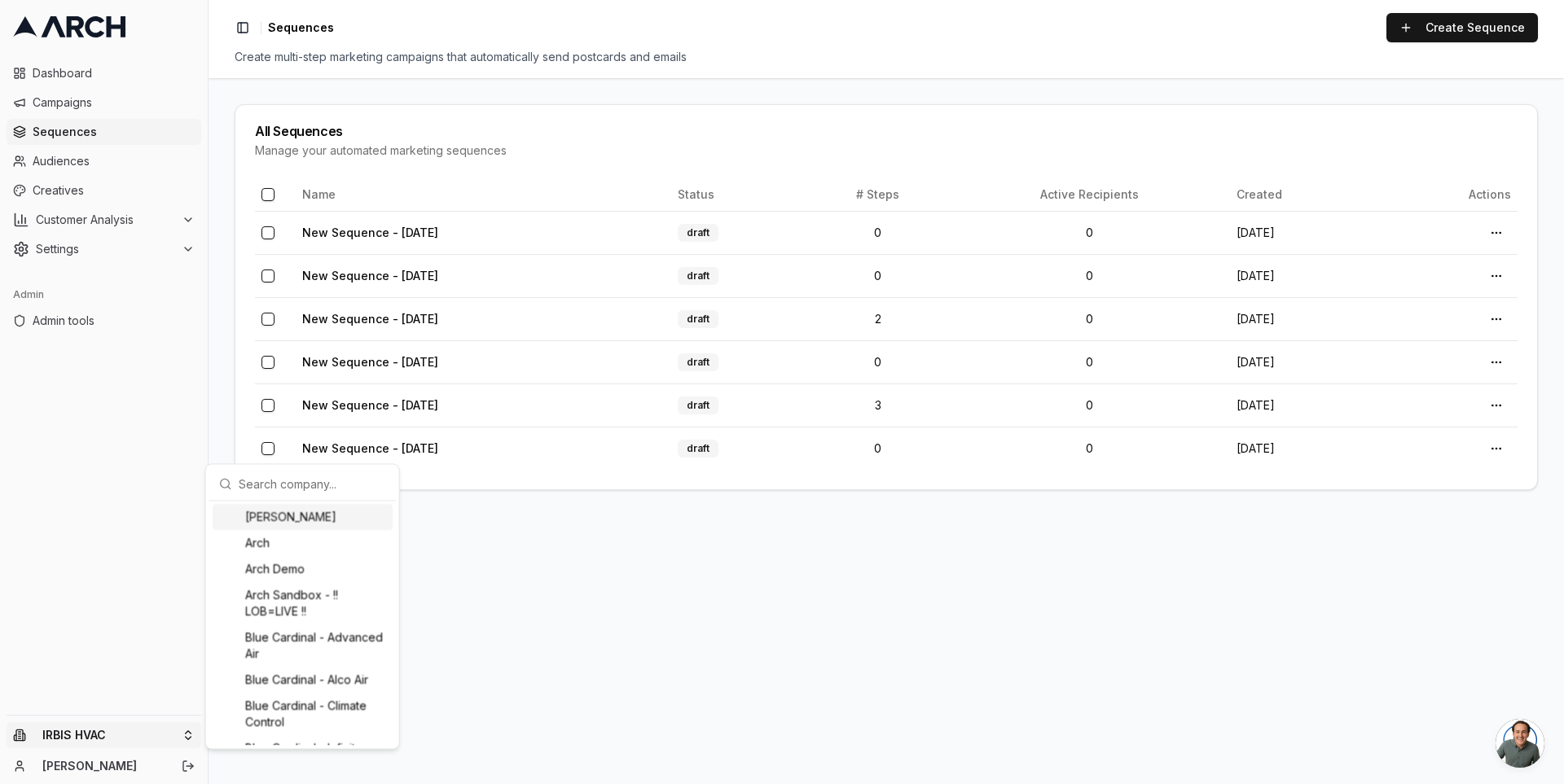
click at [281, 478] on input "text" at bounding box center [312, 483] width 147 height 33
click at [279, 528] on div "[PERSON_NAME]" at bounding box center [302, 517] width 180 height 26
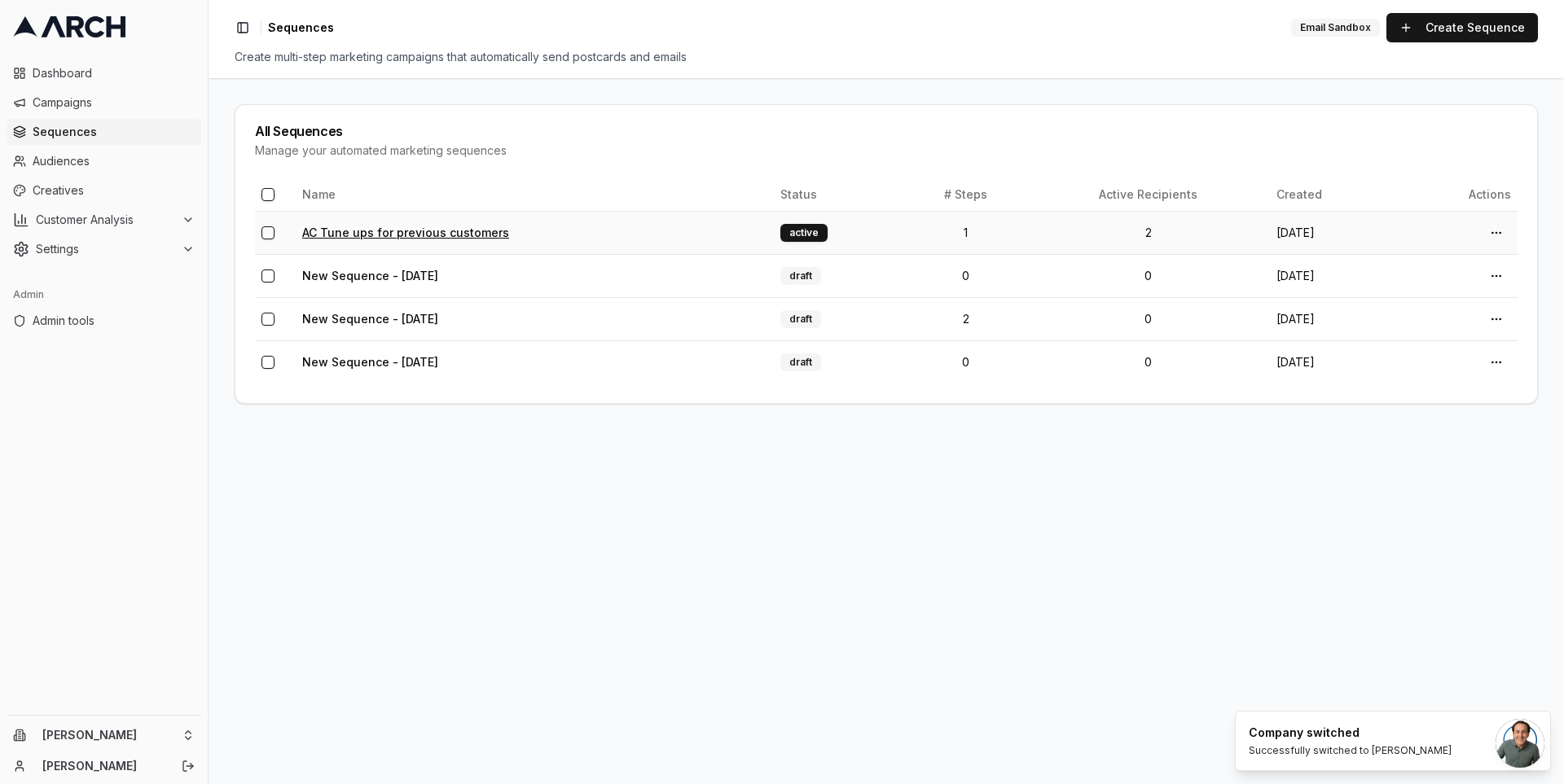
click at [407, 229] on link "AC Tune ups for previous customers" at bounding box center [406, 233] width 207 height 14
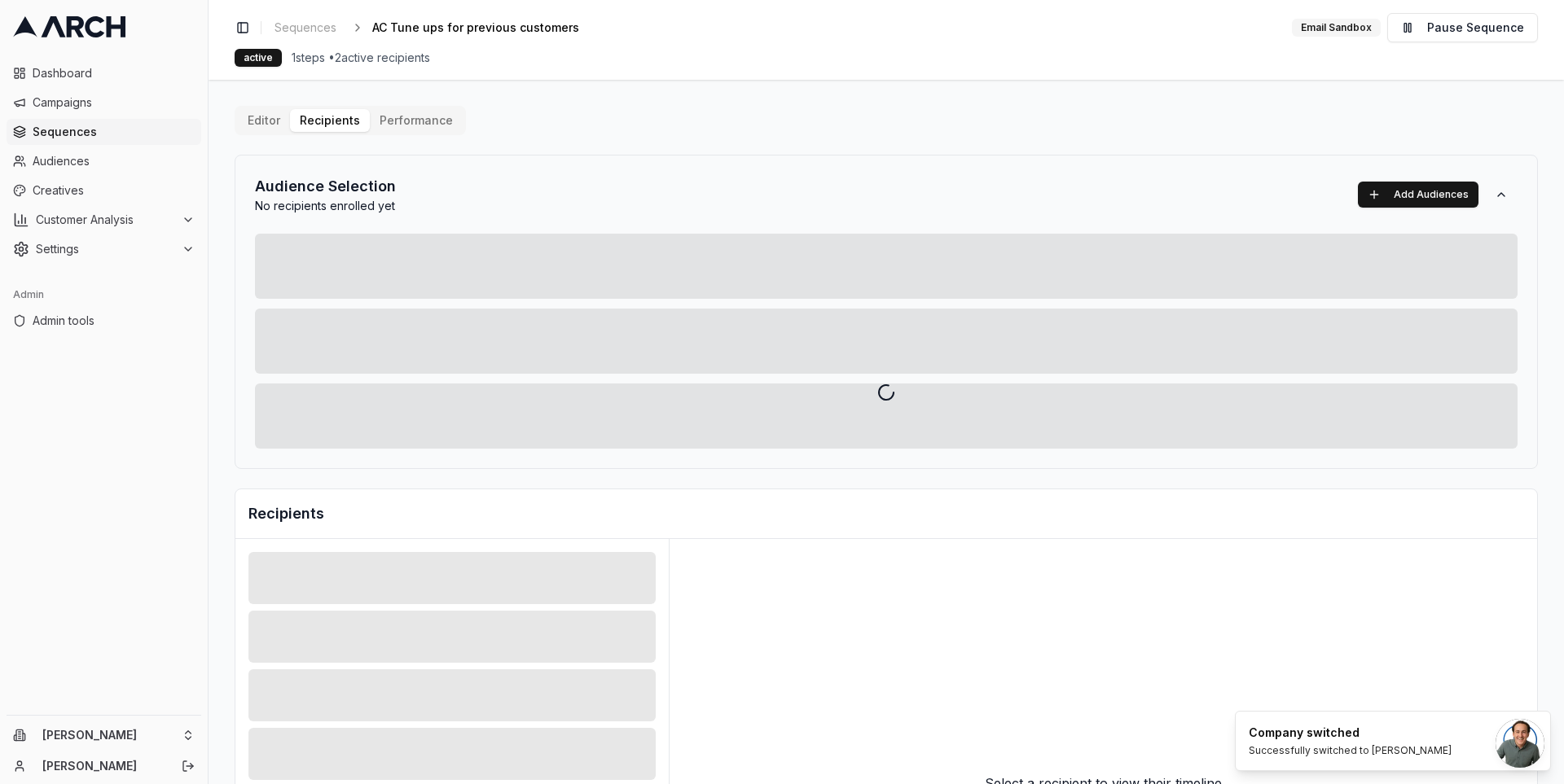
click at [324, 112] on div "Editor Recipients Performance Audience Selection No recipients enrolled yet Add…" at bounding box center [886, 566] width 1303 height 922
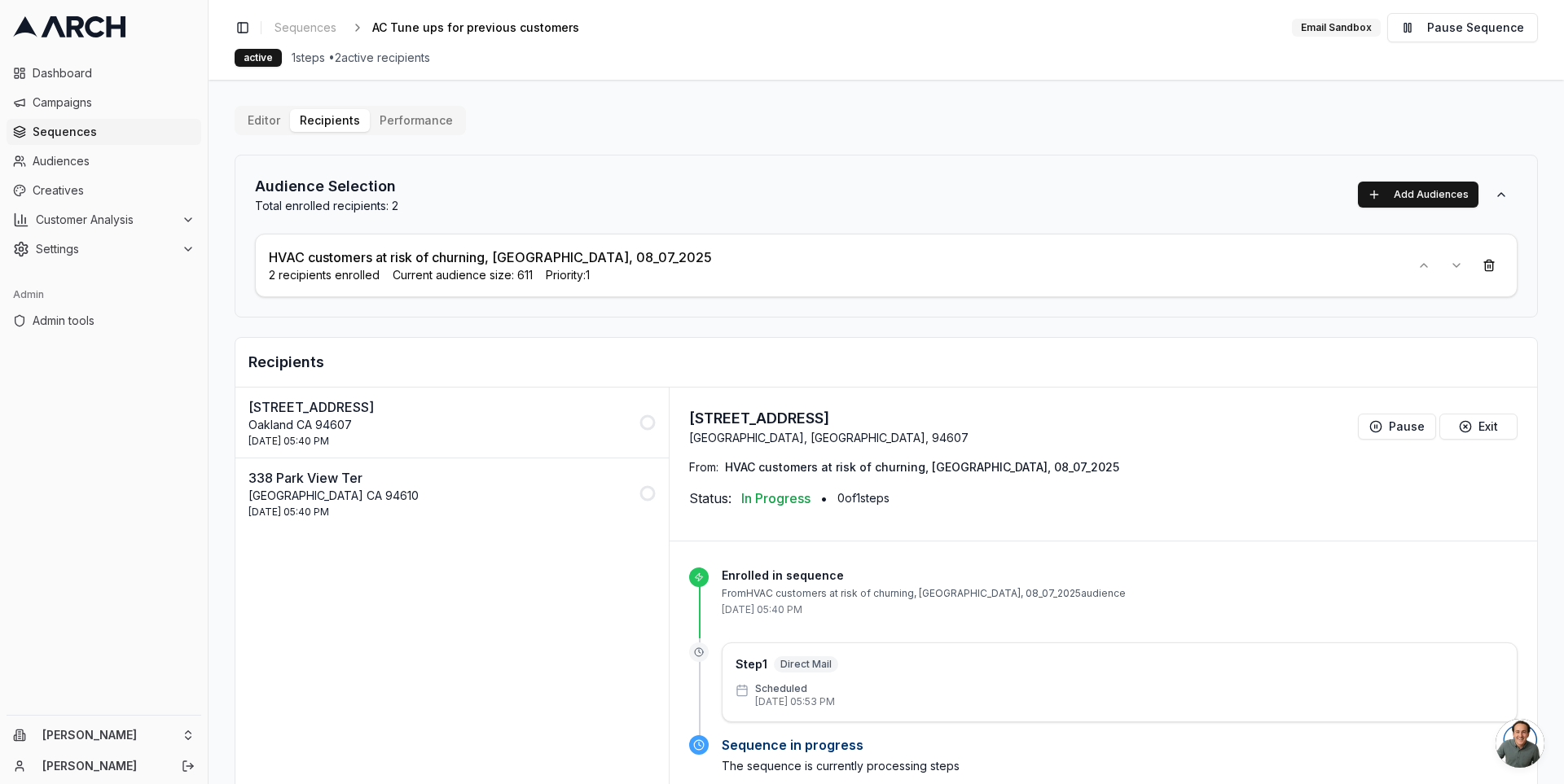
click at [411, 121] on button "Performance" at bounding box center [416, 120] width 93 height 23
click at [246, 119] on button "Editor" at bounding box center [263, 120] width 52 height 23
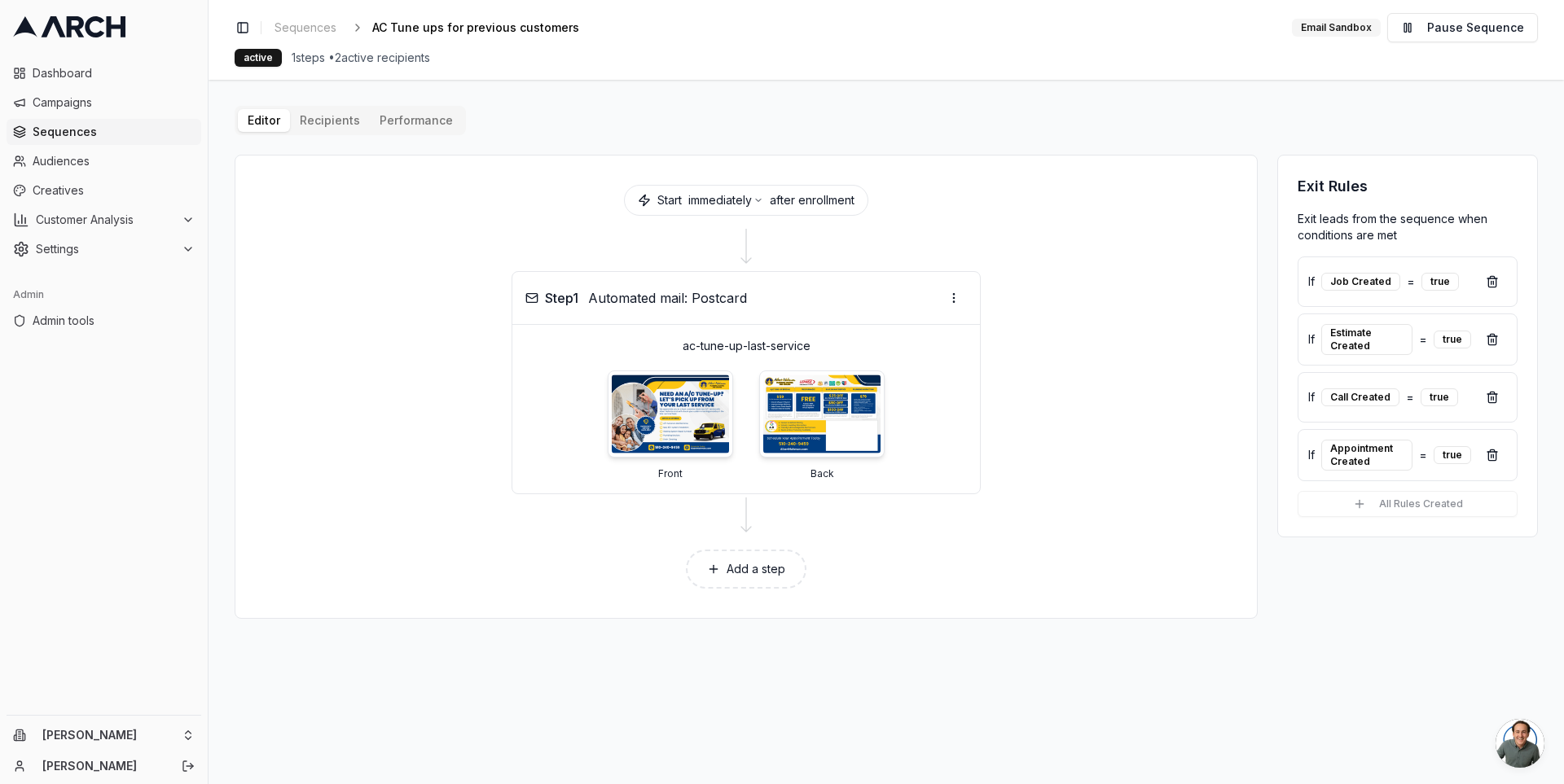
click at [221, 150] on main "Editor Recipients Performance Start immediately after enrollment Step 1 Automat…" at bounding box center [886, 432] width 1356 height 704
